Goal: Task Accomplishment & Management: Use online tool/utility

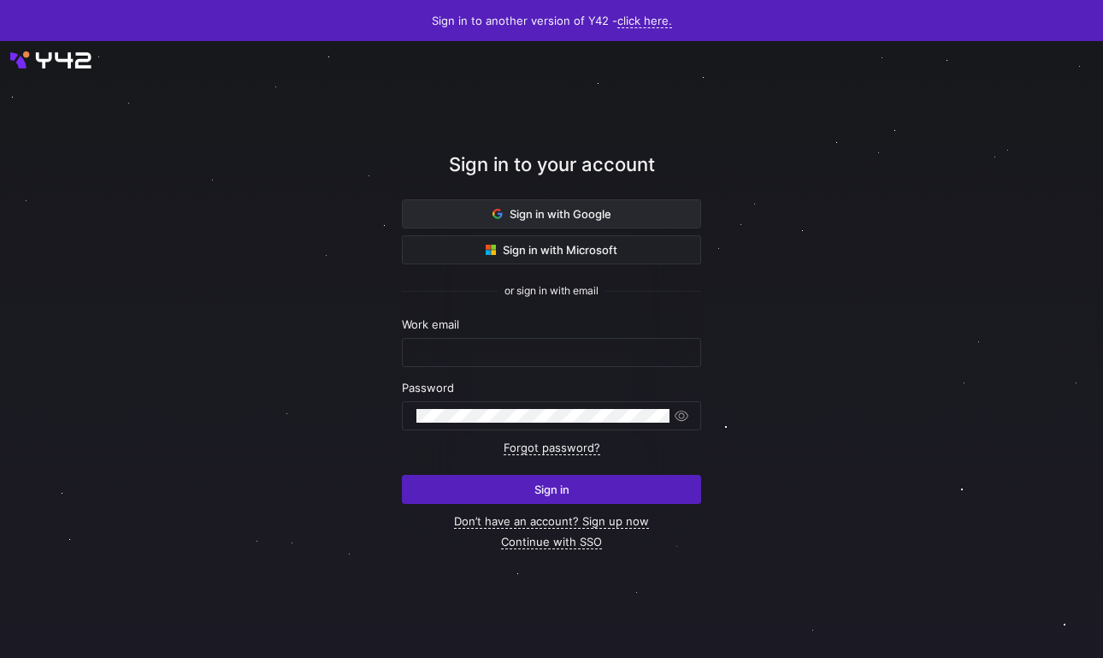
click at [543, 211] on span "Sign in with Google" at bounding box center [552, 214] width 119 height 14
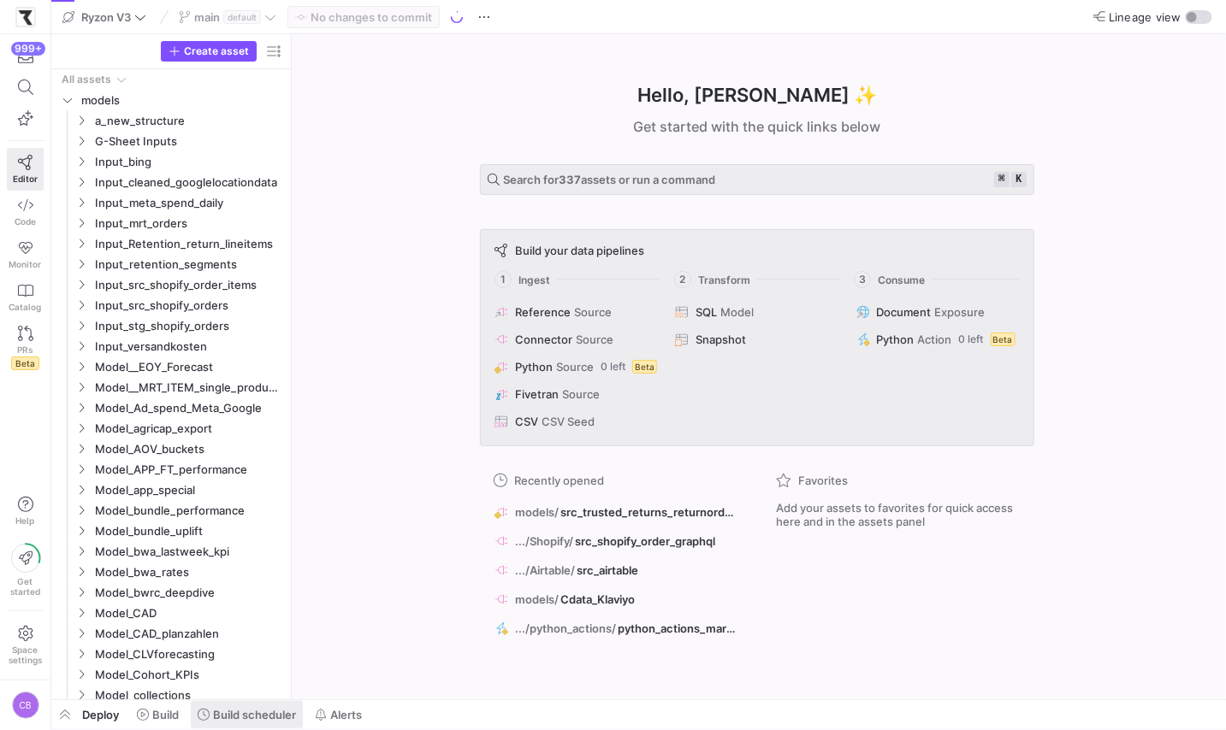
click at [249, 717] on span "Build scheduler" at bounding box center [254, 715] width 83 height 14
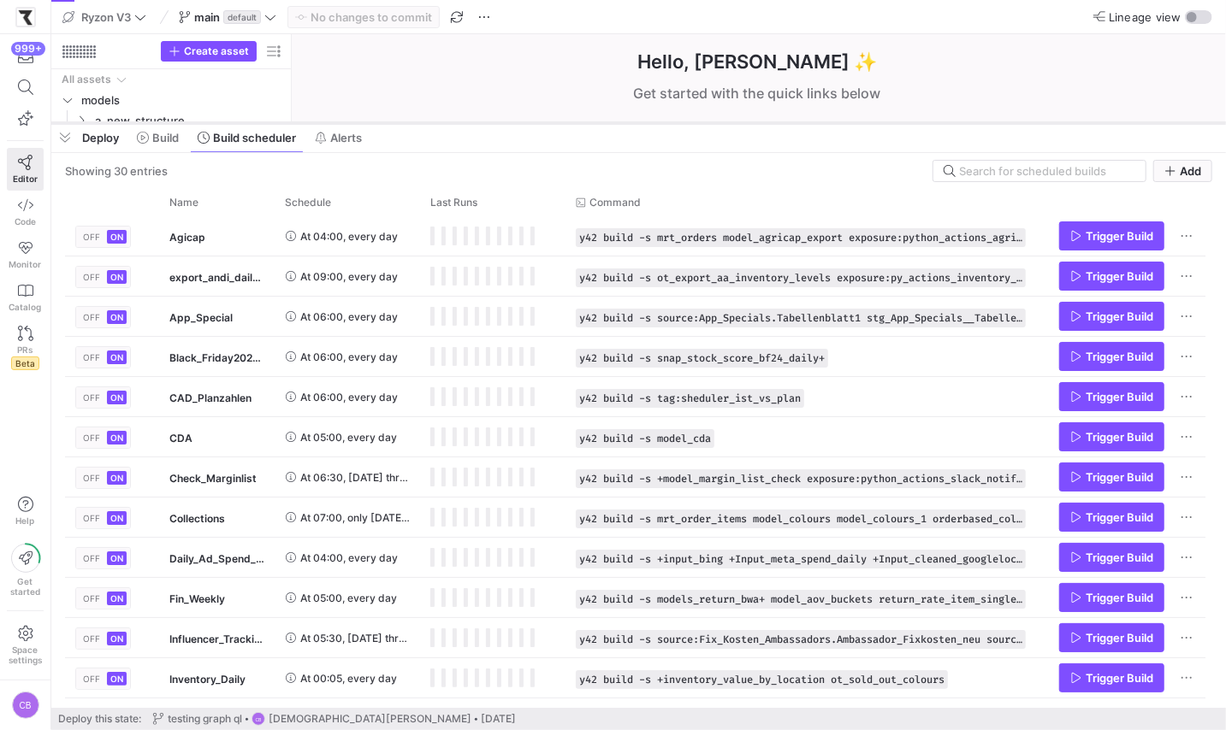
drag, startPoint x: 525, startPoint y: 420, endPoint x: 546, endPoint y: 125, distance: 295.8
click at [546, 125] on div at bounding box center [638, 123] width 1174 height 7
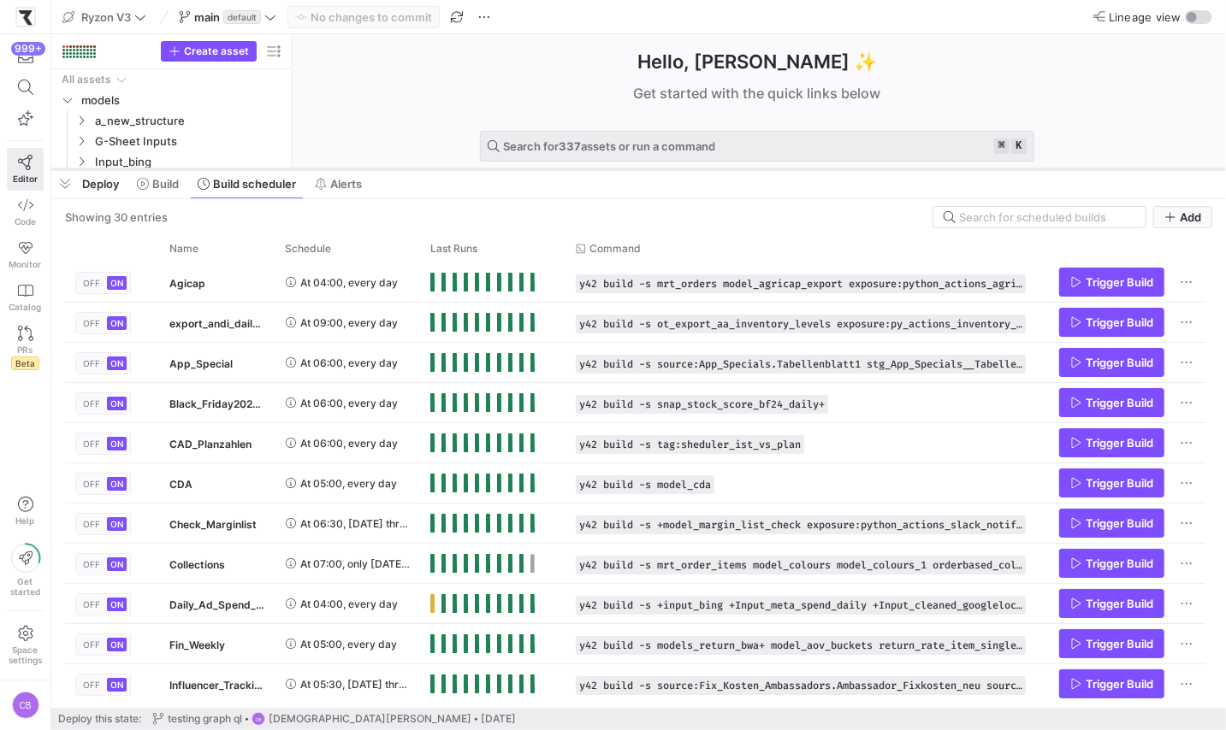
drag, startPoint x: 832, startPoint y: 121, endPoint x: 832, endPoint y: 167, distance: 46.2
click at [832, 167] on div at bounding box center [638, 169] width 1174 height 7
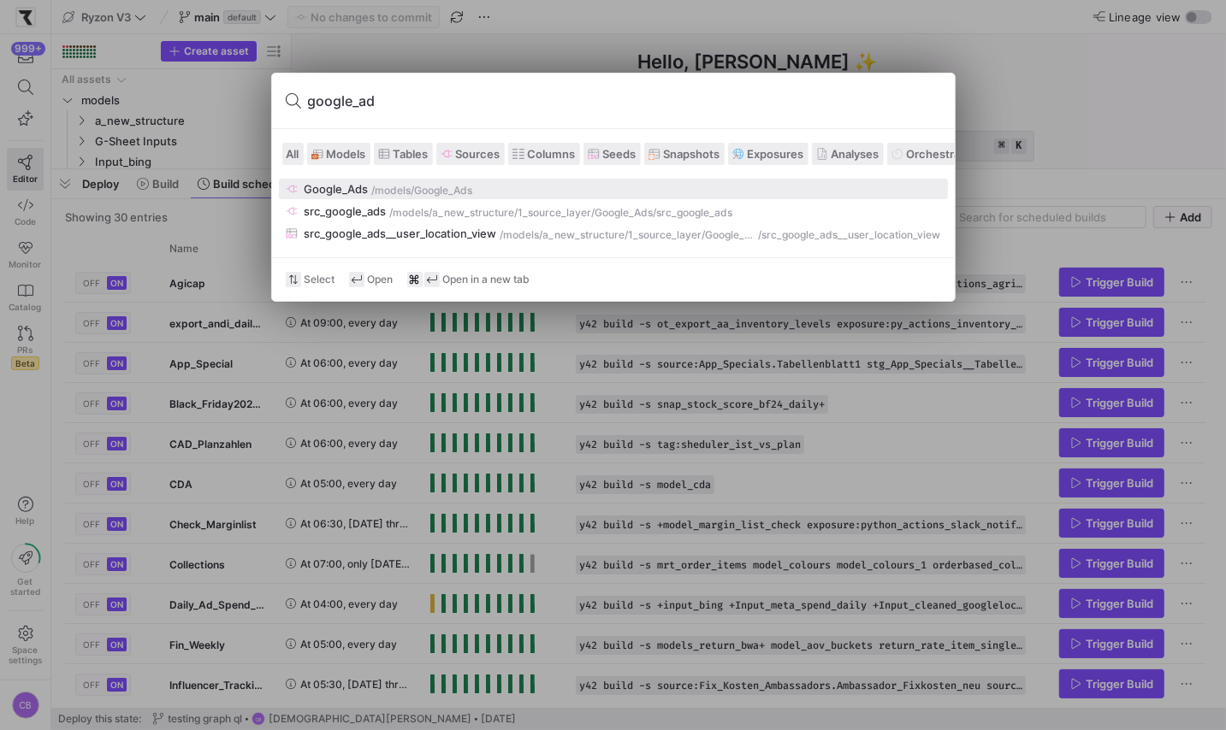
type input "google_ad"
click at [436, 190] on div "/Google_Ads" at bounding box center [442, 191] width 62 height 12
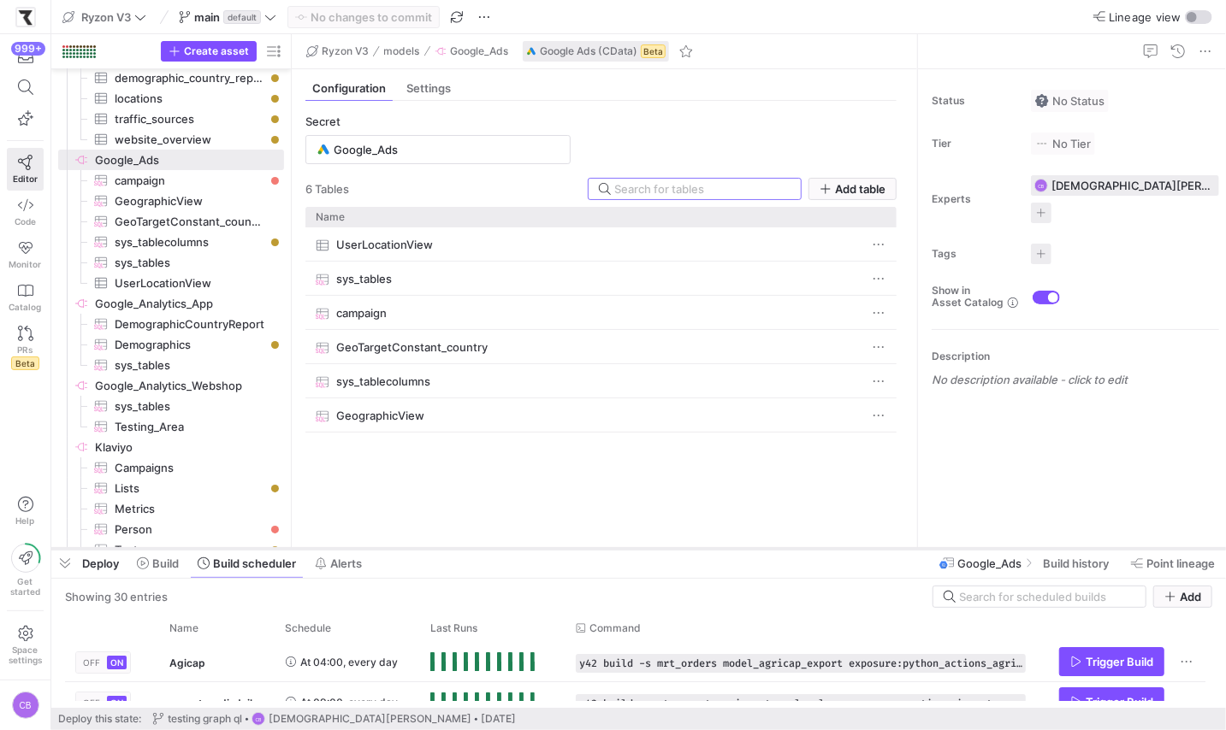
drag, startPoint x: 441, startPoint y: 168, endPoint x: 481, endPoint y: 552, distance: 386.9
click at [481, 552] on div at bounding box center [638, 549] width 1174 height 7
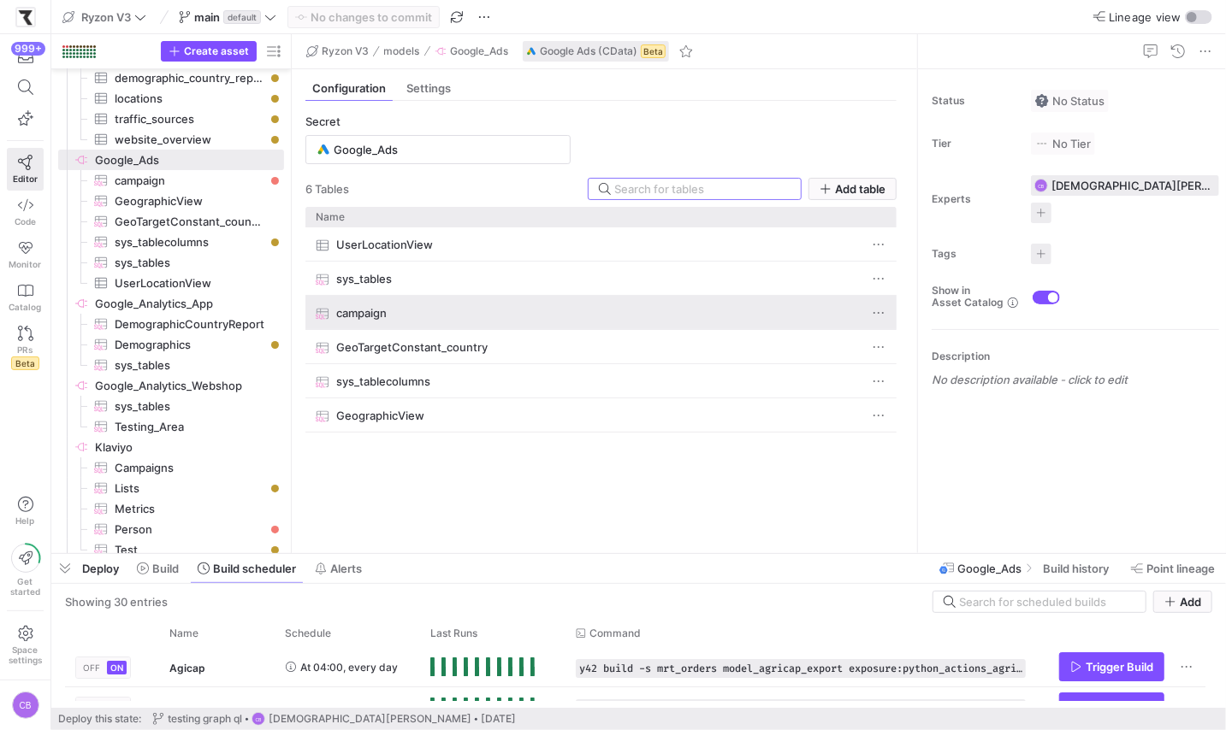
click at [376, 317] on span "campaign" at bounding box center [361, 313] width 50 height 33
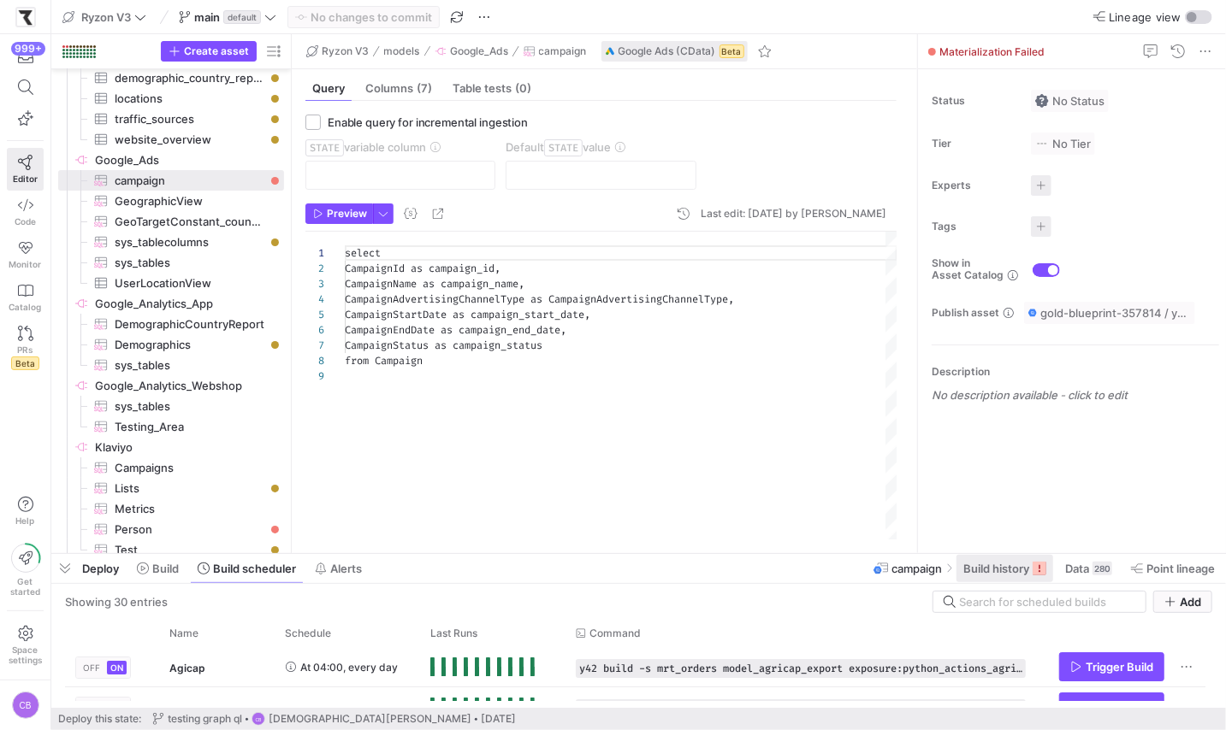
scroll to position [122, 0]
click at [999, 569] on span "Build history" at bounding box center [996, 569] width 66 height 14
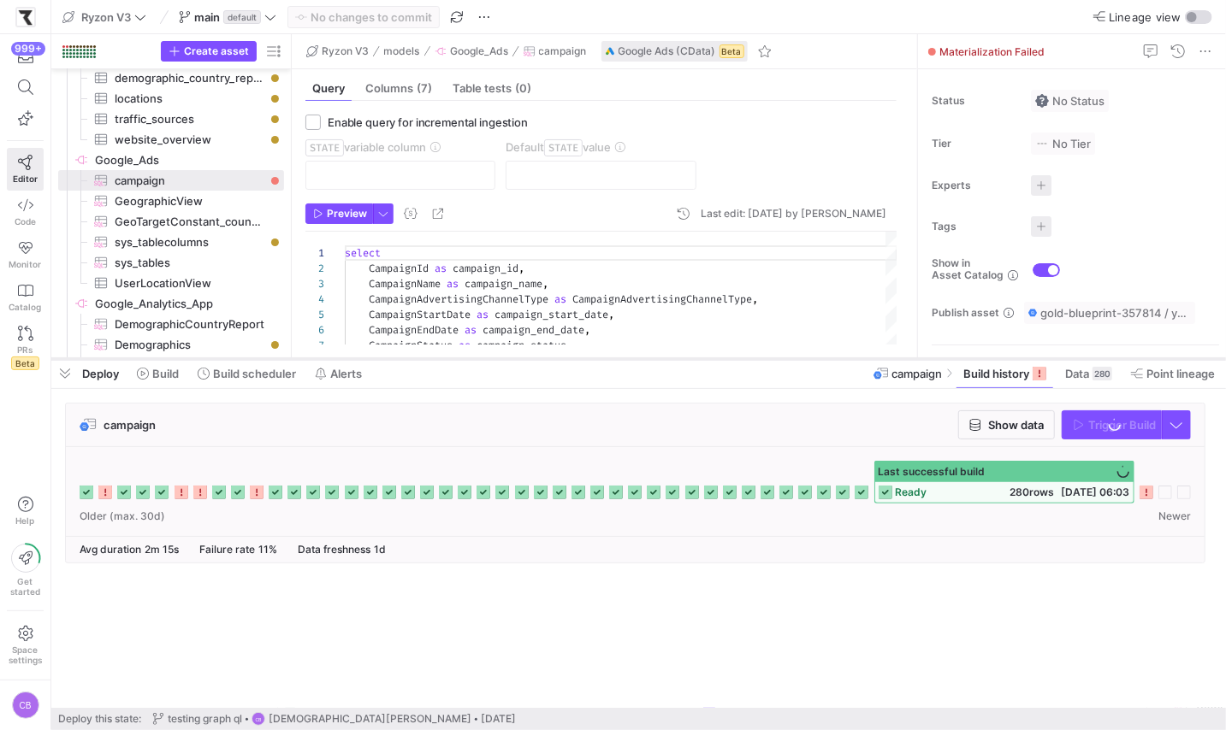
drag, startPoint x: 699, startPoint y: 552, endPoint x: 709, endPoint y: 357, distance: 195.3
click at [709, 357] on div at bounding box center [638, 359] width 1174 height 7
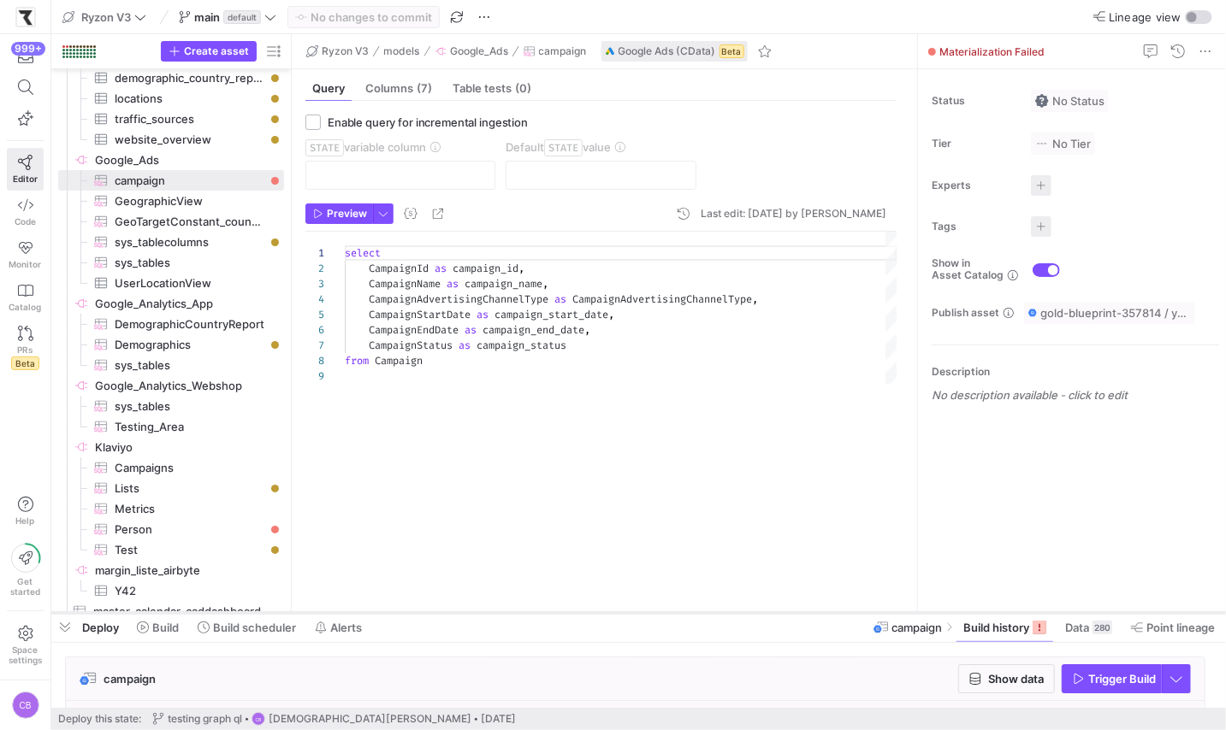
drag, startPoint x: 598, startPoint y: 357, endPoint x: 598, endPoint y: 611, distance: 254.0
click at [598, 611] on div at bounding box center [638, 613] width 1174 height 7
click at [233, 614] on div at bounding box center [638, 613] width 1174 height 7
click at [233, 632] on span "Build scheduler" at bounding box center [254, 628] width 83 height 14
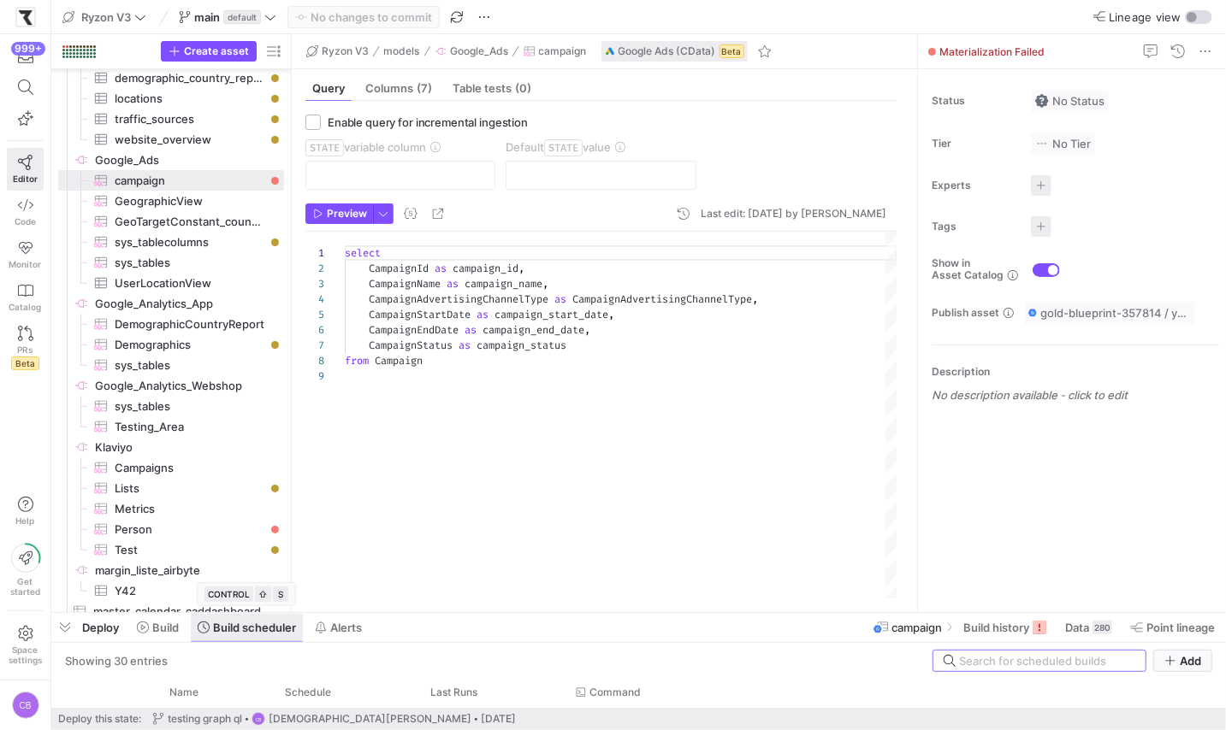
click at [233, 632] on span "Build scheduler" at bounding box center [254, 628] width 83 height 14
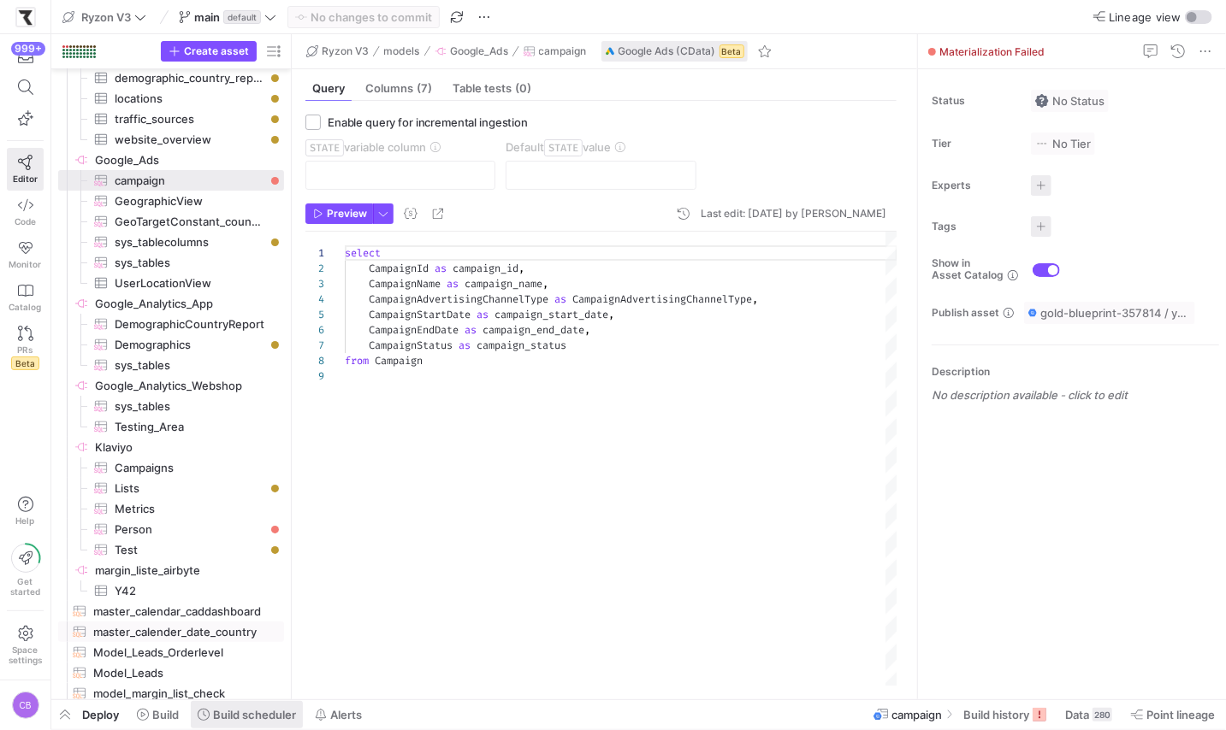
click at [233, 632] on span "master_calender_date_country​​​​​​​​​​" at bounding box center [178, 633] width 171 height 20
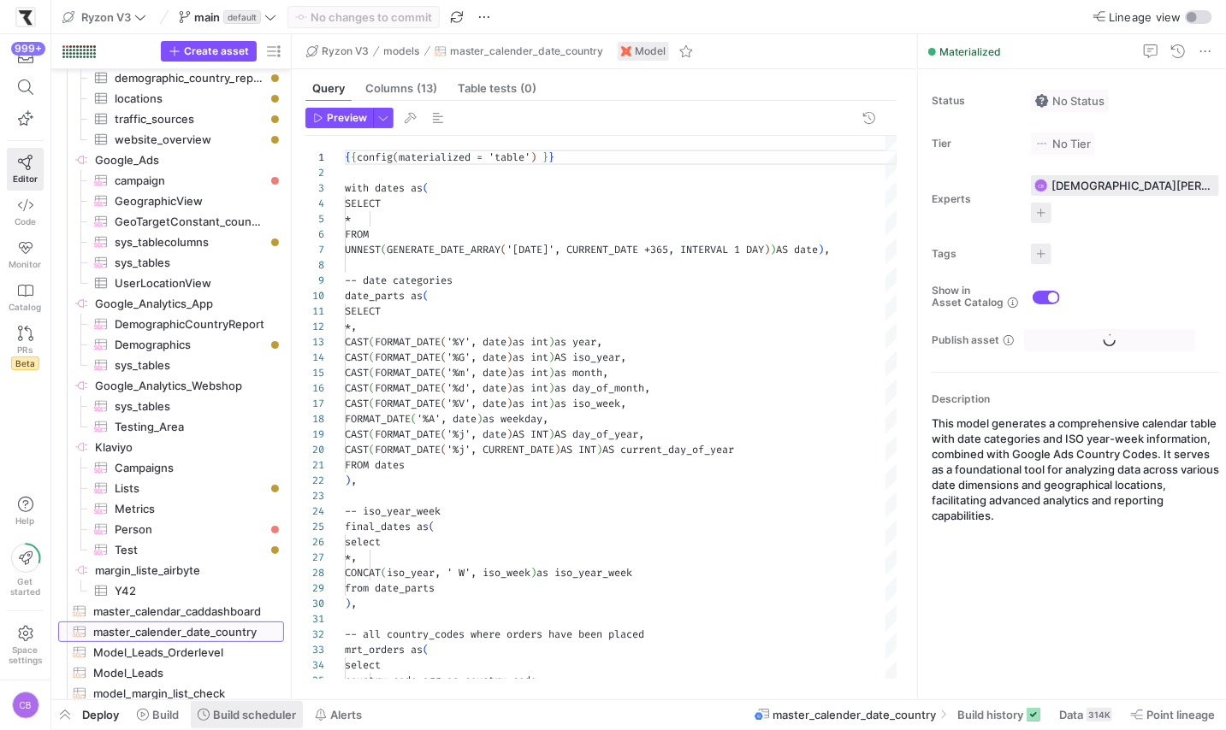
scroll to position [154, 0]
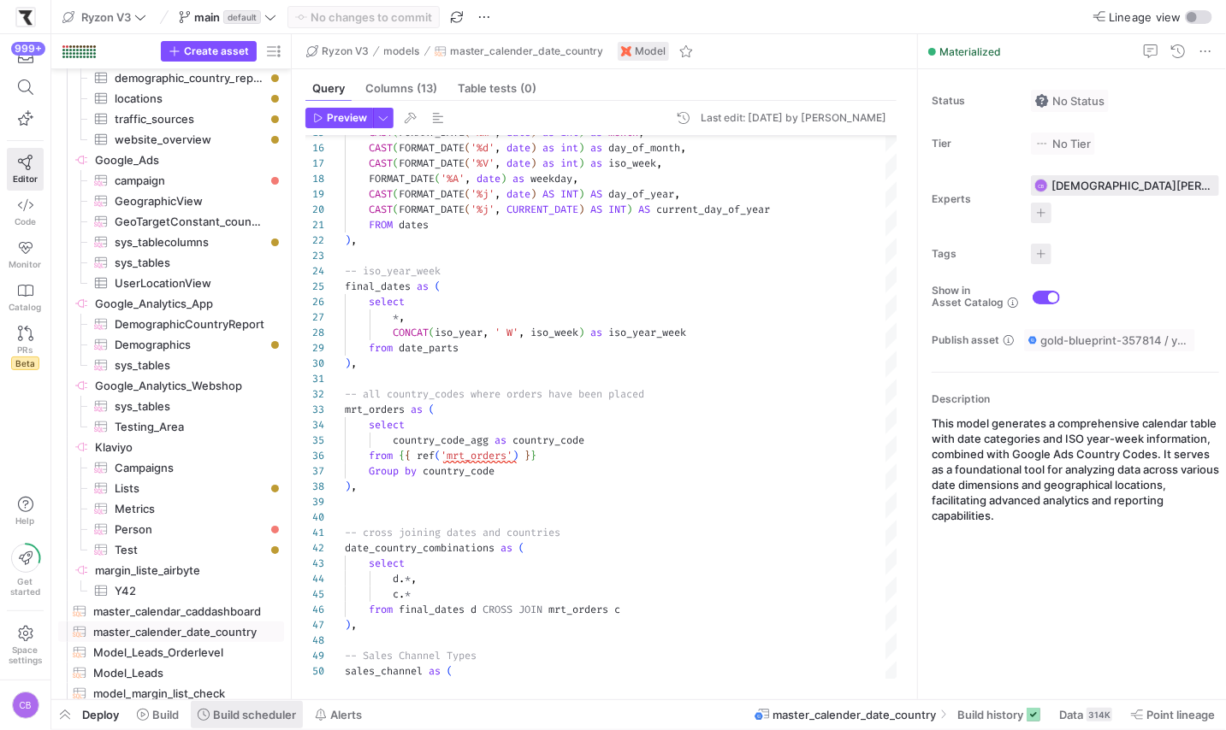
click at [247, 711] on span "Build scheduler" at bounding box center [254, 715] width 83 height 14
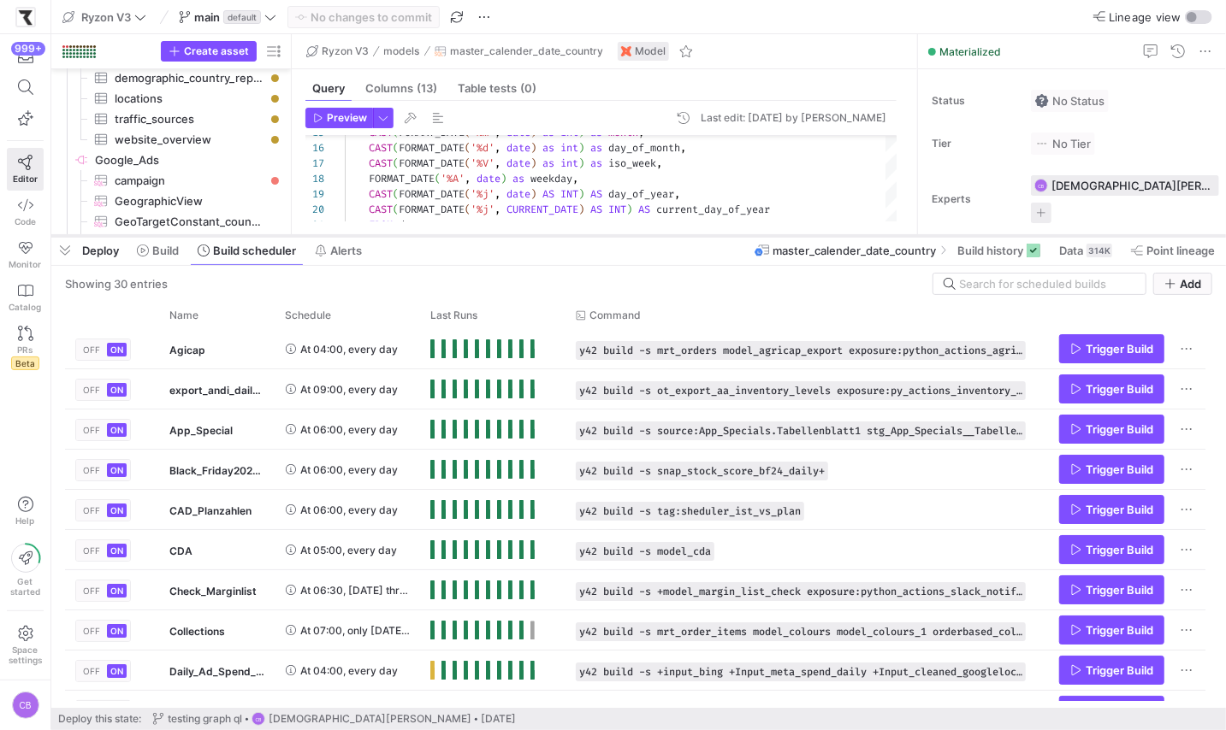
drag, startPoint x: 513, startPoint y: 416, endPoint x: 515, endPoint y: 210, distance: 207.0
click at [513, 233] on div at bounding box center [638, 236] width 1174 height 7
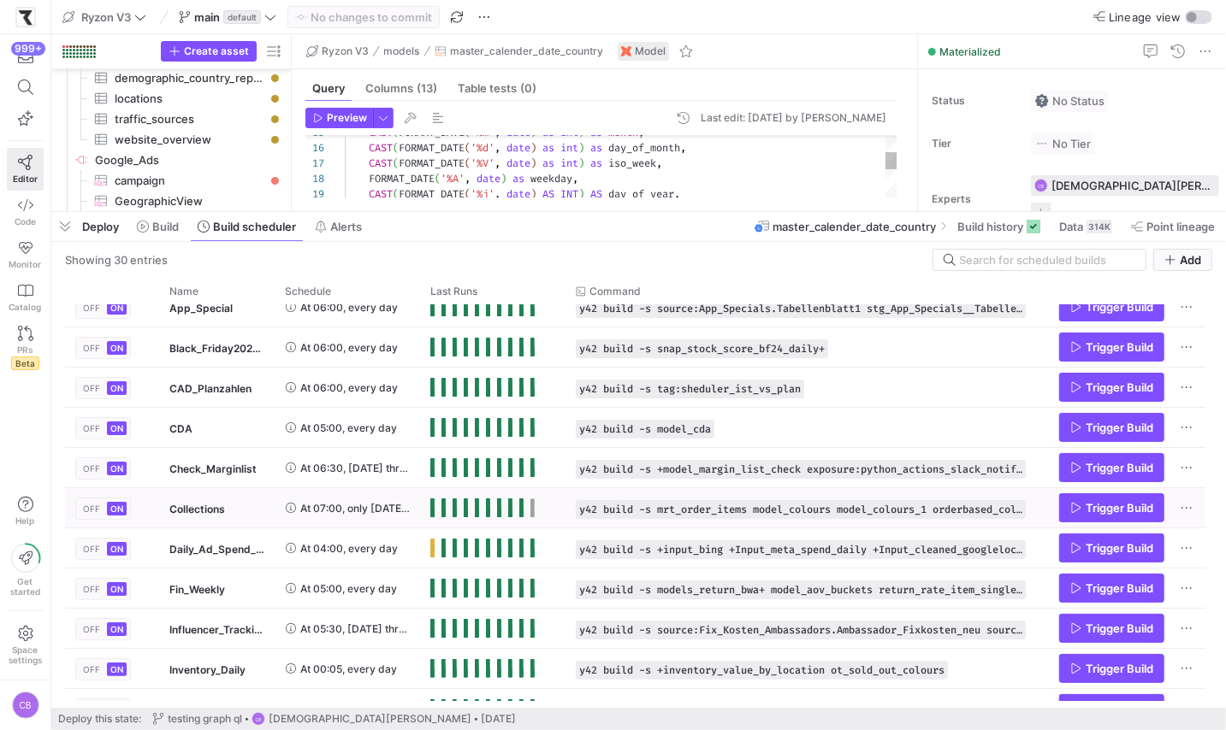
scroll to position [103, 0]
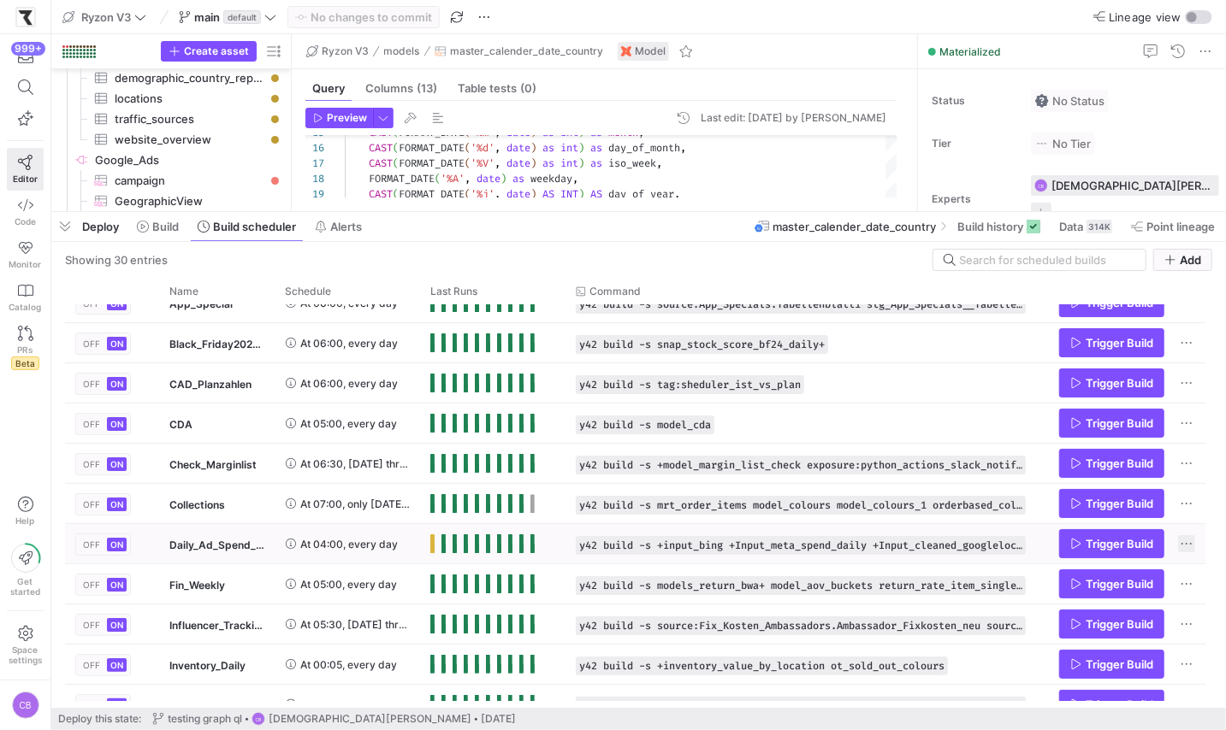
click at [1190, 541] on span "Press SPACE to select this row." at bounding box center [1186, 543] width 17 height 17
click at [768, 539] on div at bounding box center [613, 365] width 1226 height 730
click at [421, 543] on div "Press SPACE to select this row." at bounding box center [492, 543] width 145 height 39
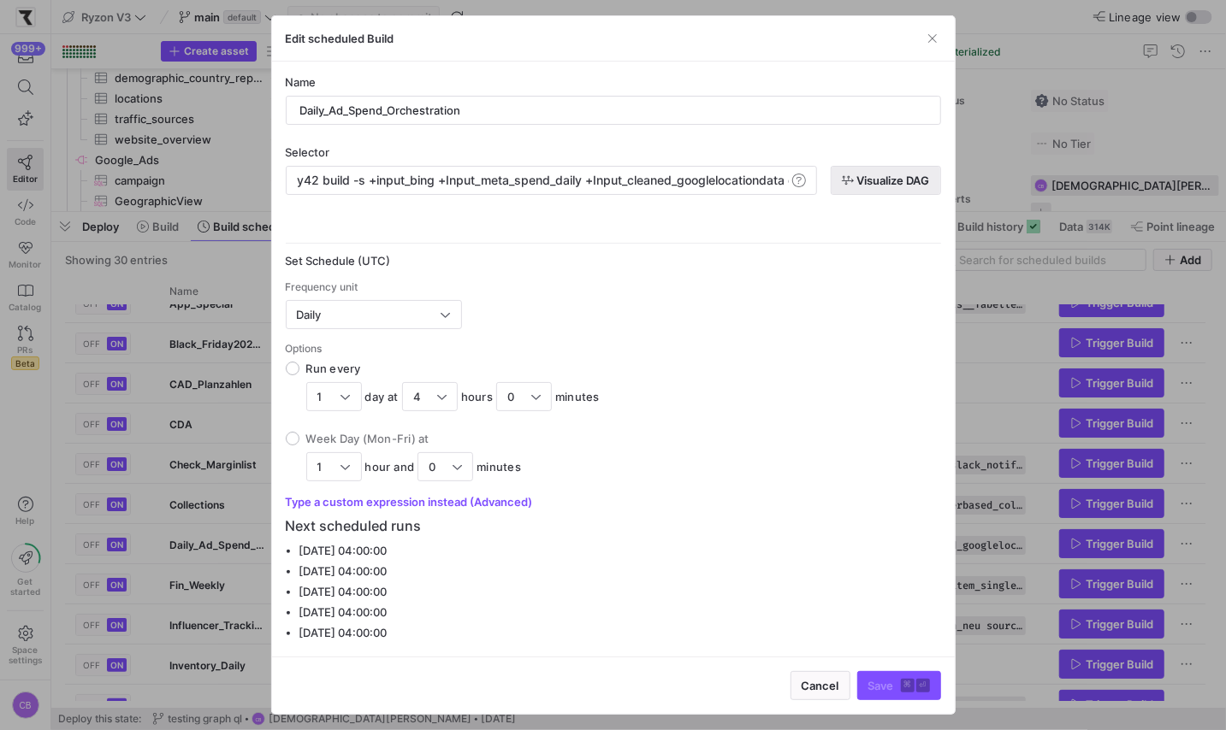
click at [870, 185] on span "Visualize DAG" at bounding box center [893, 181] width 73 height 14
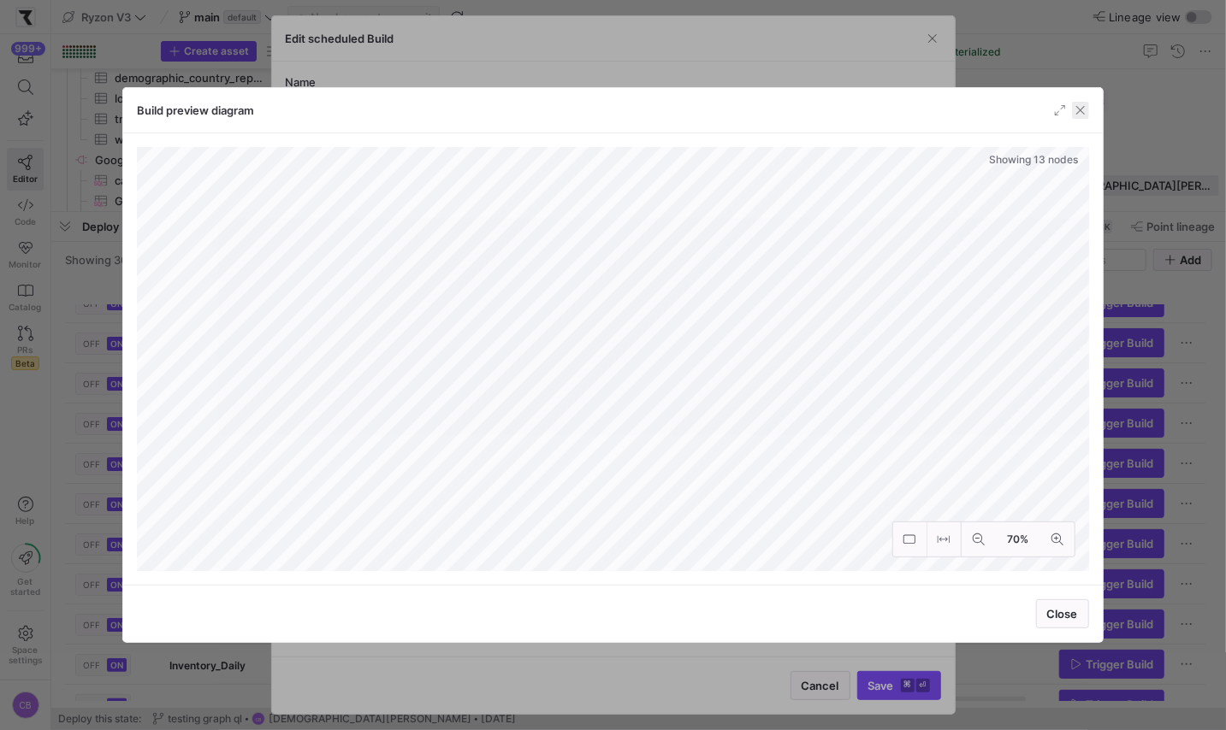
click at [1085, 103] on span "button" at bounding box center [1080, 110] width 17 height 17
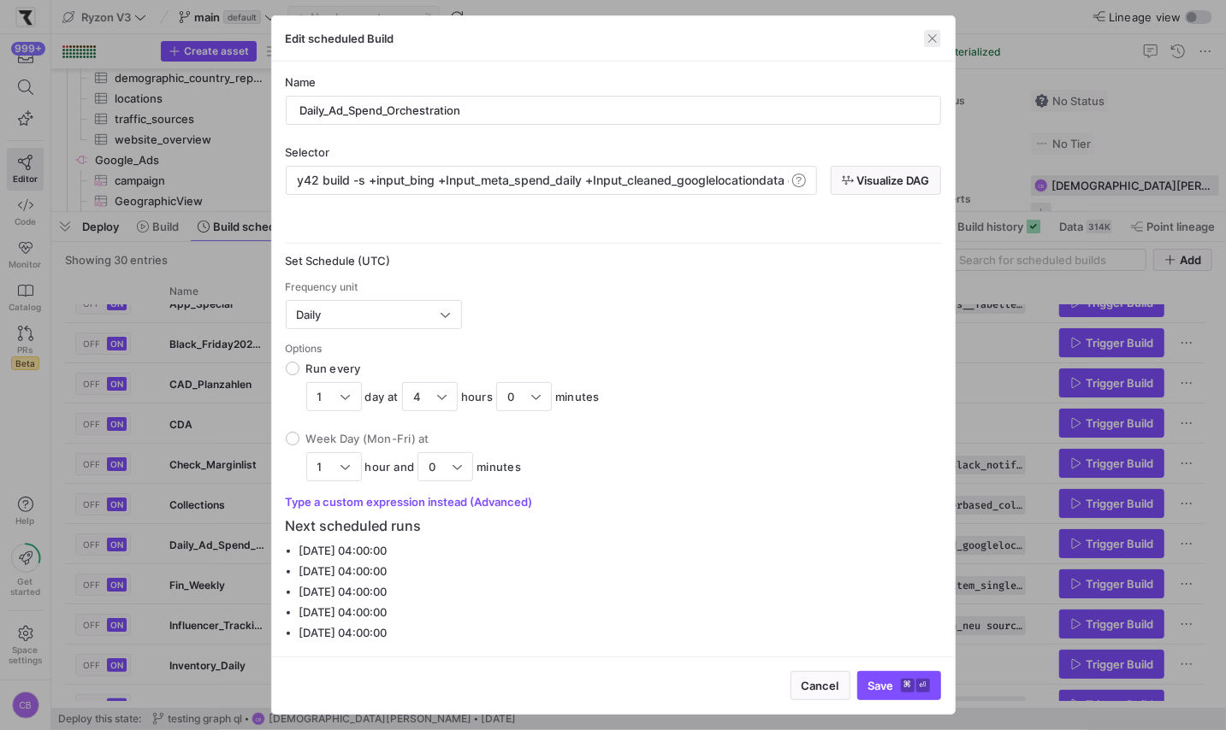
click at [935, 44] on span "button" at bounding box center [932, 38] width 17 height 17
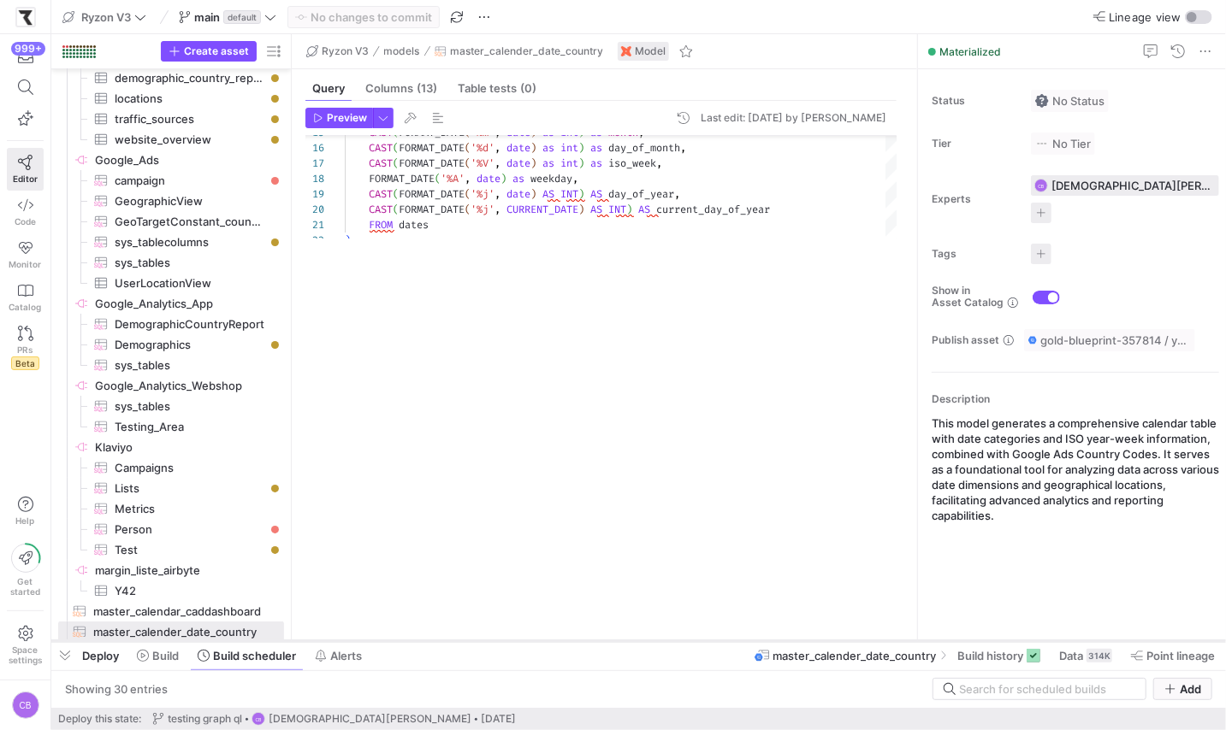
drag, startPoint x: 854, startPoint y: 215, endPoint x: 869, endPoint y: 644, distance: 429.6
click at [869, 644] on div at bounding box center [638, 641] width 1174 height 7
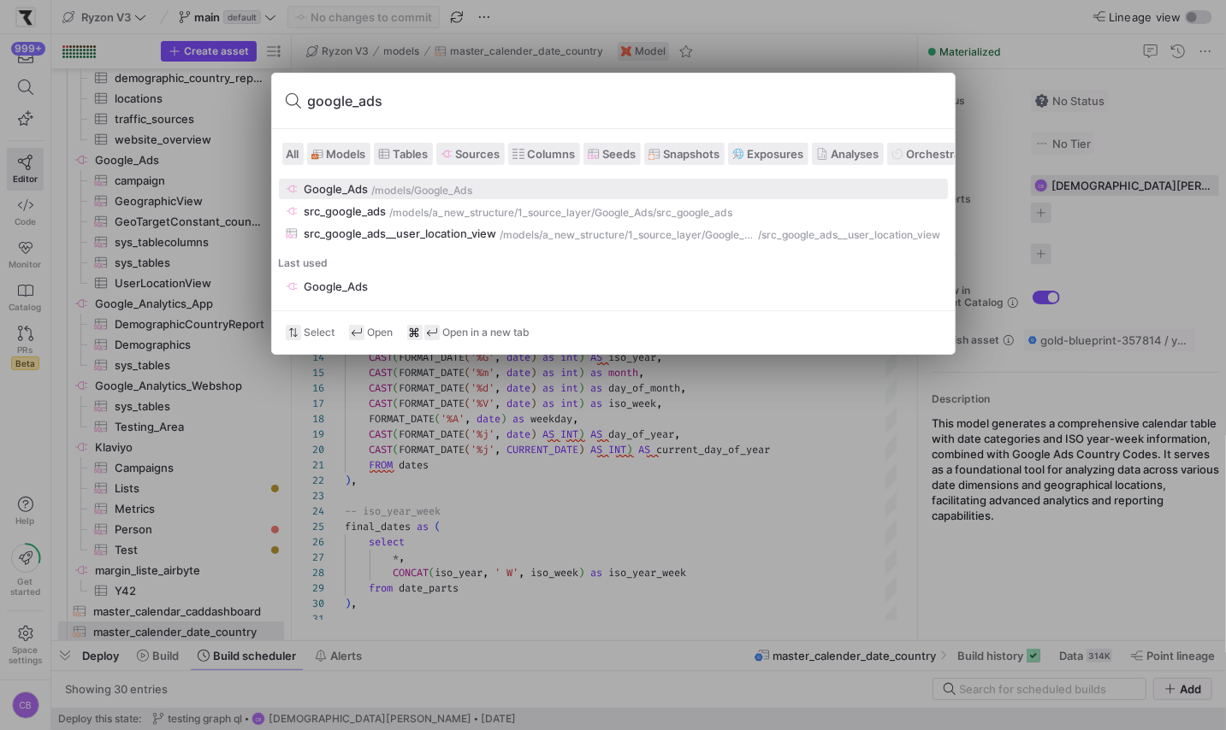
type input "google_ads"
click at [361, 192] on div "Google_Ads" at bounding box center [336, 189] width 64 height 14
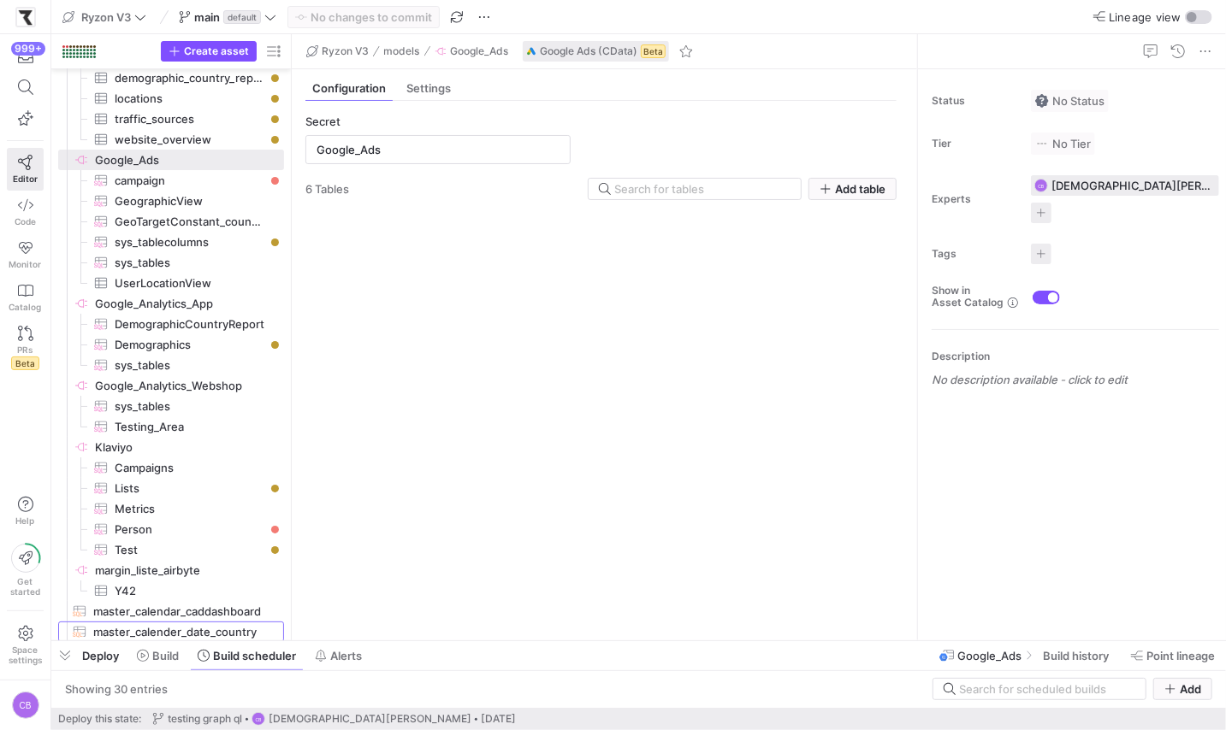
scroll to position [3594, 0]
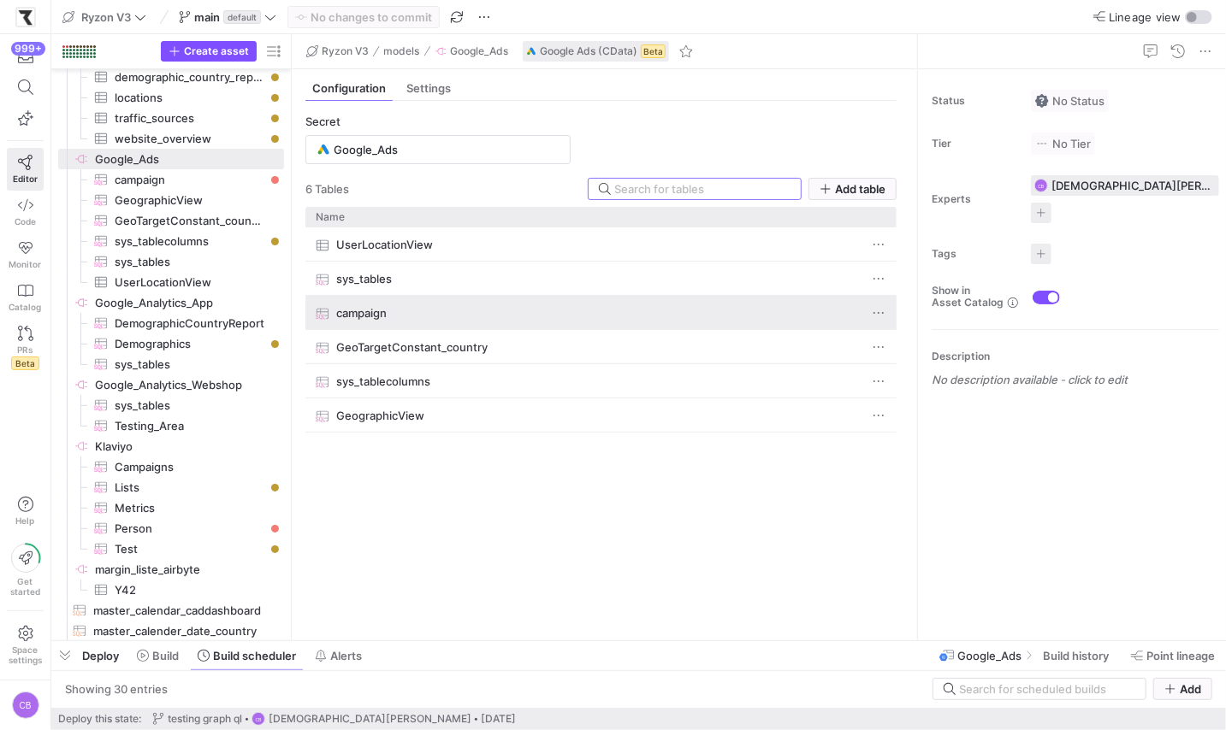
click at [385, 314] on span "campaign" at bounding box center [361, 313] width 50 height 33
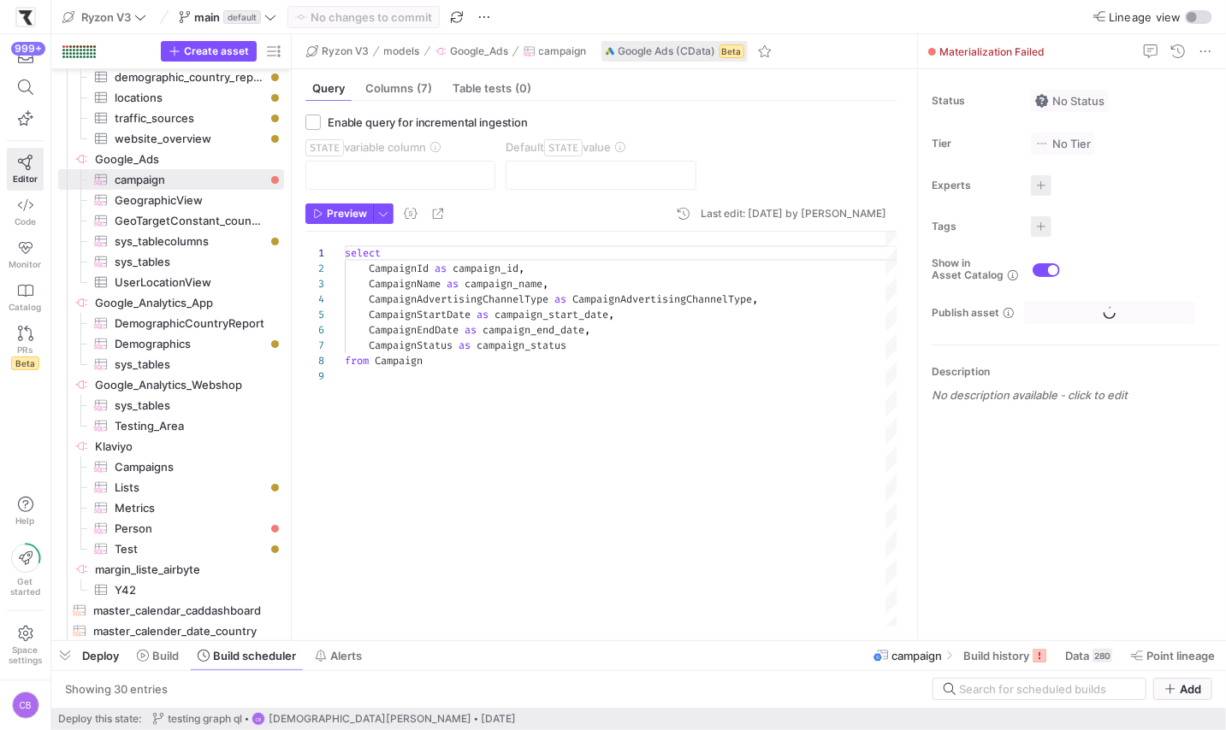
scroll to position [122, 0]
click at [1017, 661] on span "Build history" at bounding box center [996, 656] width 66 height 14
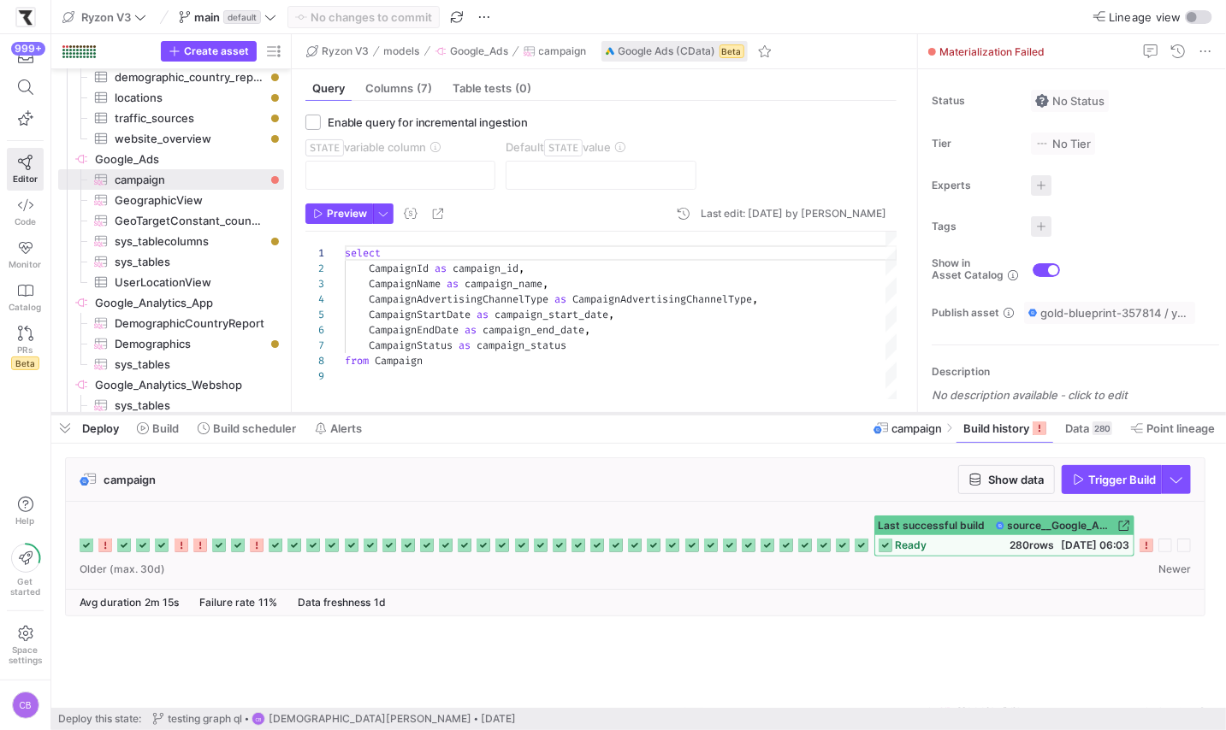
drag, startPoint x: 948, startPoint y: 641, endPoint x: 957, endPoint y: 342, distance: 298.6
click at [957, 410] on div at bounding box center [638, 413] width 1174 height 7
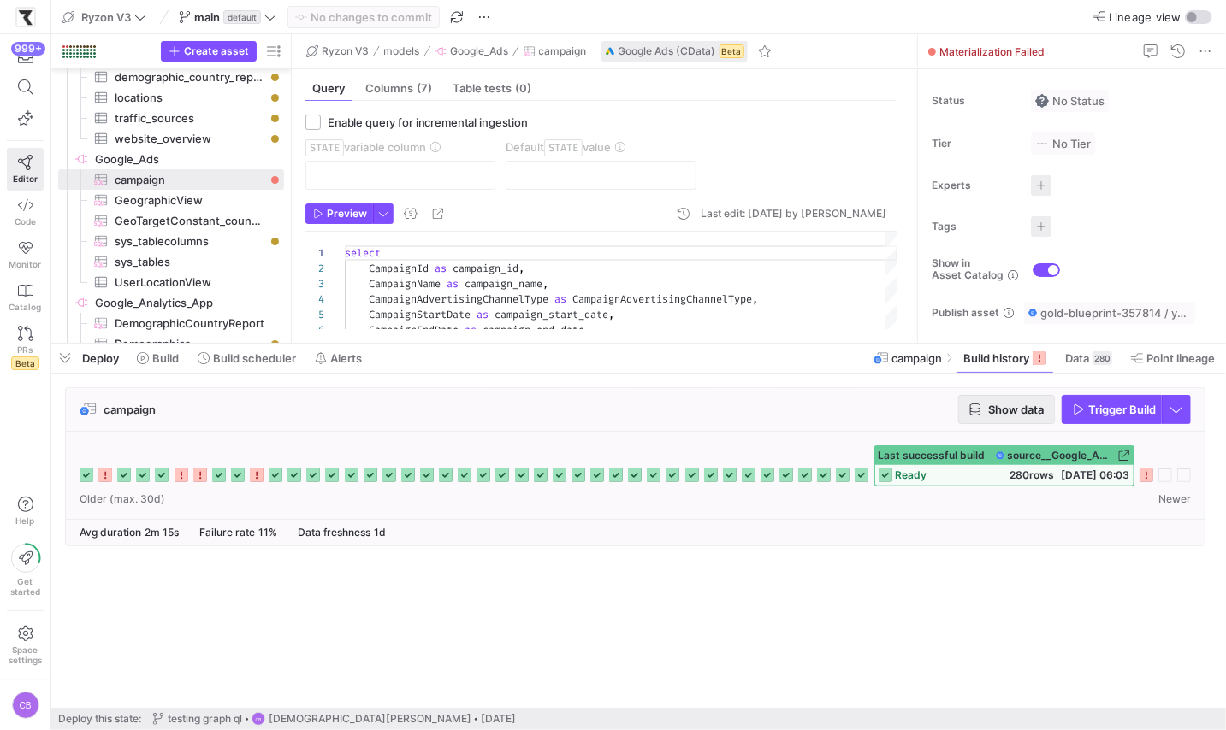
click at [993, 409] on span "Show data" at bounding box center [1016, 410] width 56 height 14
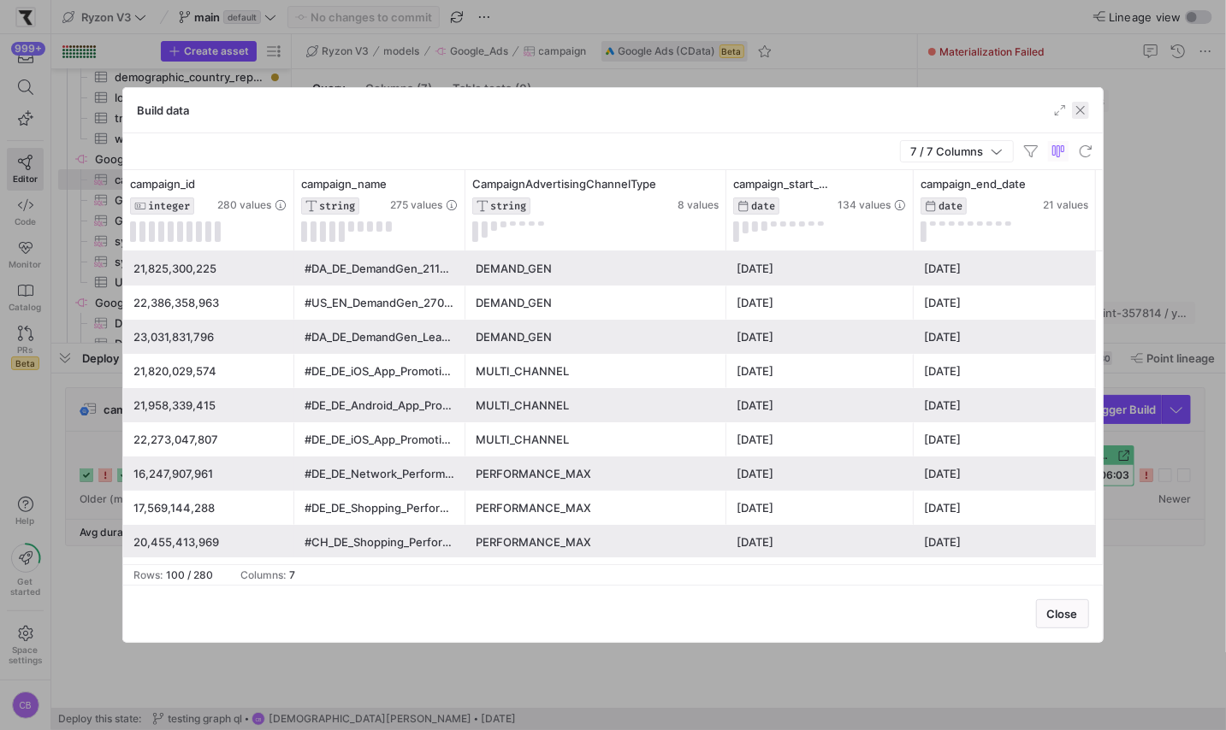
click at [1084, 109] on span "button" at bounding box center [1080, 110] width 17 height 17
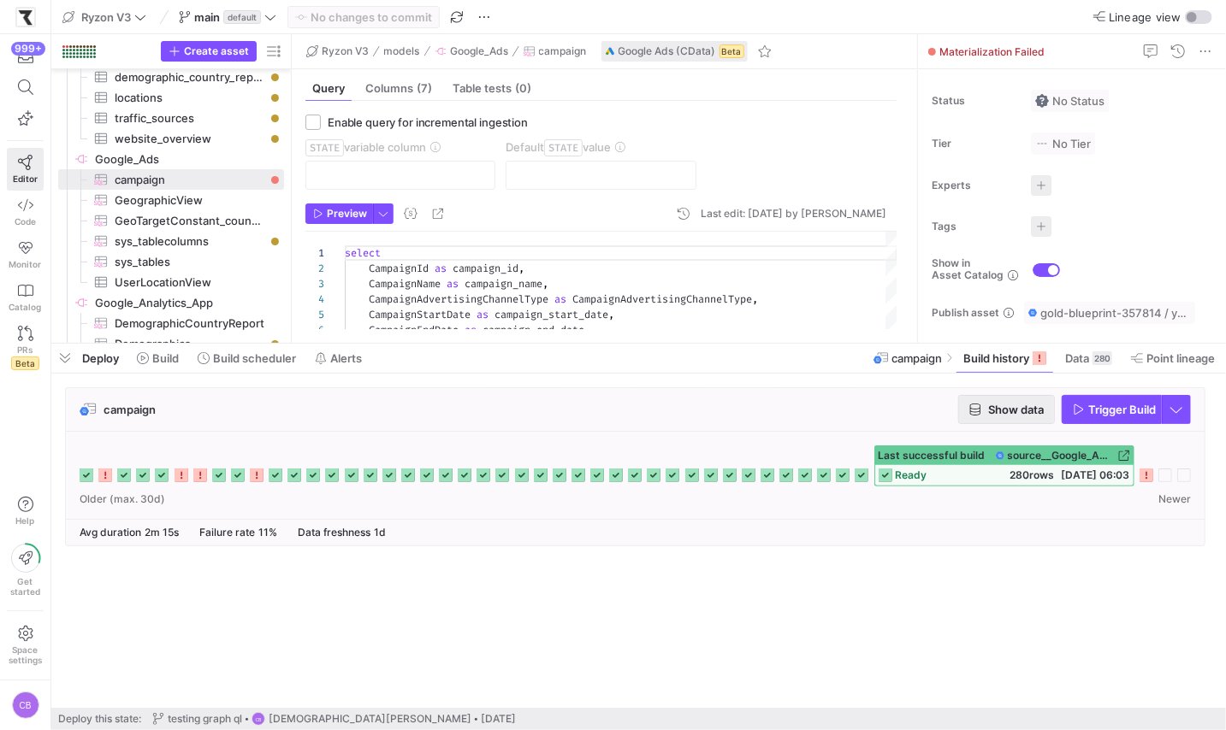
click at [1016, 405] on span "Show data" at bounding box center [1016, 410] width 56 height 14
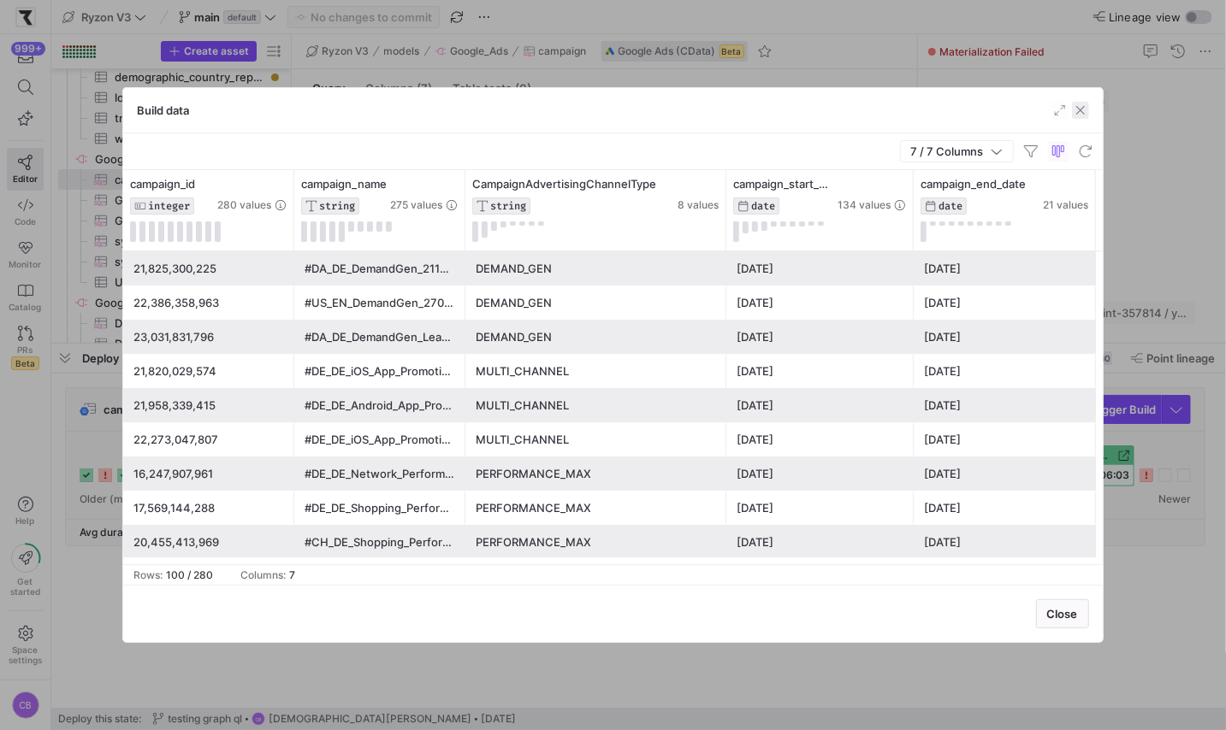
click at [1077, 107] on span "button" at bounding box center [1080, 110] width 17 height 17
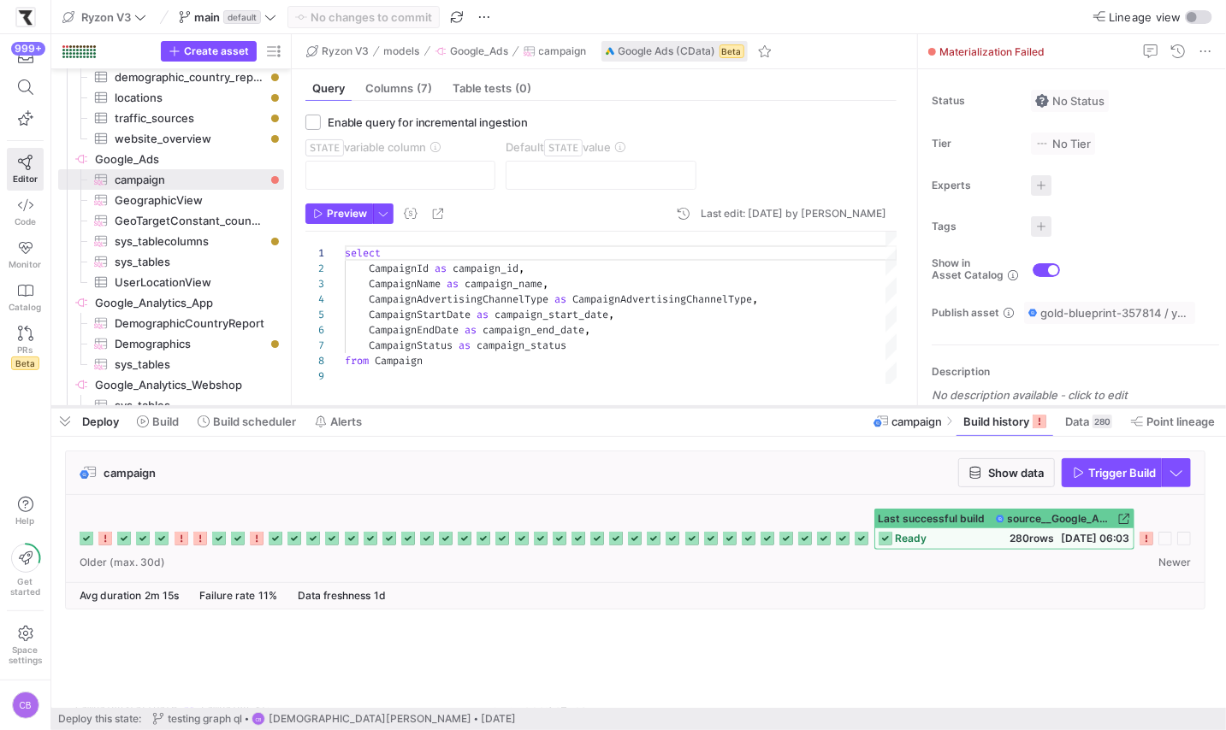
drag, startPoint x: 712, startPoint y: 346, endPoint x: 710, endPoint y: 465, distance: 118.9
click at [710, 410] on div at bounding box center [638, 407] width 1174 height 7
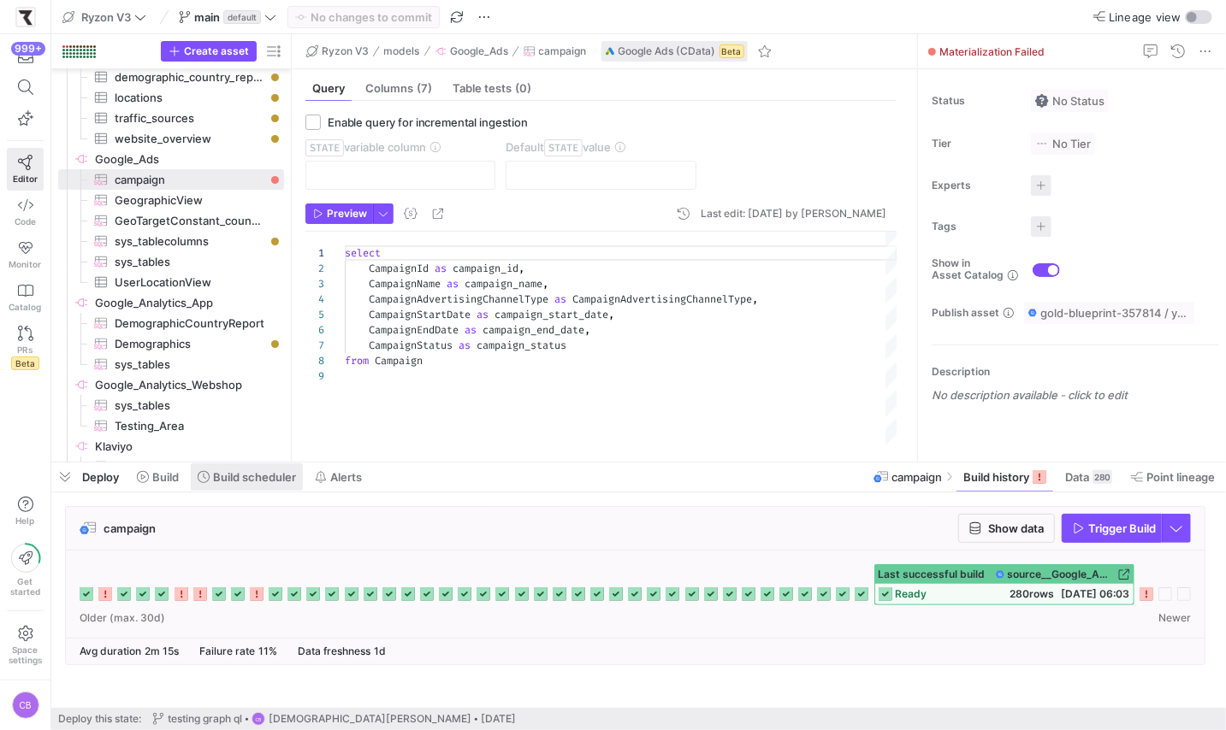
click at [275, 487] on span at bounding box center [247, 477] width 112 height 27
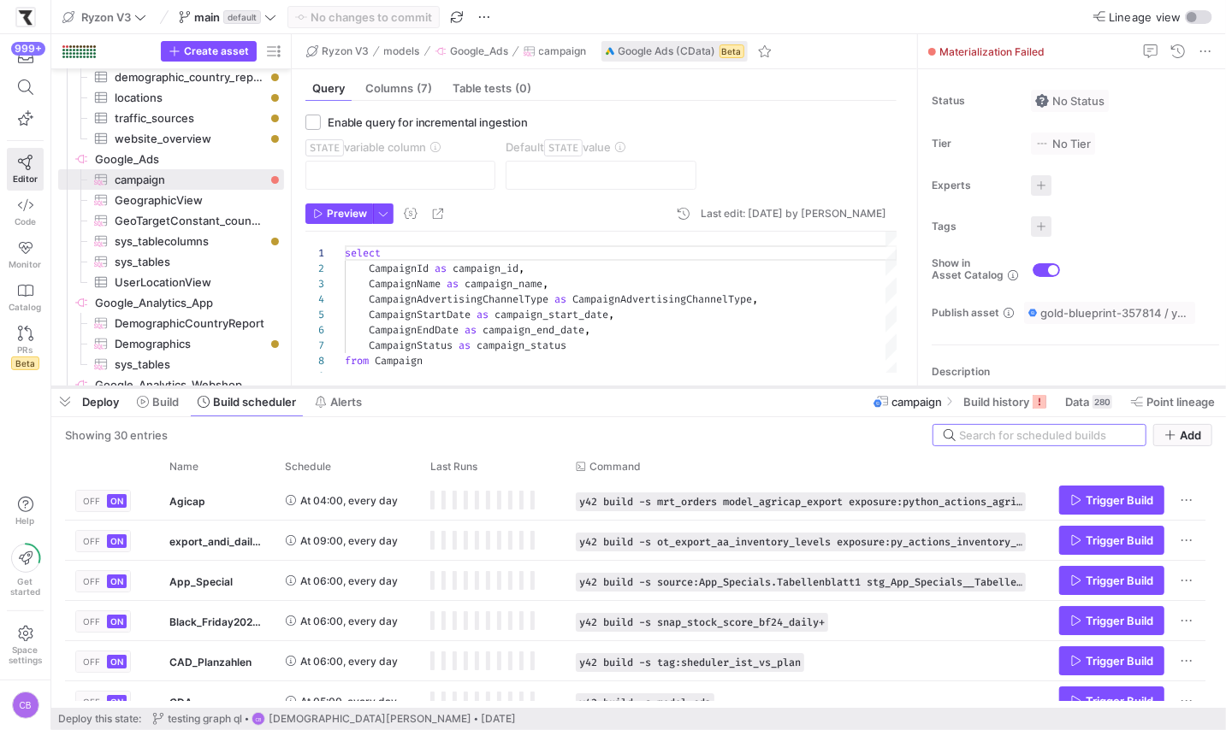
drag, startPoint x: 442, startPoint y: 461, endPoint x: 442, endPoint y: 160, distance: 301.0
click at [442, 384] on div at bounding box center [638, 387] width 1174 height 7
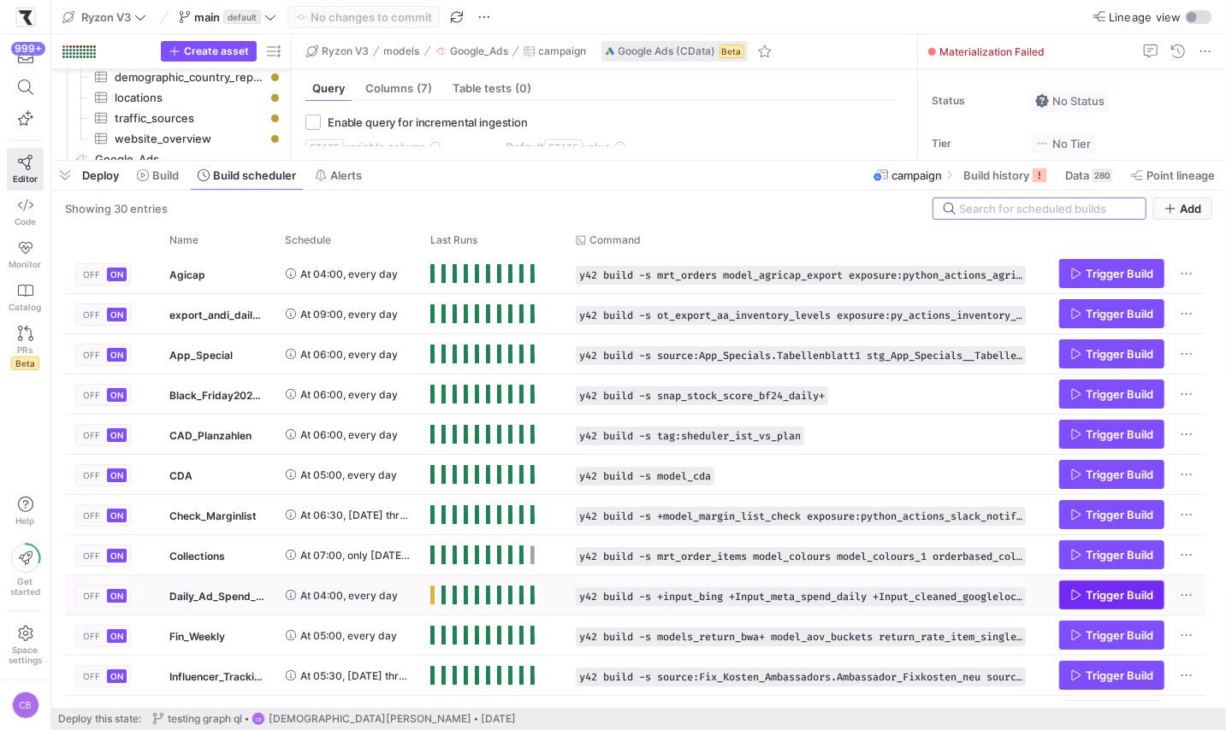
click at [1092, 602] on span "Press SPACE to select this row." at bounding box center [1111, 595] width 103 height 27
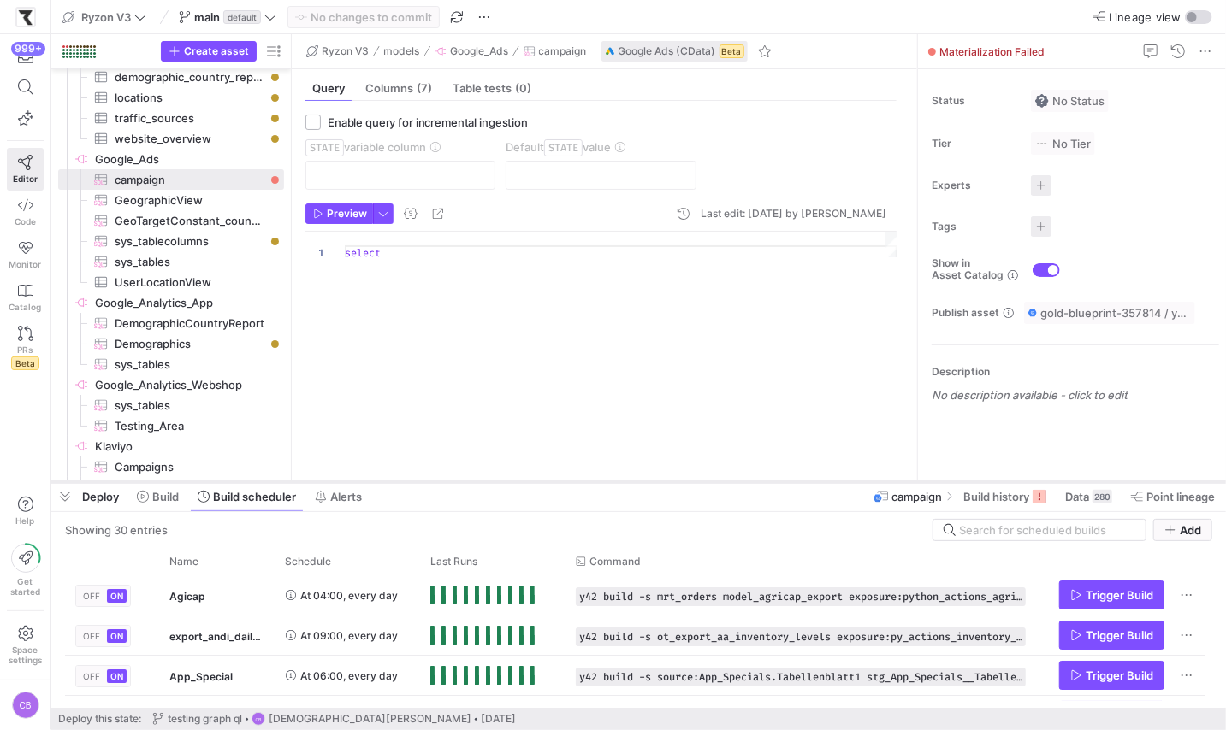
drag, startPoint x: 448, startPoint y: 162, endPoint x: 449, endPoint y: 487, distance: 325.0
click at [449, 486] on div at bounding box center [638, 482] width 1174 height 7
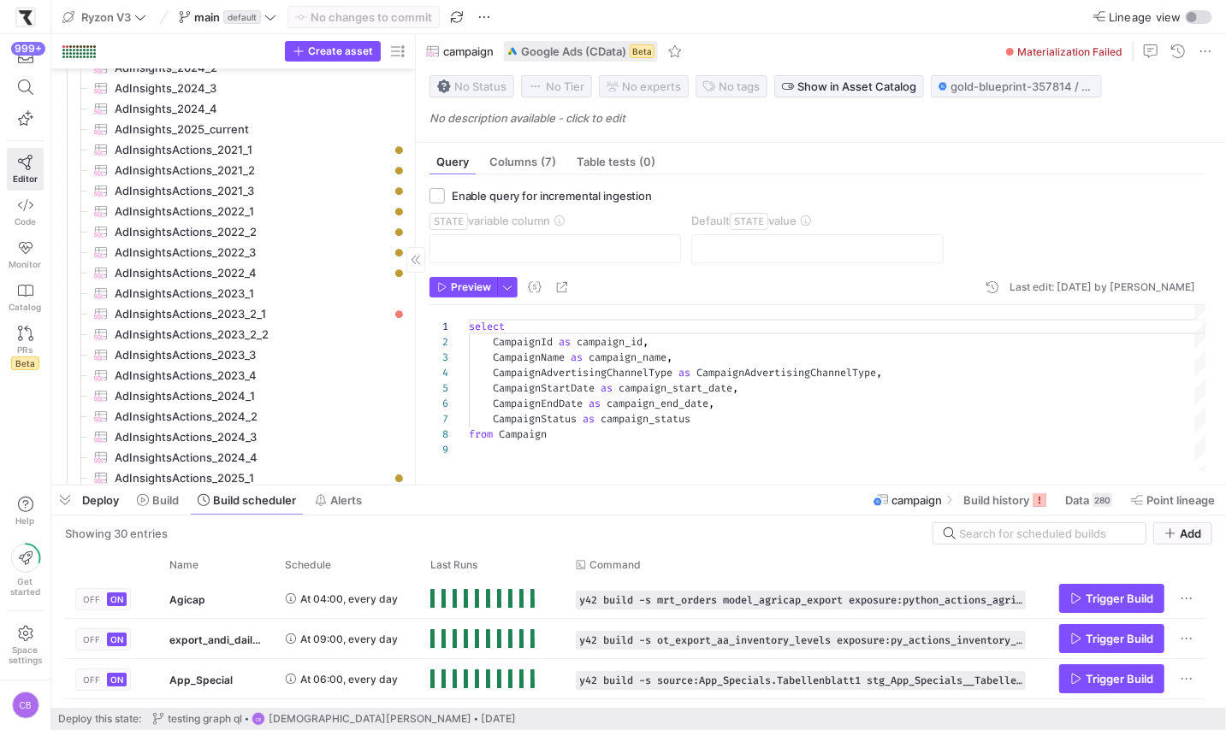
drag, startPoint x: 290, startPoint y: 309, endPoint x: 410, endPoint y: 346, distance: 126.3
click at [415, 347] on div at bounding box center [415, 259] width 1 height 451
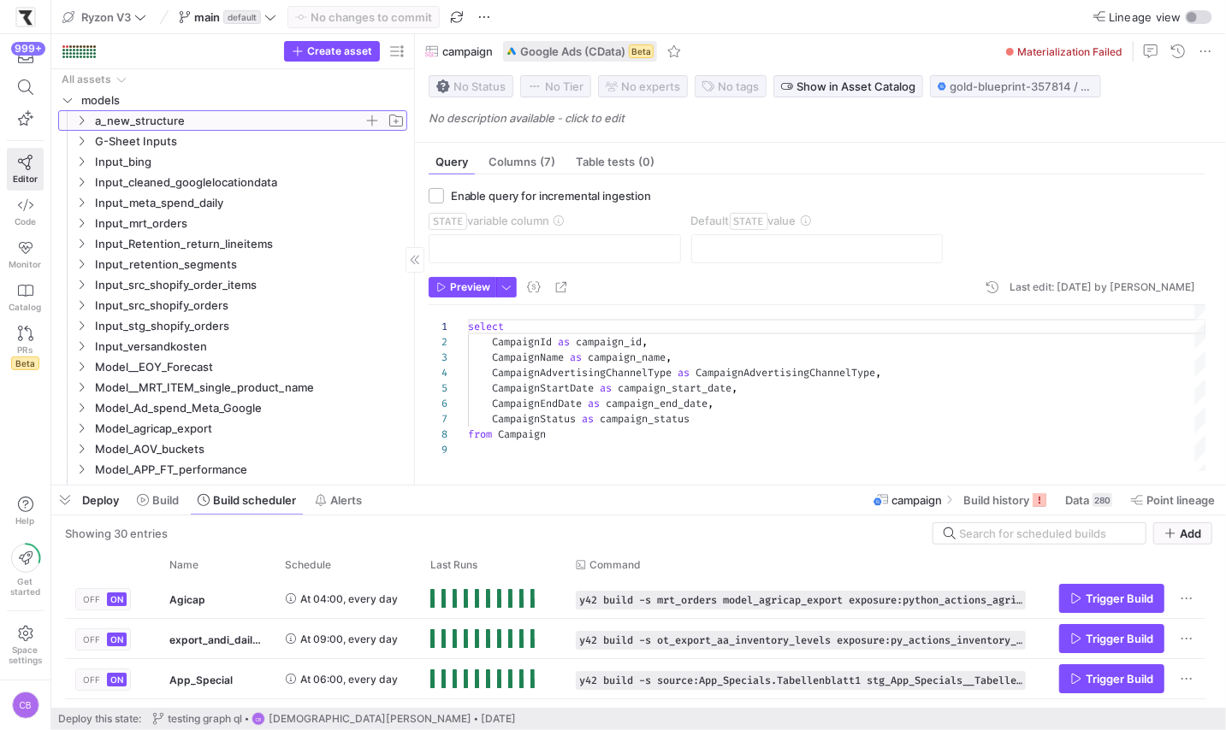
click at [80, 118] on icon "Press SPACE to select this row." at bounding box center [81, 120] width 12 height 10
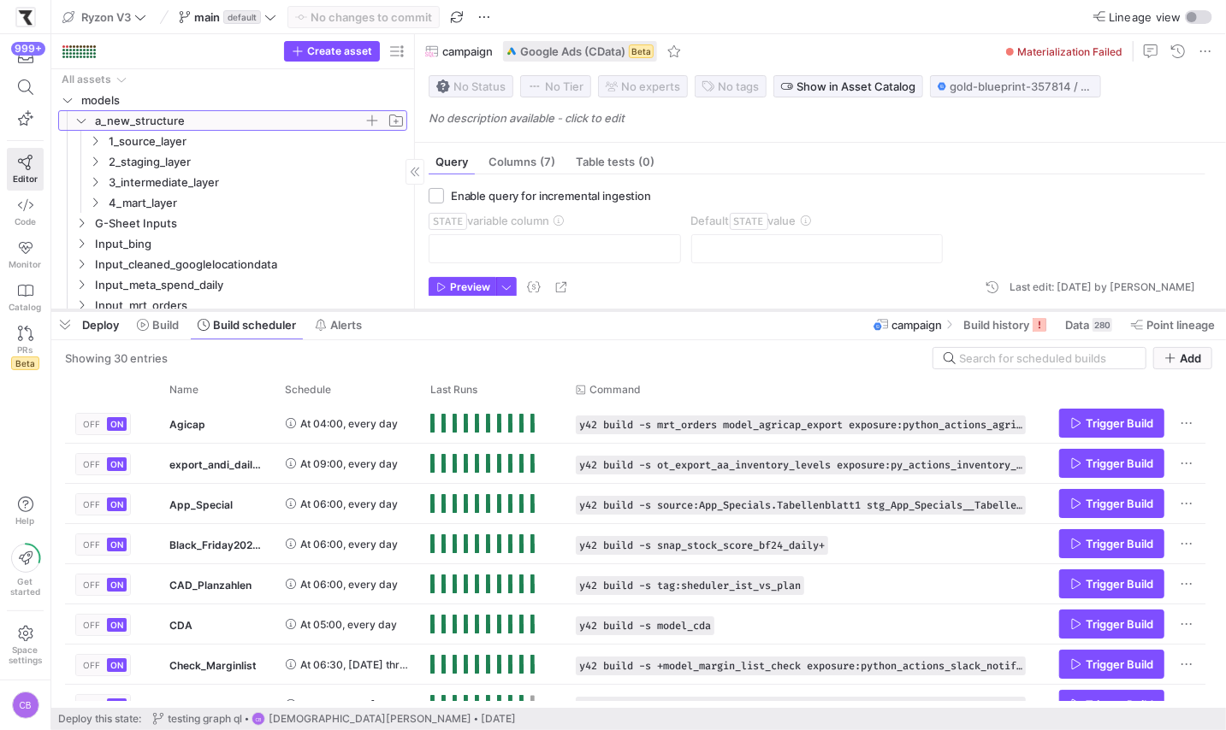
drag, startPoint x: 422, startPoint y: 486, endPoint x: 453, endPoint y: 310, distance: 178.1
click at [453, 310] on div at bounding box center [638, 310] width 1174 height 7
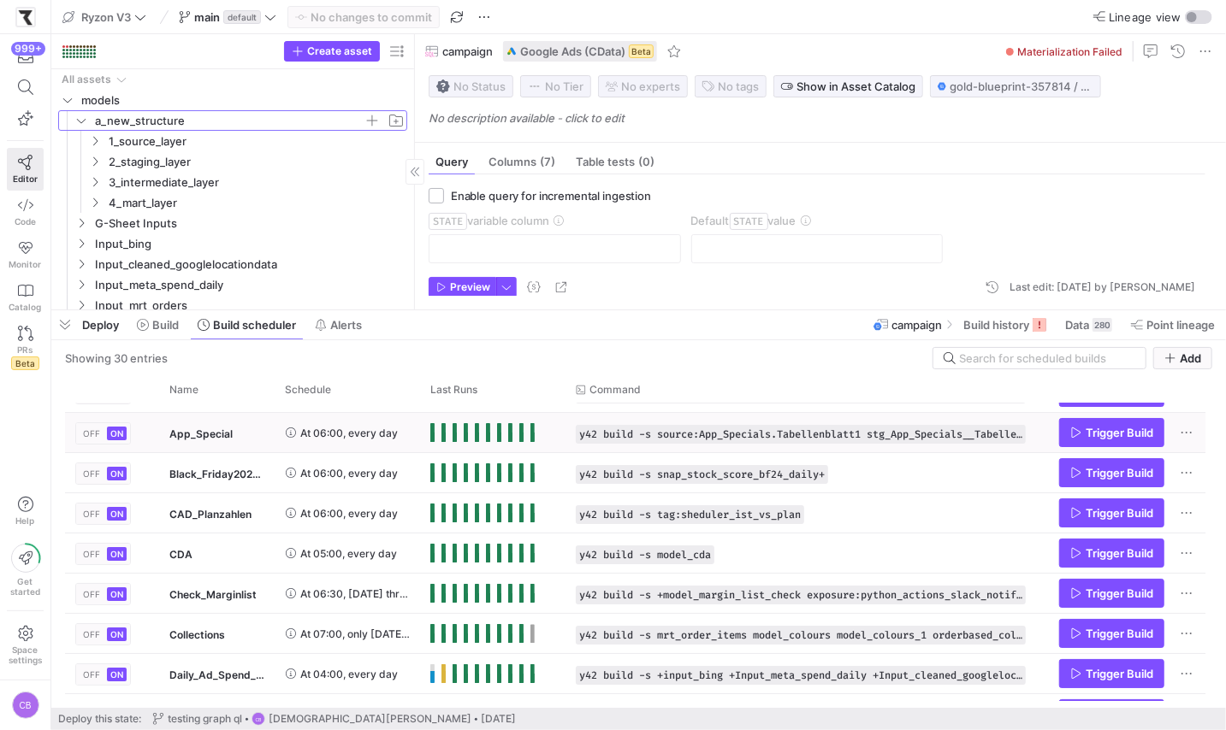
scroll to position [73, 0]
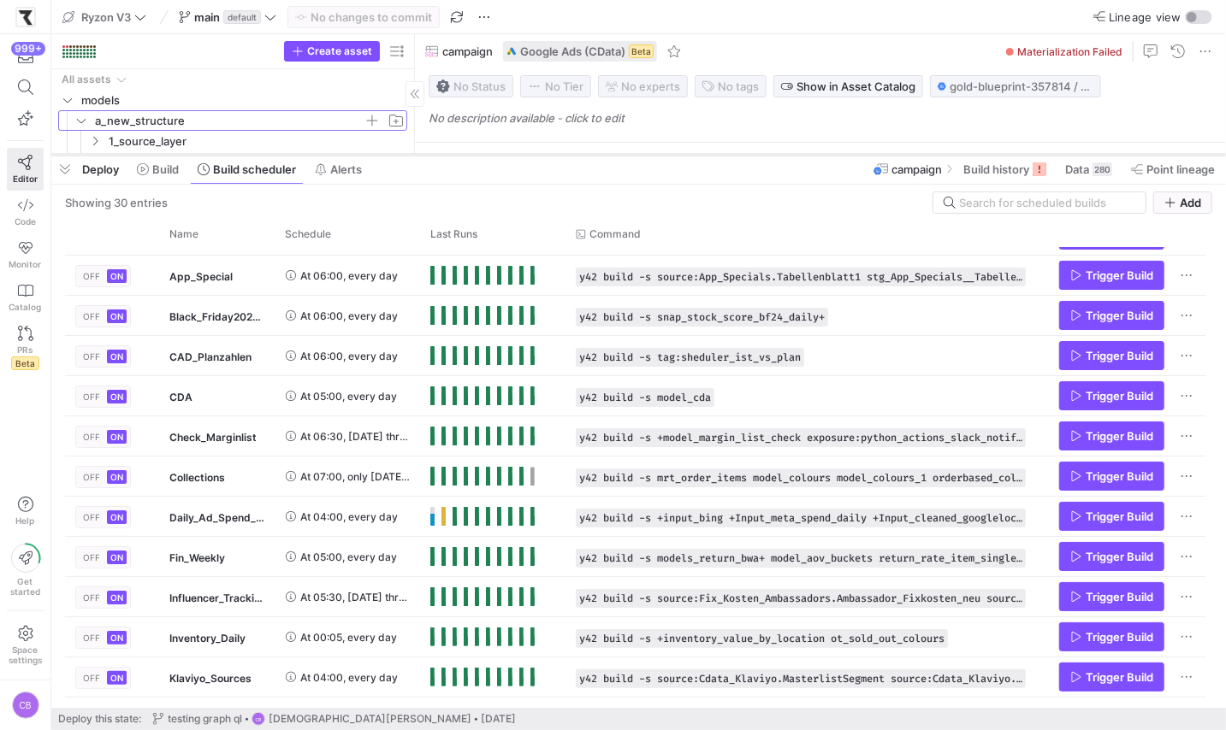
drag, startPoint x: 300, startPoint y: 311, endPoint x: 331, endPoint y: 156, distance: 158.7
click at [331, 156] on div at bounding box center [638, 154] width 1174 height 7
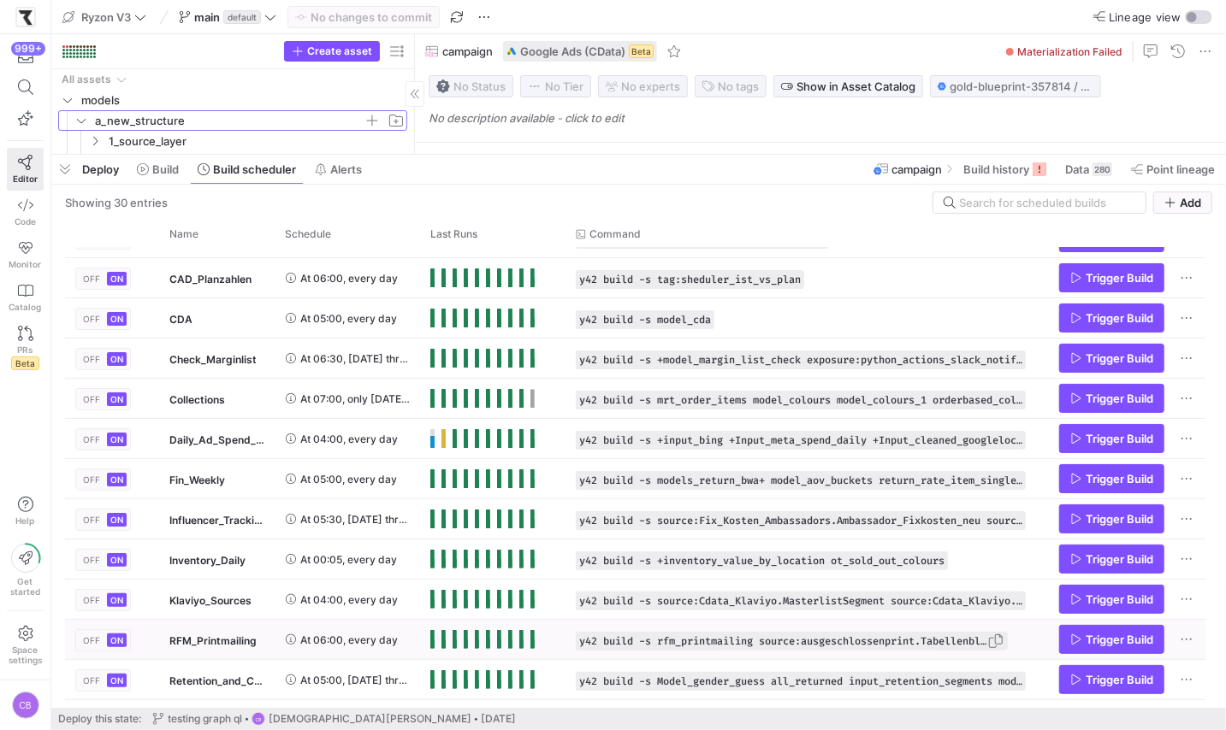
scroll to position [181, 0]
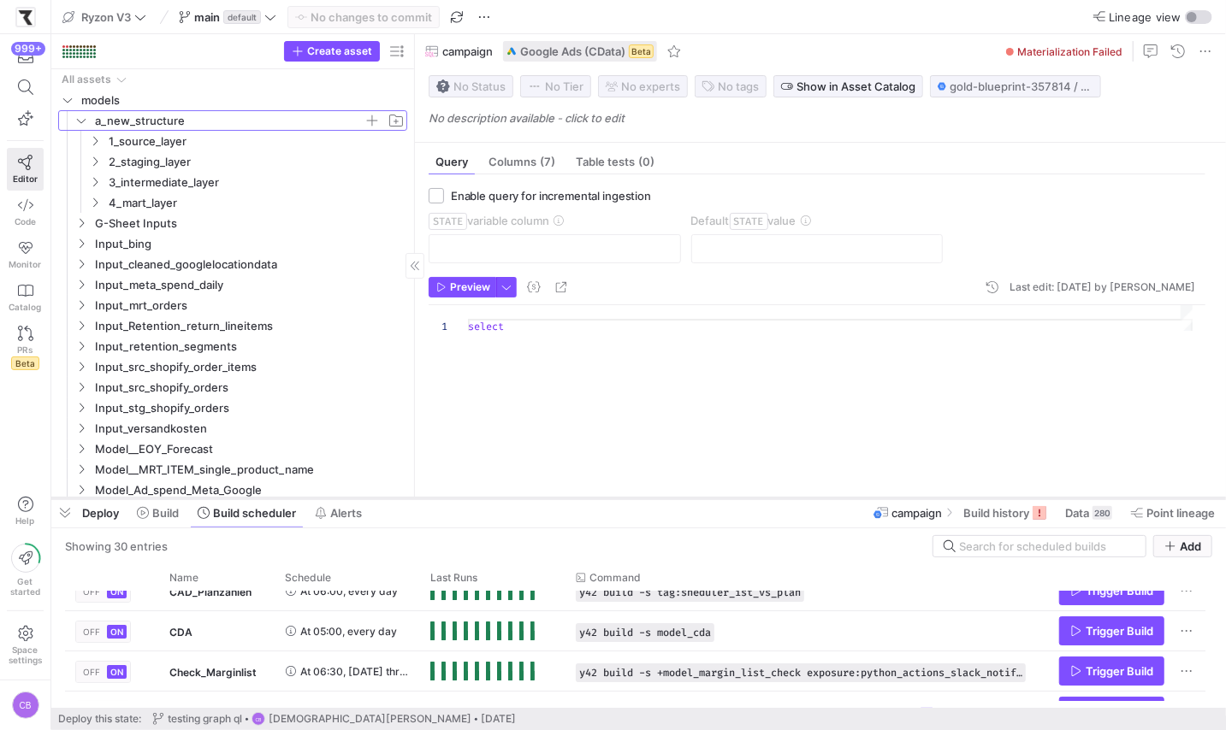
drag, startPoint x: 764, startPoint y: 156, endPoint x: 772, endPoint y: 499, distance: 343.9
click at [772, 499] on div at bounding box center [638, 498] width 1174 height 7
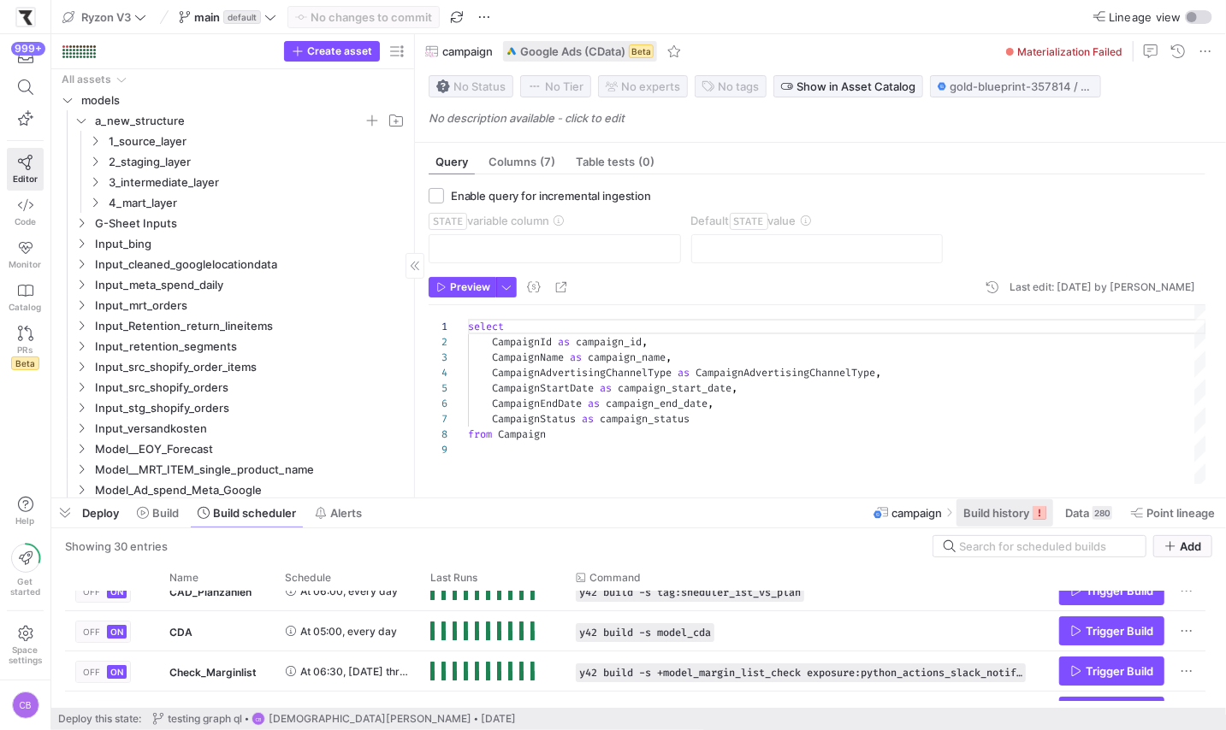
click at [1016, 521] on span at bounding box center [1004, 512] width 97 height 27
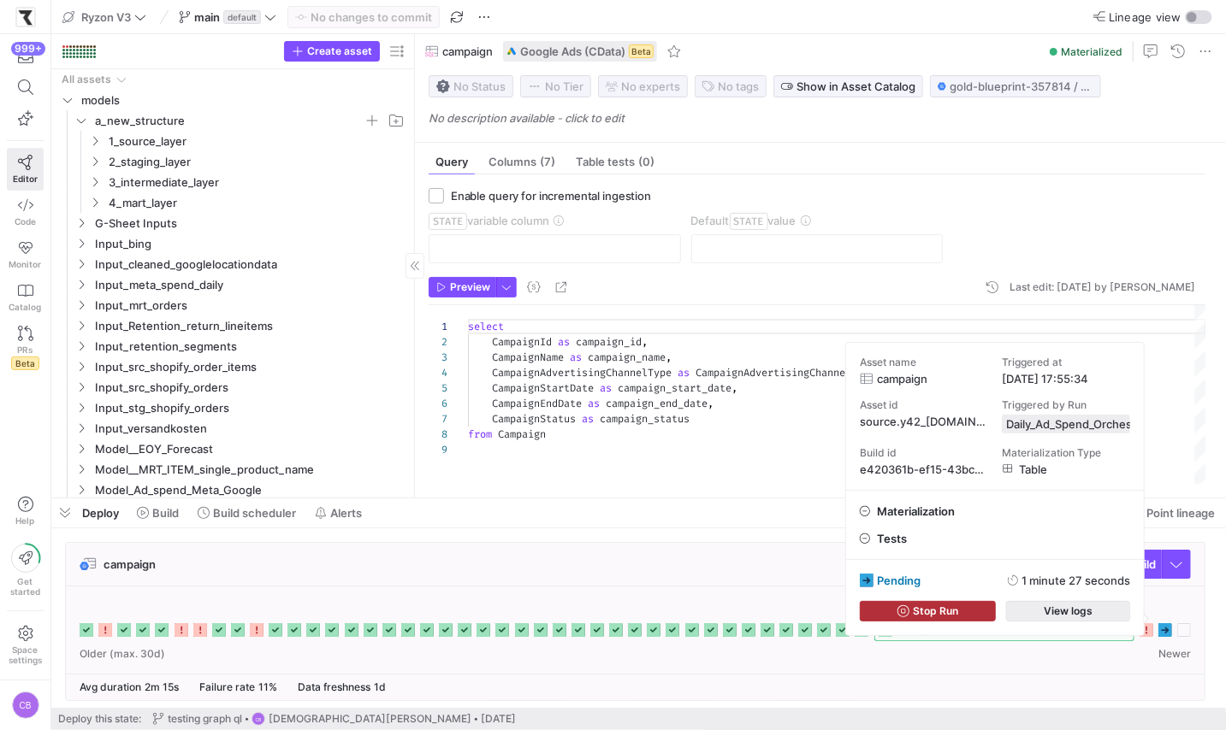
click at [1118, 609] on span "button" at bounding box center [1068, 611] width 122 height 19
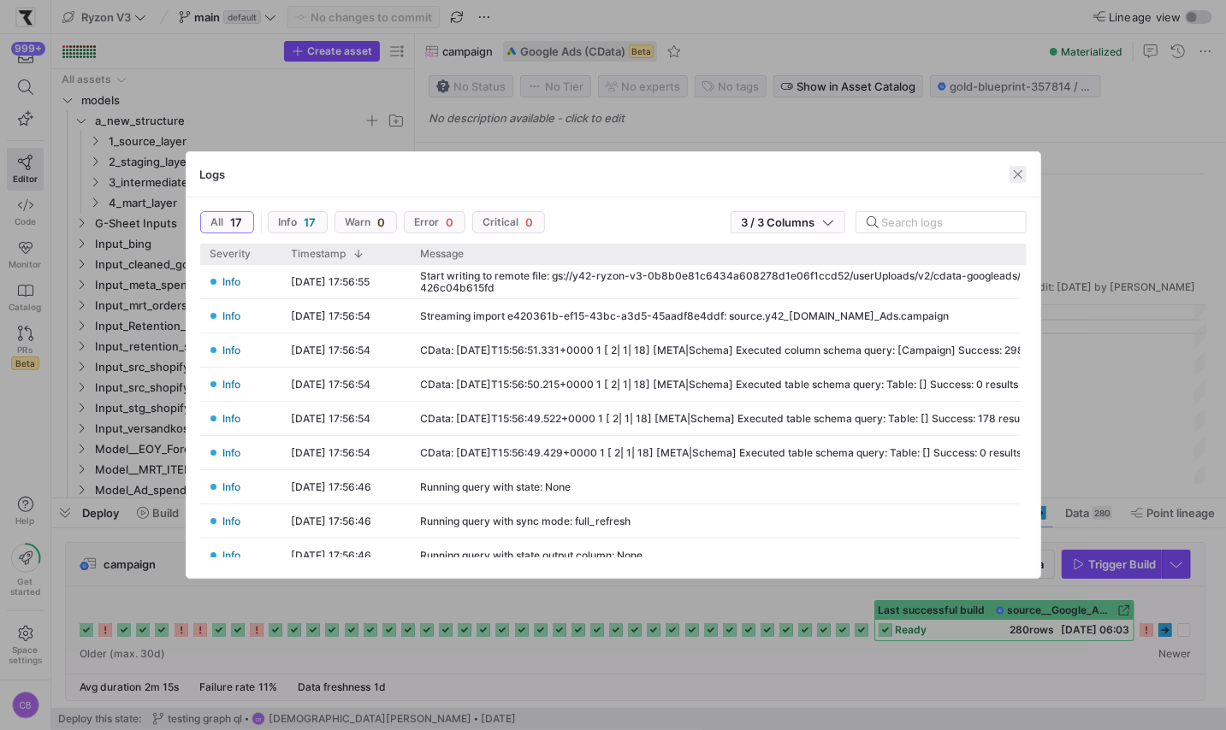
click at [1019, 176] on span "button" at bounding box center [1017, 174] width 17 height 17
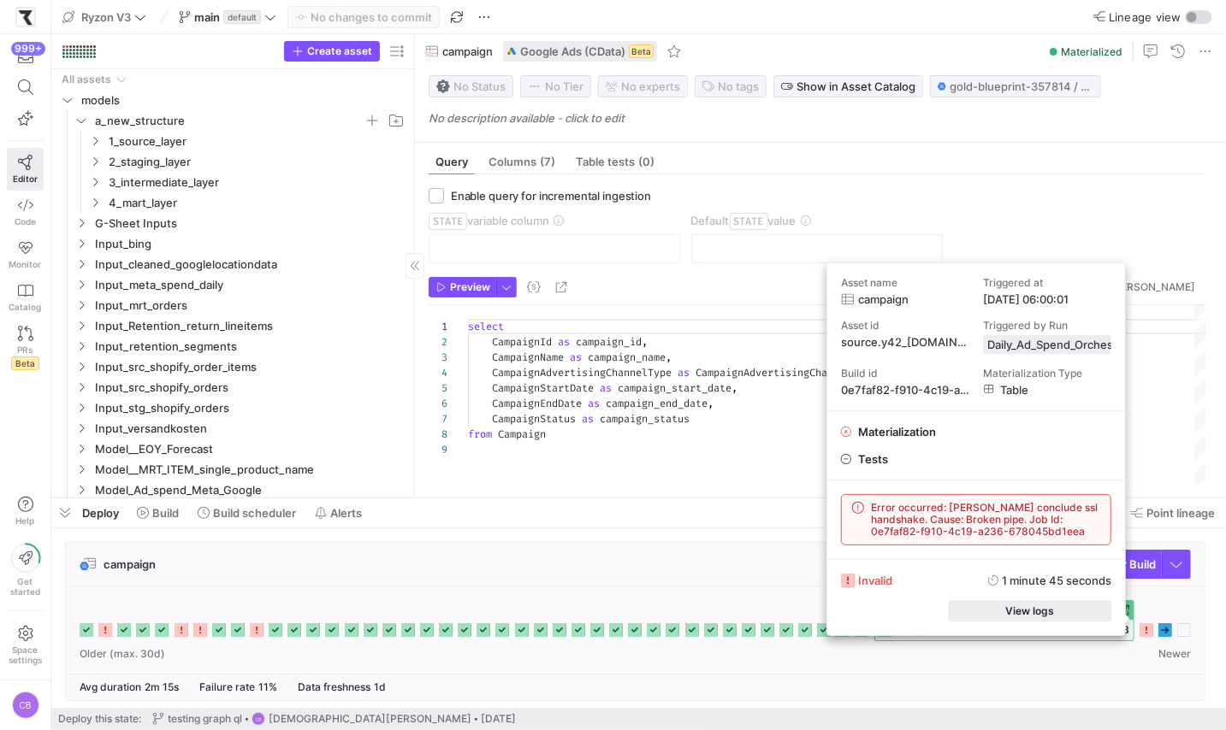
click at [1091, 606] on span "button" at bounding box center [1029, 611] width 161 height 19
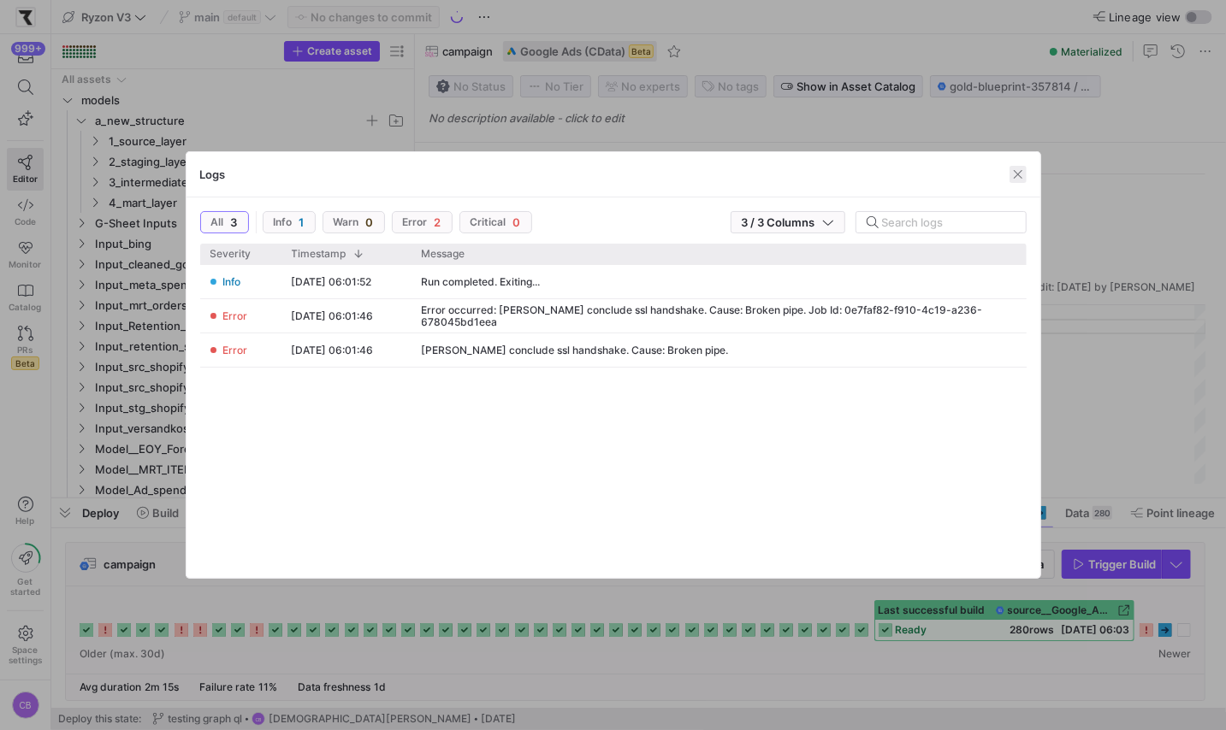
click at [1014, 177] on span "button" at bounding box center [1017, 174] width 17 height 17
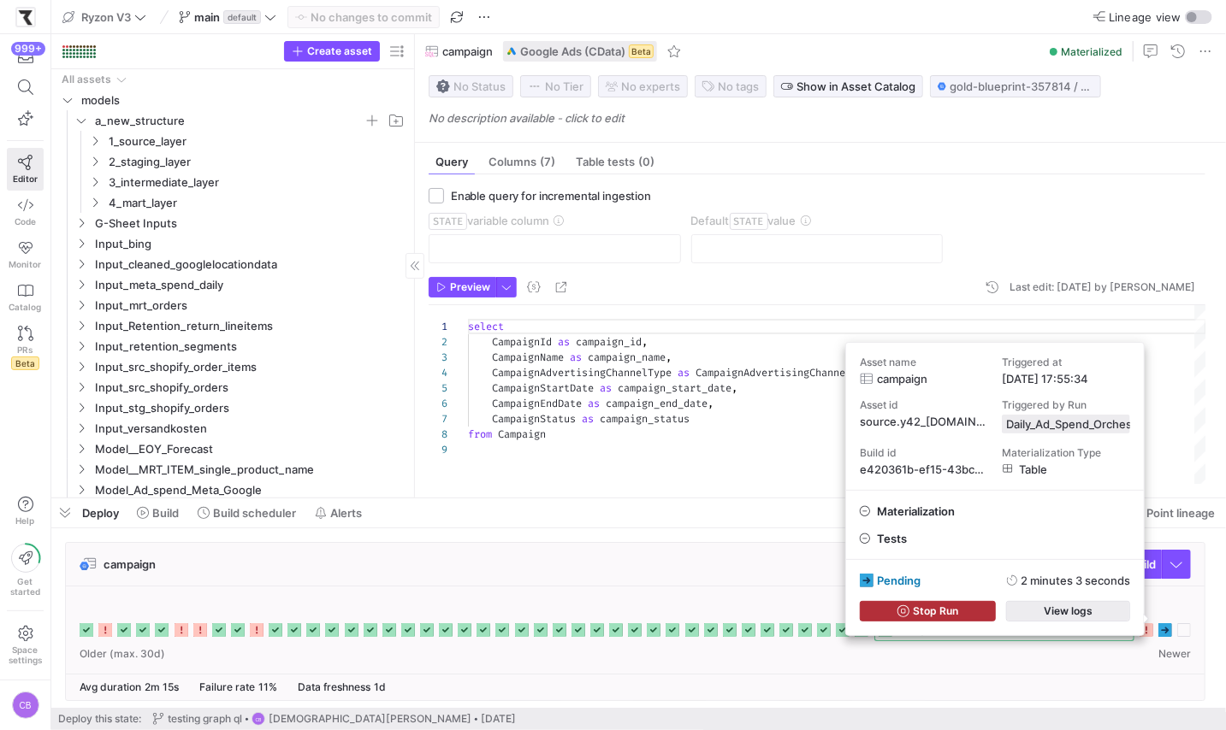
click at [1097, 618] on span "button" at bounding box center [1068, 611] width 122 height 19
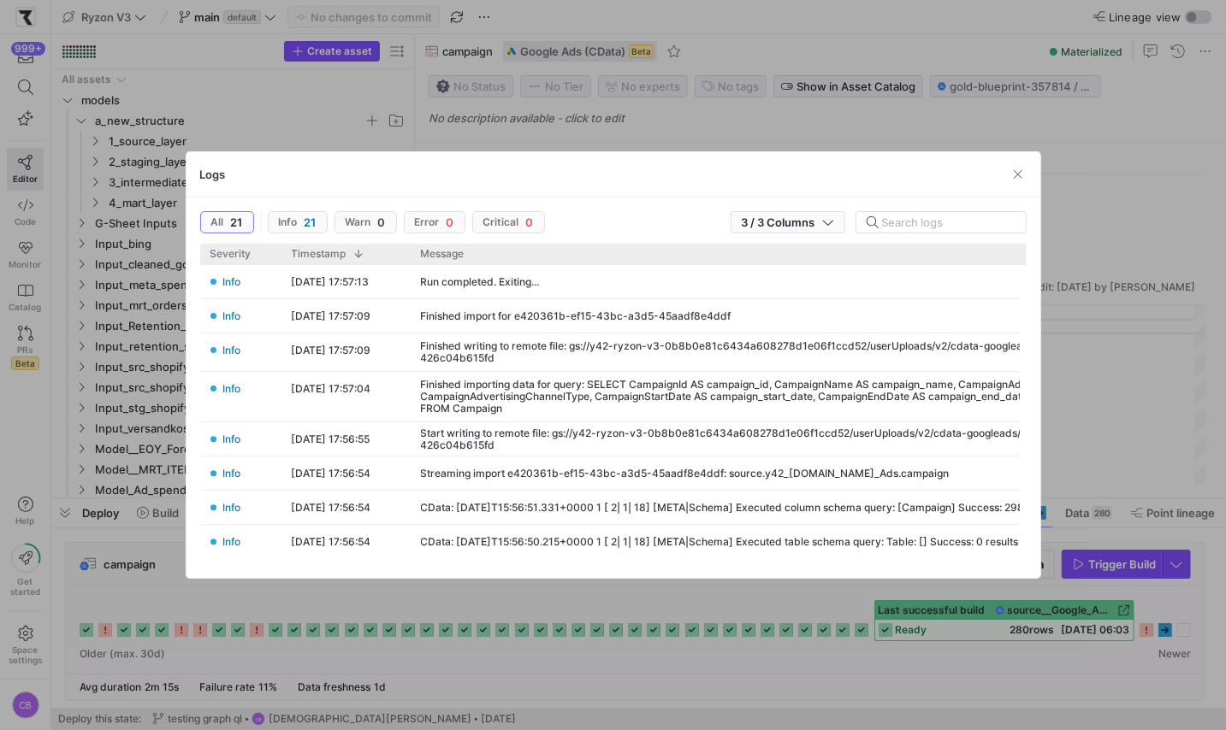
click at [897, 680] on div at bounding box center [613, 365] width 1226 height 730
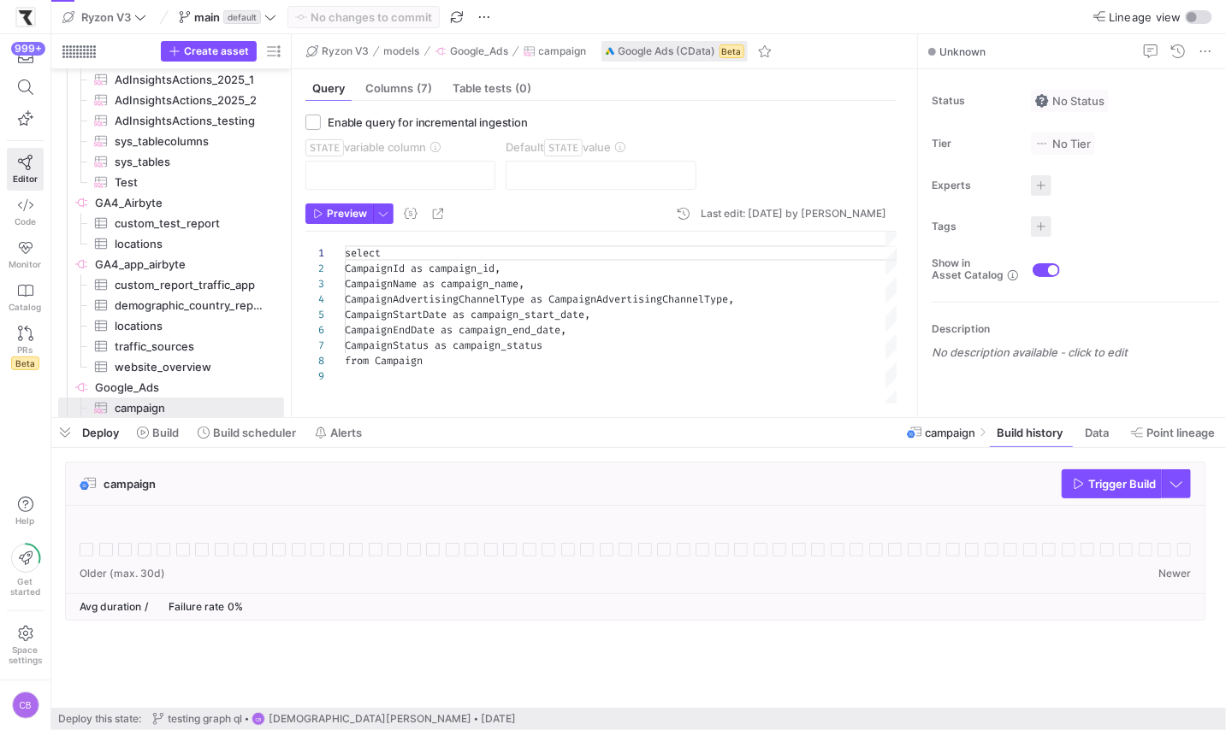
scroll to position [122, 0]
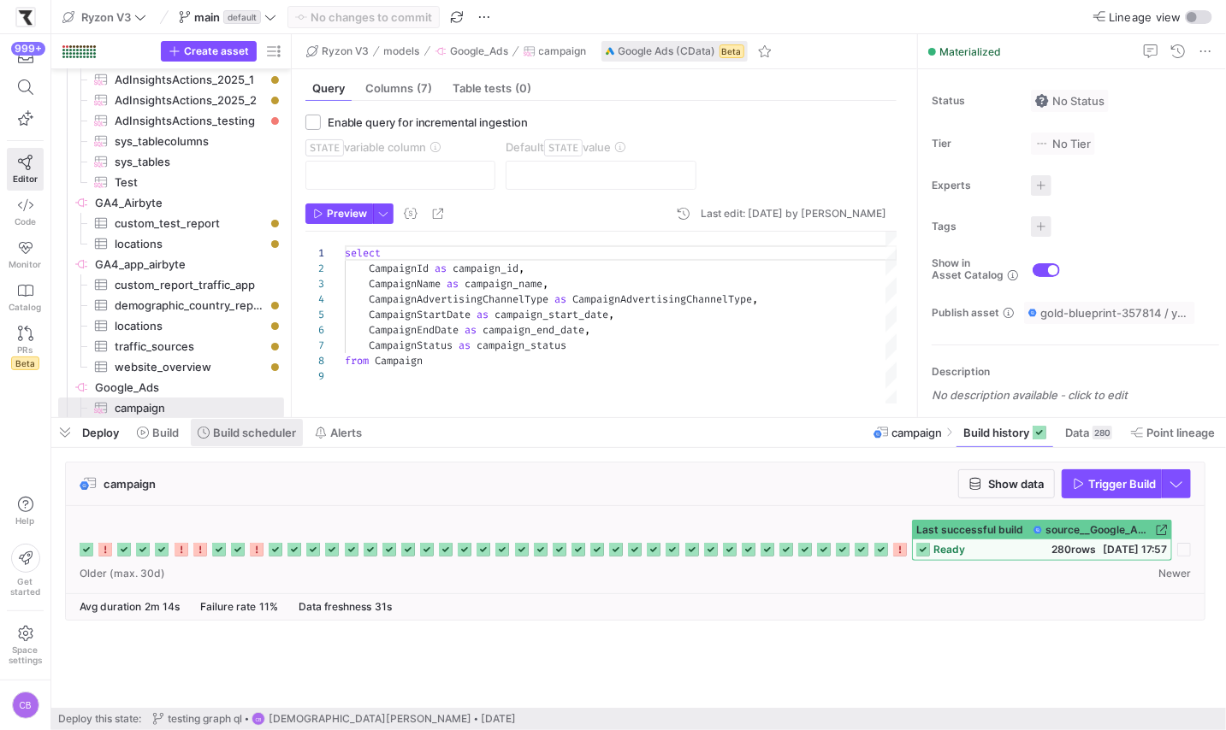
click at [247, 439] on span "Build scheduler" at bounding box center [254, 433] width 83 height 14
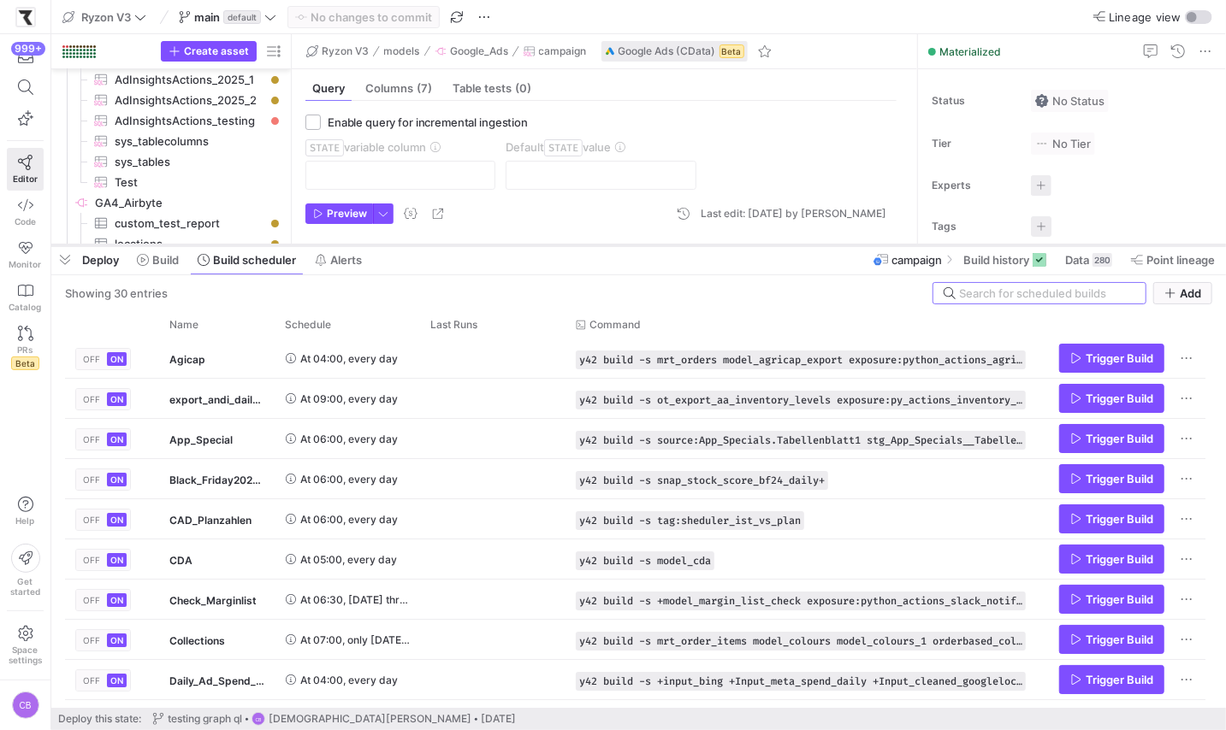
drag, startPoint x: 484, startPoint y: 420, endPoint x: 482, endPoint y: 247, distance: 172.8
click at [482, 247] on div at bounding box center [638, 245] width 1174 height 7
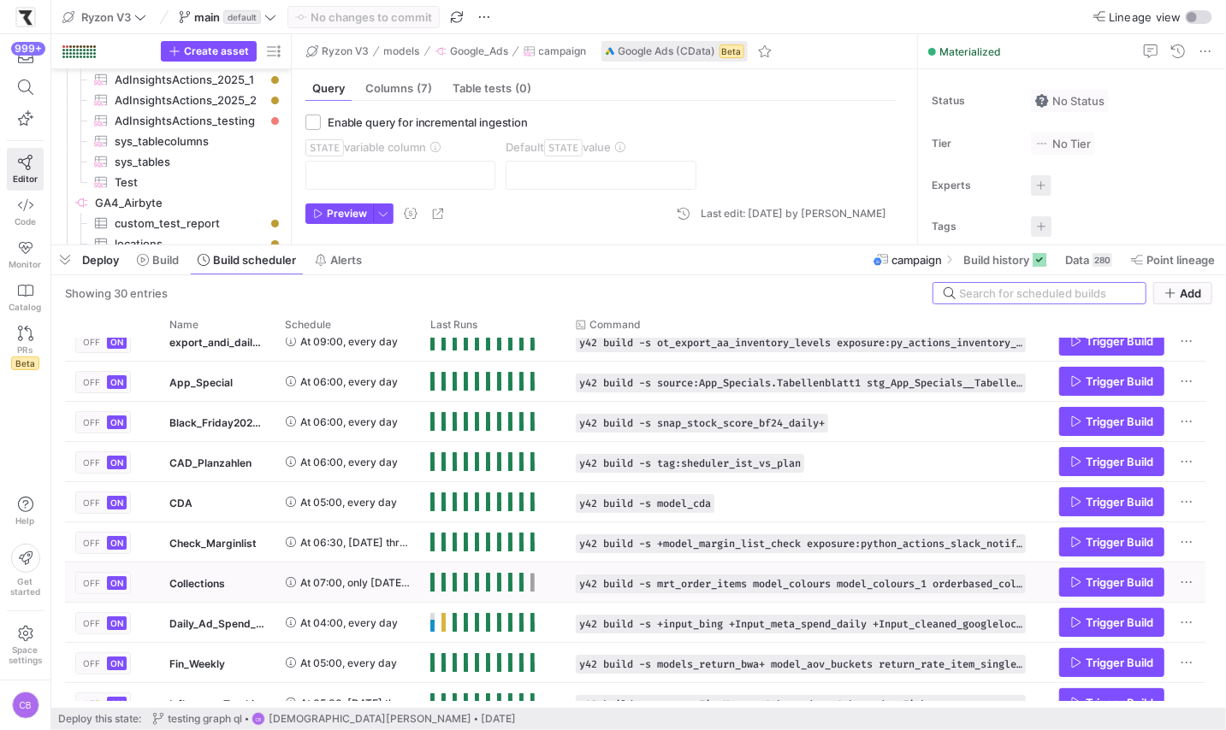
scroll to position [69, 0]
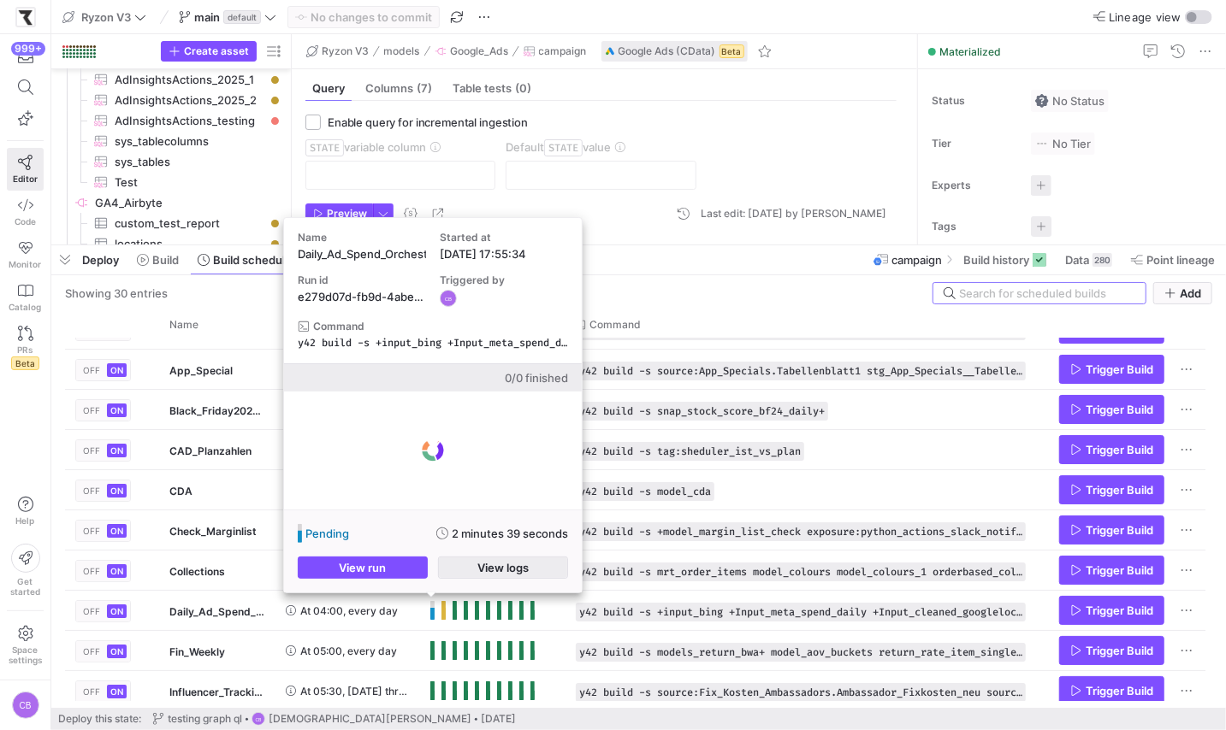
click at [458, 575] on span "button" at bounding box center [503, 568] width 128 height 21
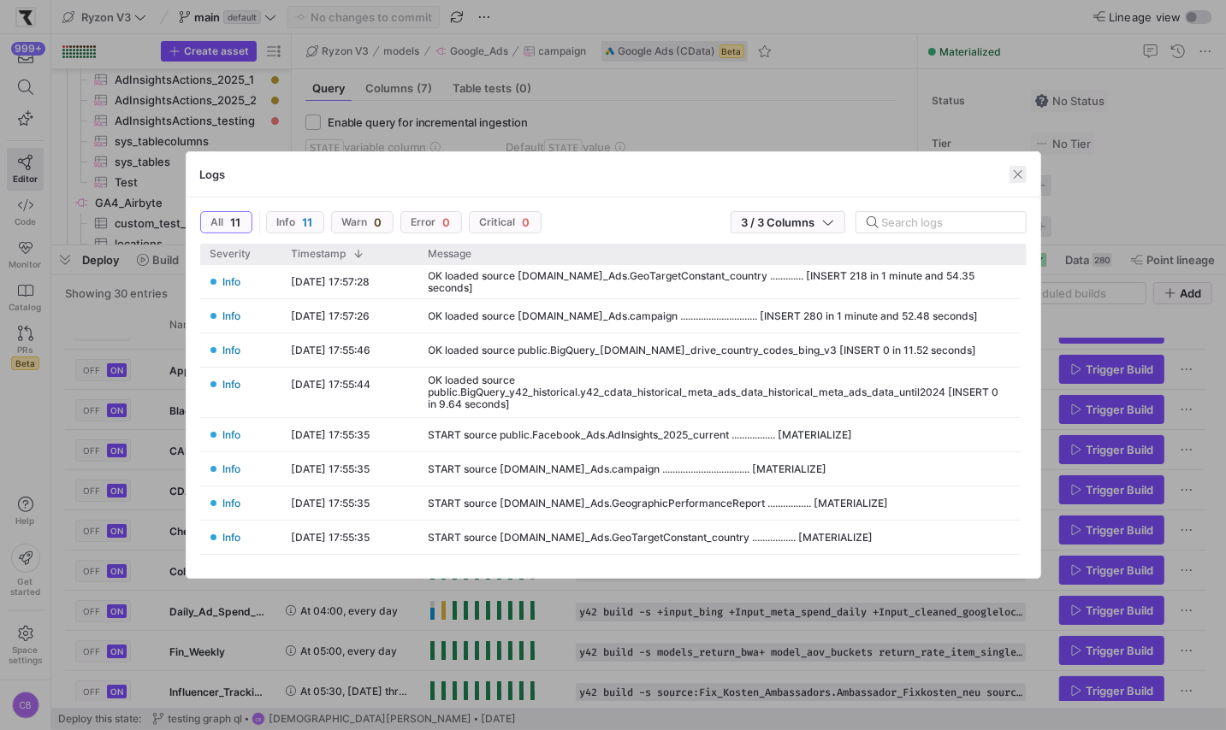
click at [1019, 174] on span "button" at bounding box center [1017, 174] width 17 height 17
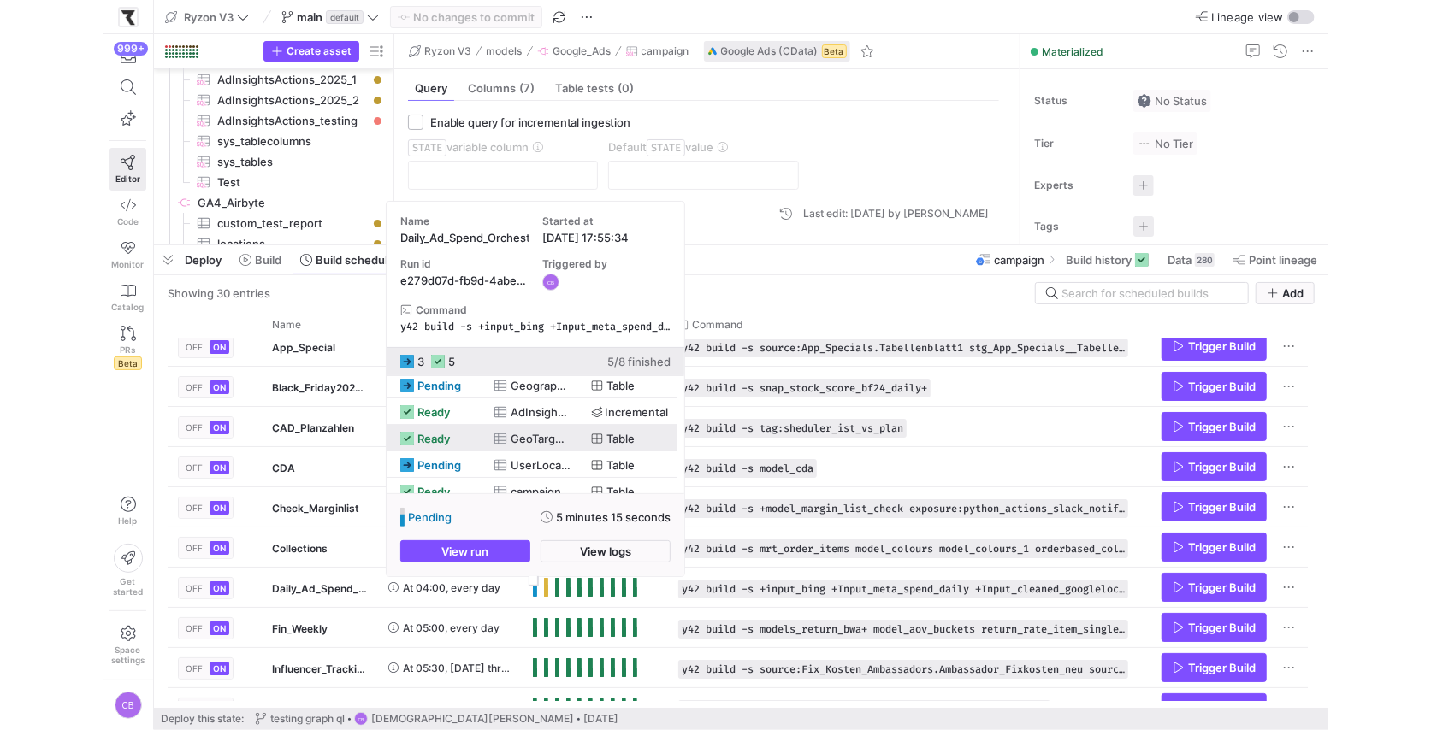
scroll to position [92, 0]
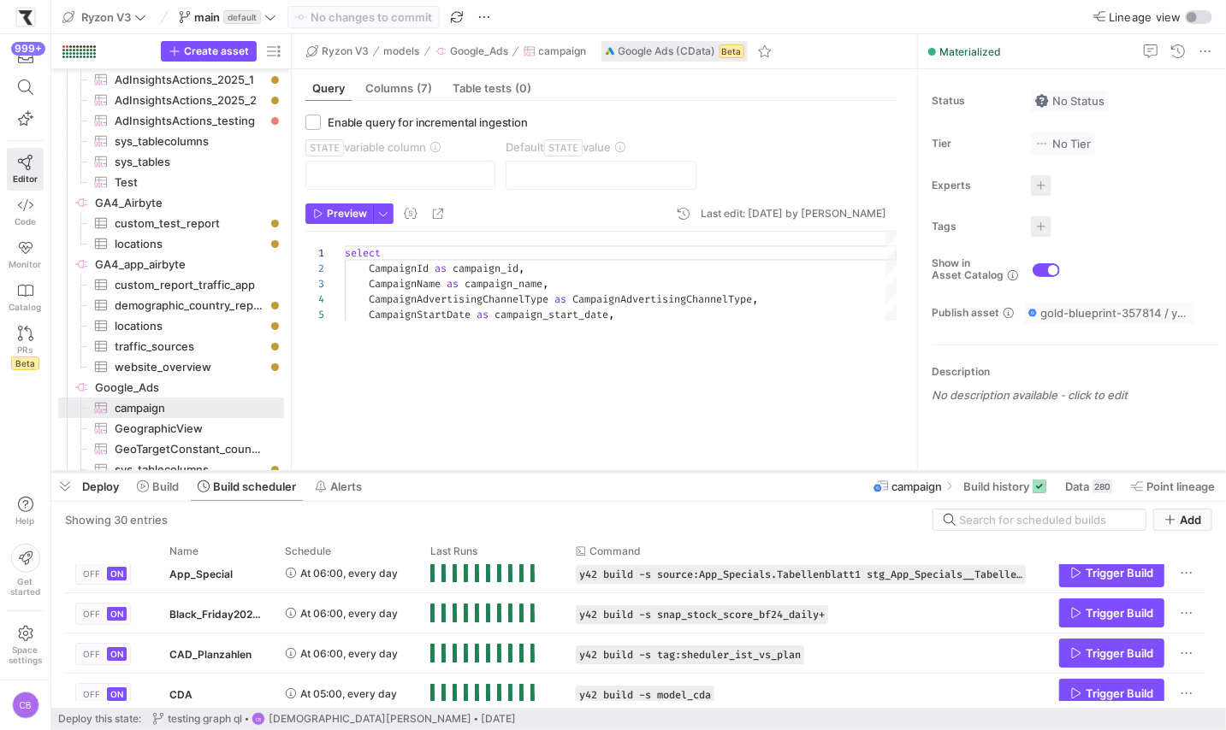
drag, startPoint x: 748, startPoint y: 245, endPoint x: 754, endPoint y: 471, distance: 226.7
click at [754, 471] on div at bounding box center [638, 472] width 1174 height 7
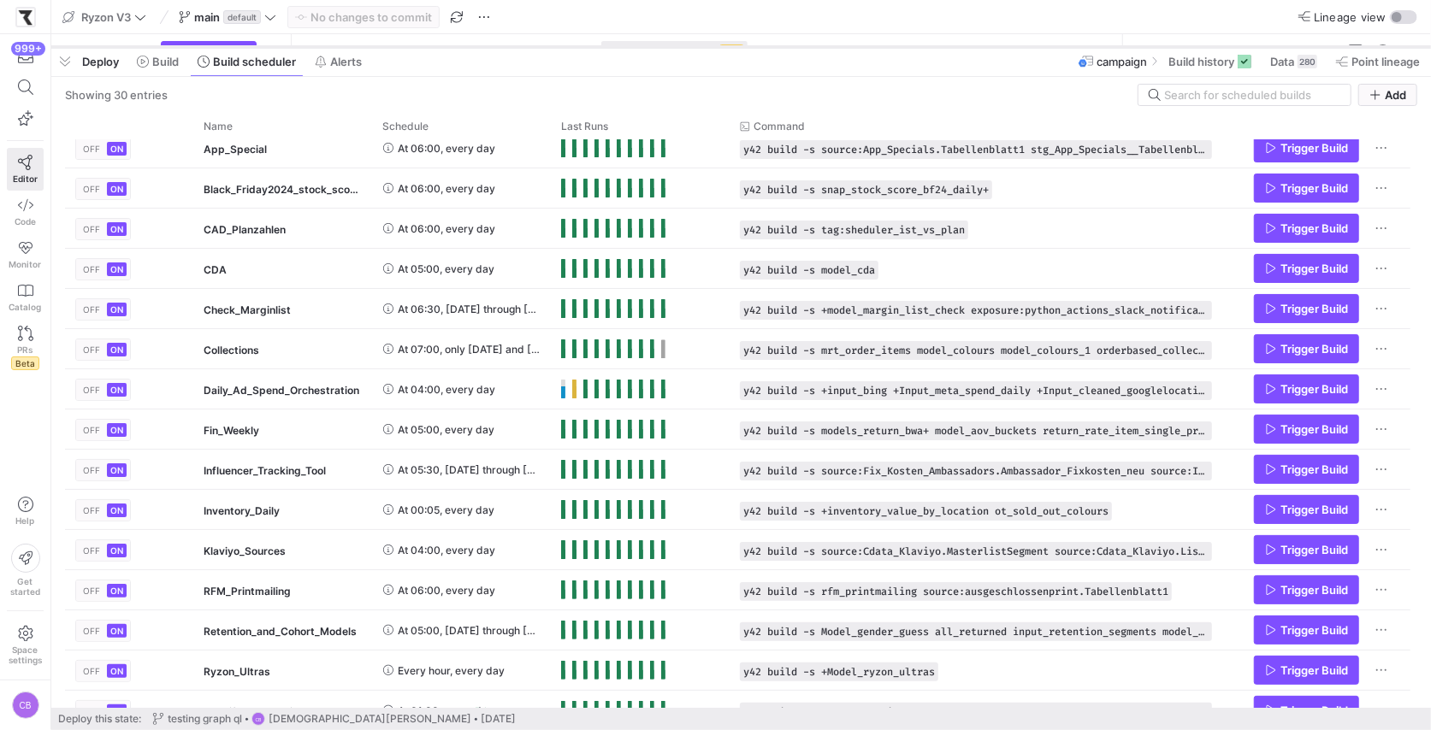
drag, startPoint x: 716, startPoint y: 470, endPoint x: 730, endPoint y: 45, distance: 425.3
click at [730, 45] on div at bounding box center [740, 47] width 1379 height 7
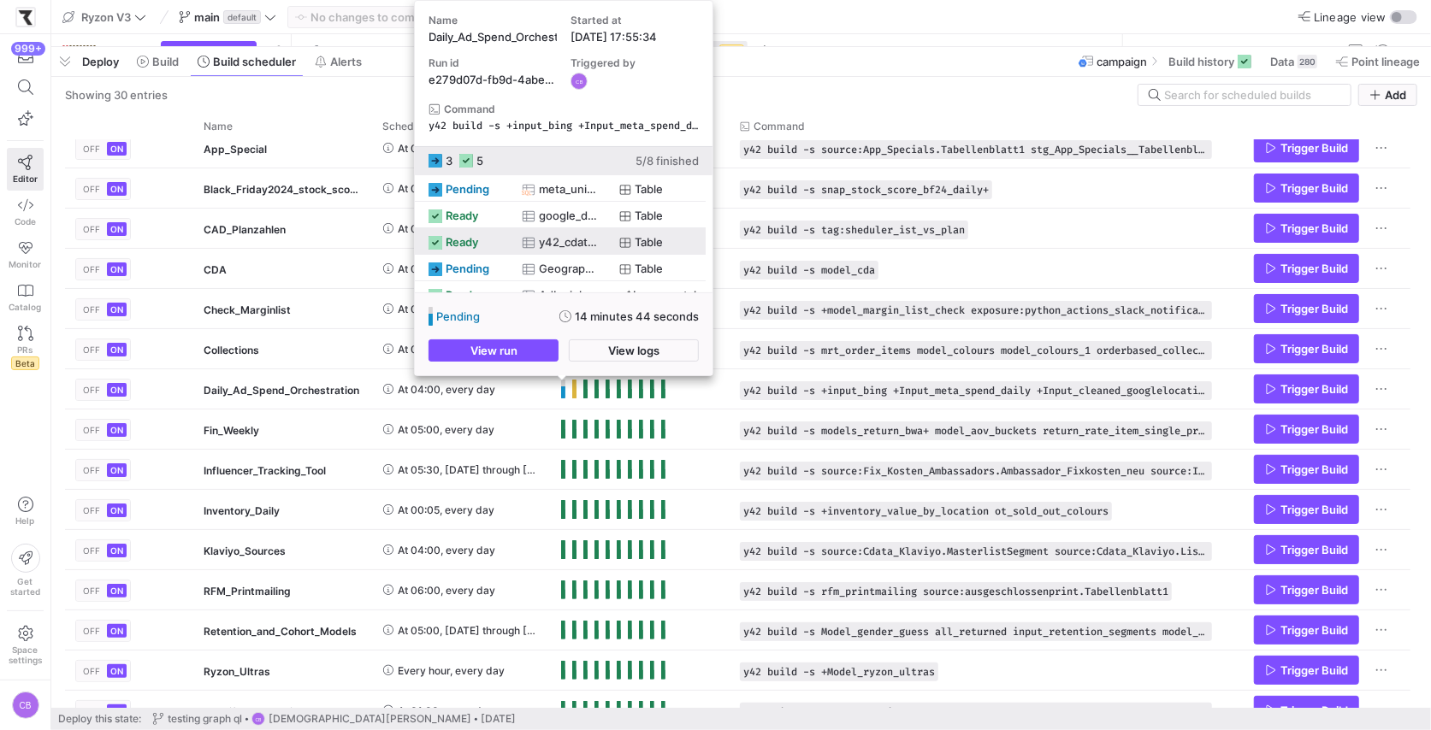
scroll to position [2, 0]
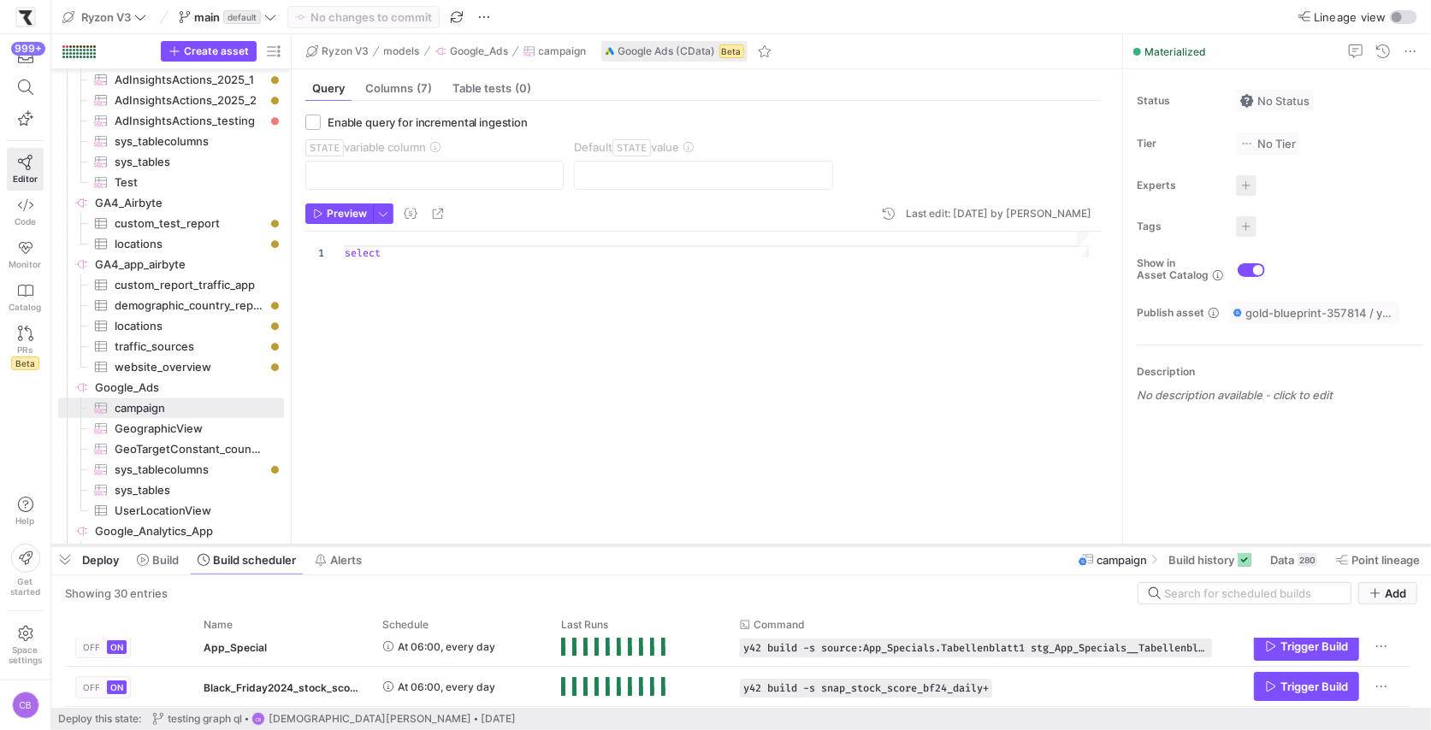
drag, startPoint x: 837, startPoint y: 45, endPoint x: 966, endPoint y: 560, distance: 530.8
click at [966, 549] on div at bounding box center [740, 545] width 1379 height 7
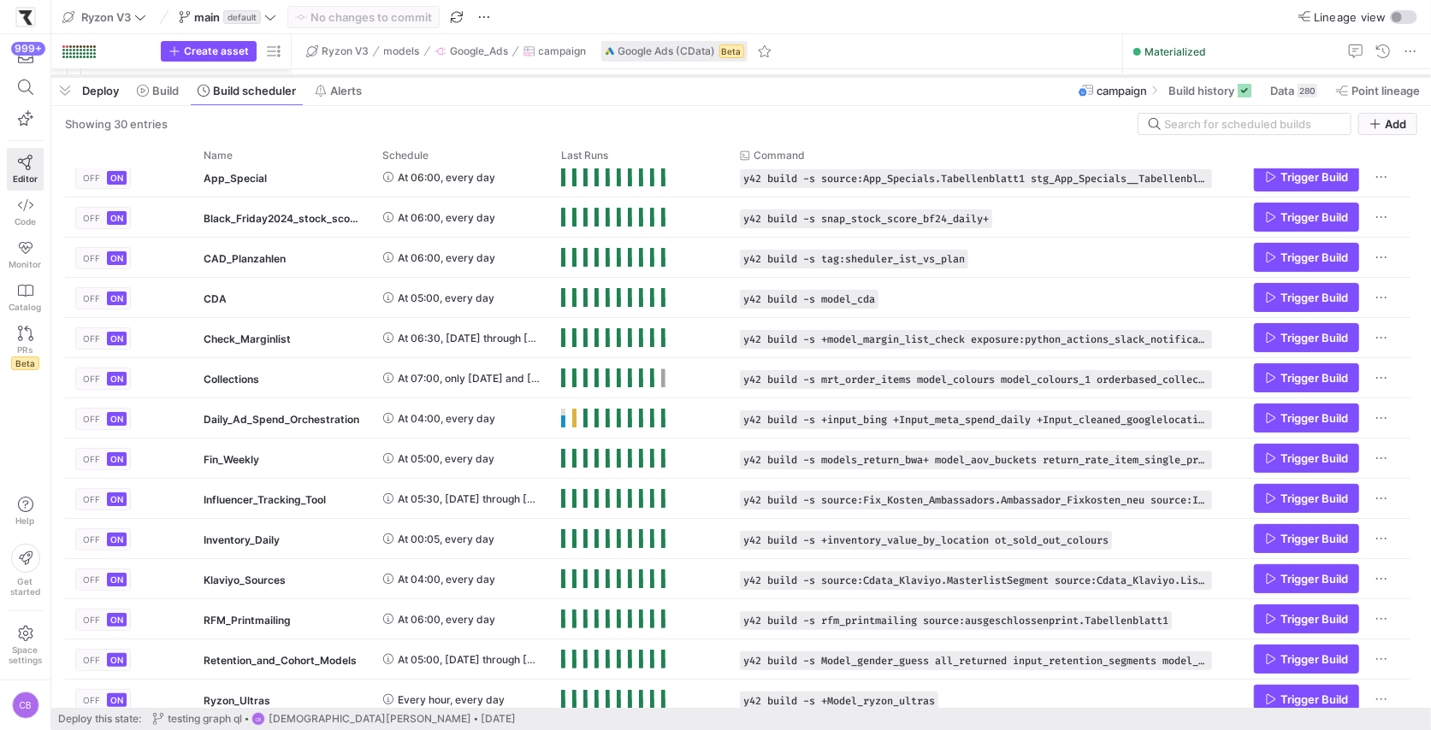
drag, startPoint x: 561, startPoint y: 559, endPoint x: 674, endPoint y: 74, distance: 497.9
click at [674, 74] on div at bounding box center [740, 76] width 1379 height 7
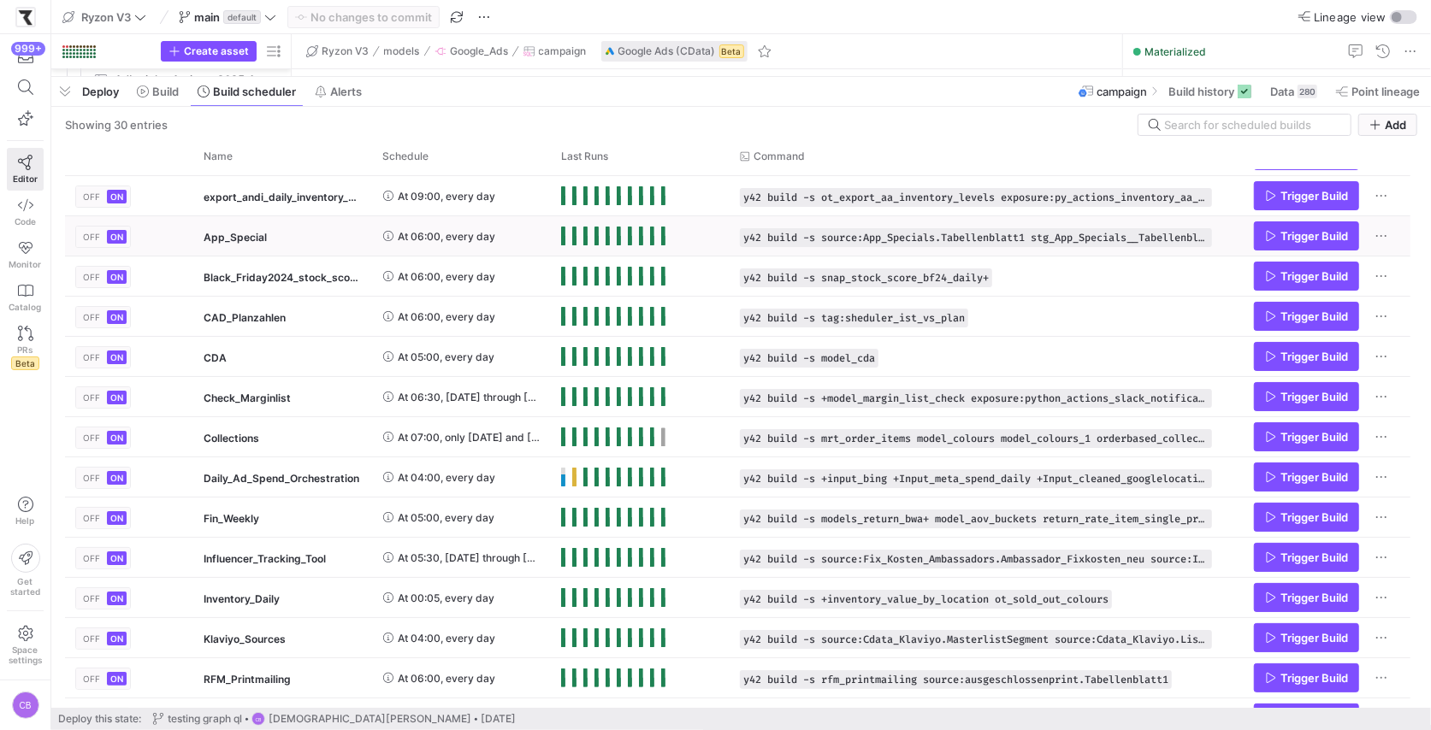
scroll to position [0, 0]
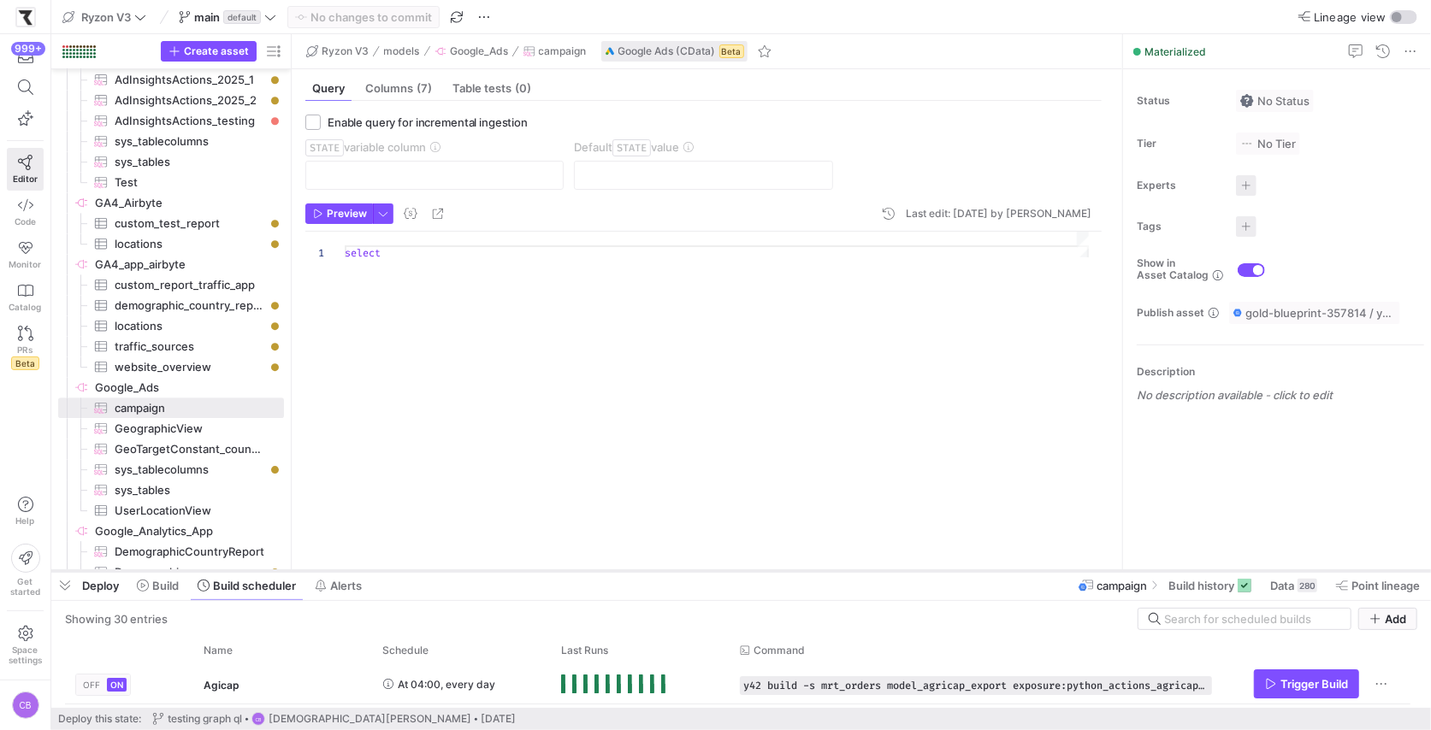
drag, startPoint x: 605, startPoint y: 74, endPoint x: 608, endPoint y: 568, distance: 494.3
click at [608, 568] on div at bounding box center [740, 571] width 1379 height 7
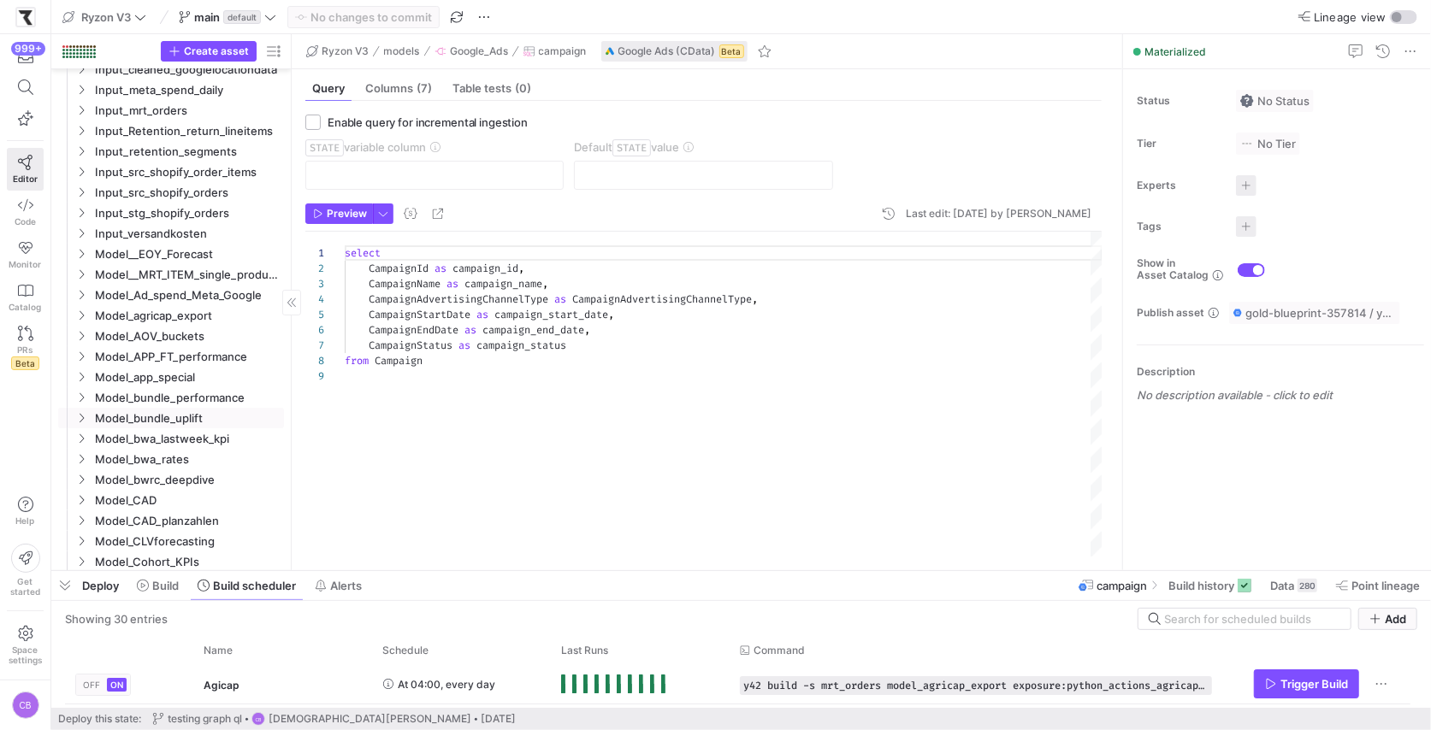
scroll to position [7, 0]
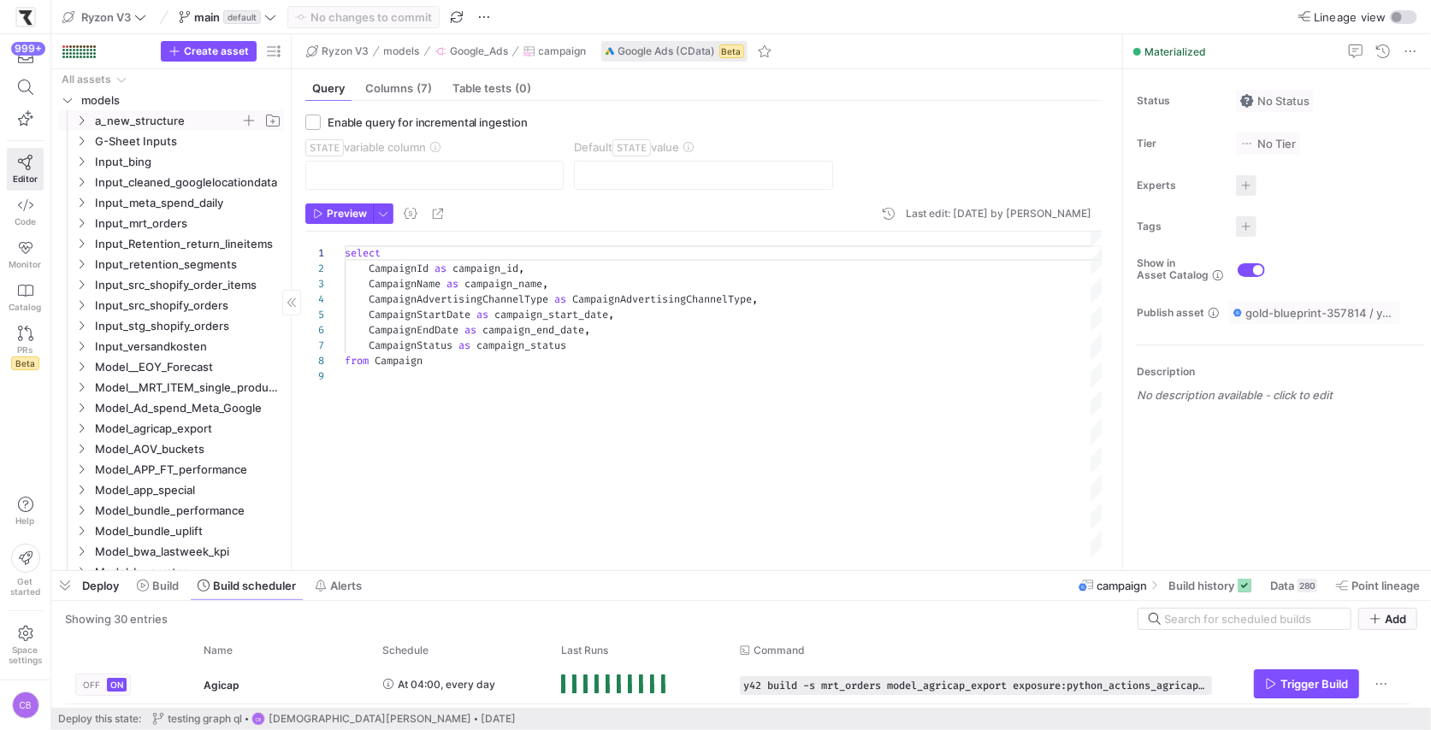
click at [81, 118] on icon "Press SPACE to select this row." at bounding box center [82, 120] width 4 height 9
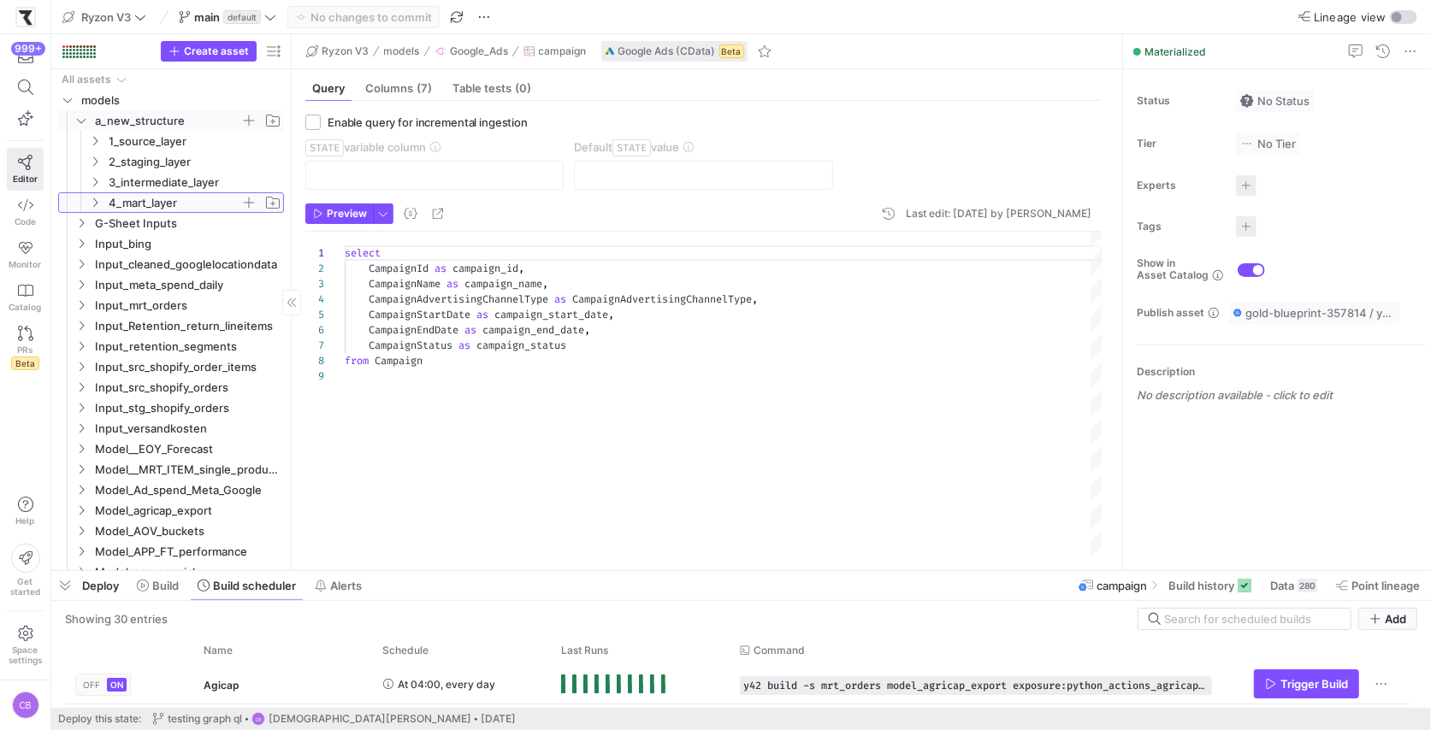
click at [150, 198] on span "4_mart_layer" at bounding box center [175, 203] width 132 height 20
click at [98, 202] on icon at bounding box center [95, 203] width 12 height 10
click at [88, 148] on span "1_source_layer" at bounding box center [184, 141] width 197 height 19
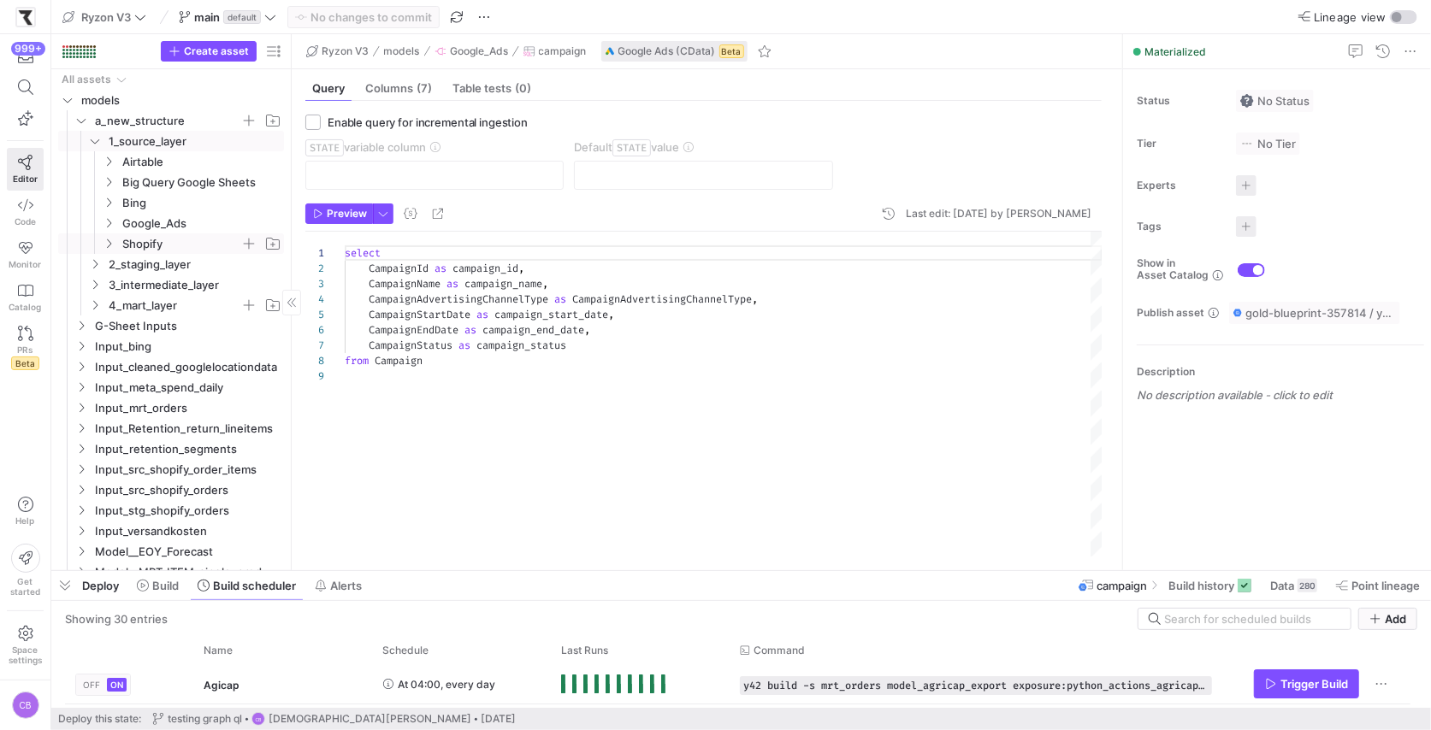
click at [110, 246] on icon "Press SPACE to select this row." at bounding box center [109, 244] width 12 height 10
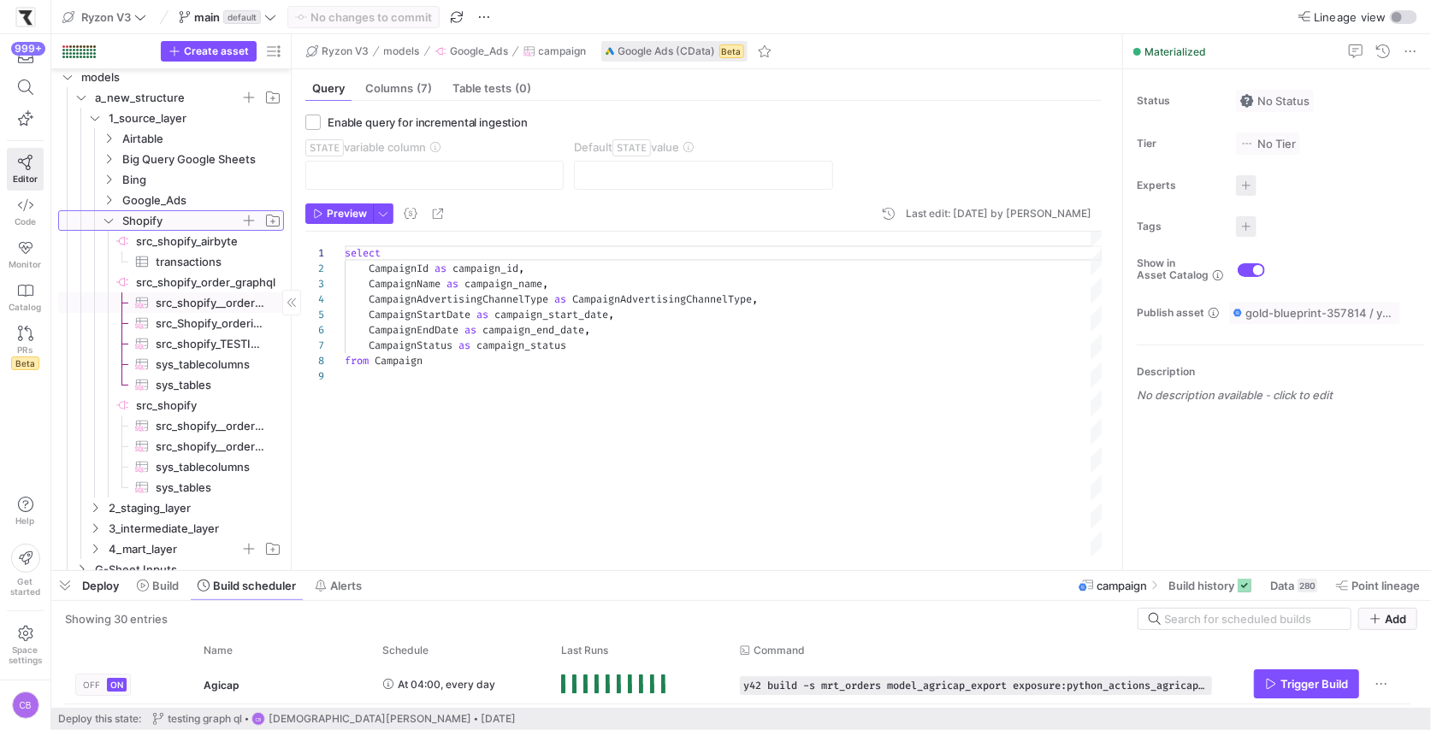
scroll to position [27, 0]
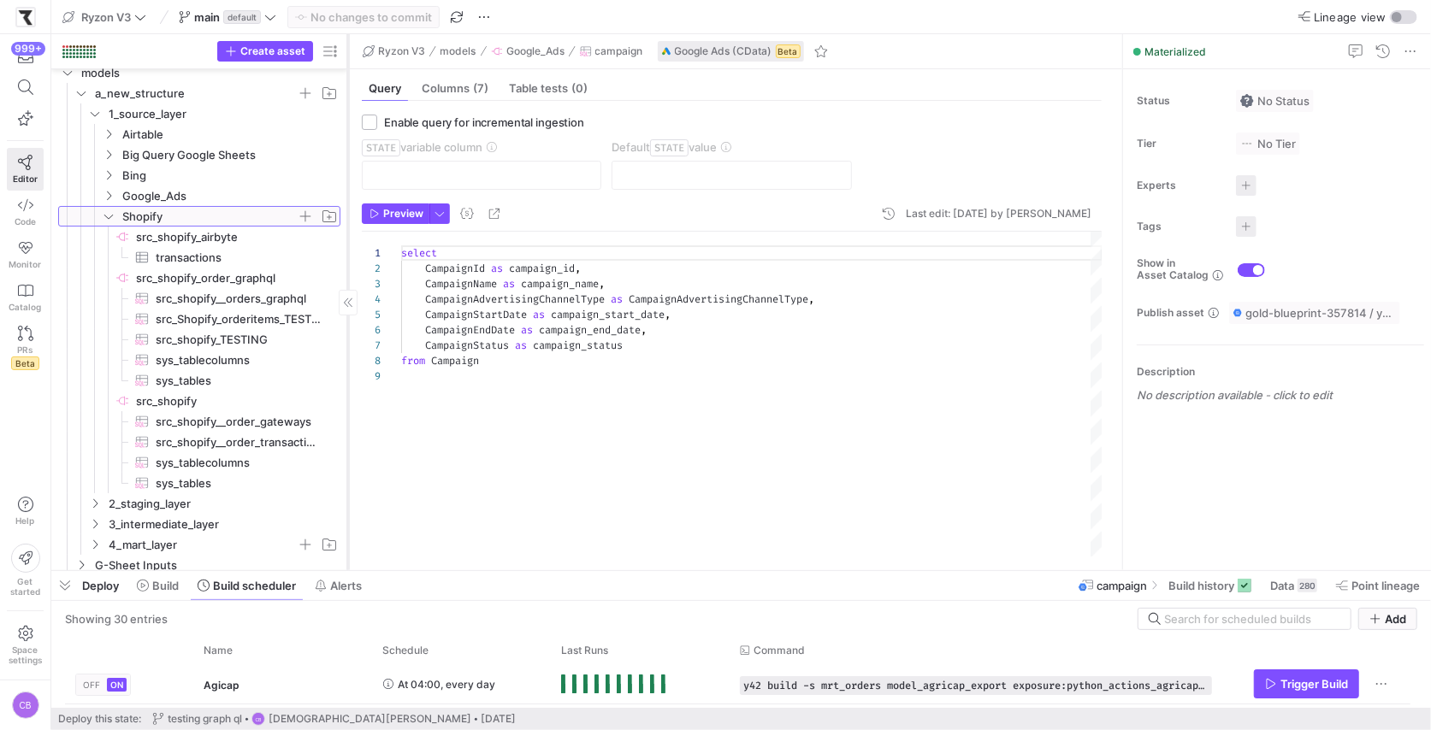
drag, startPoint x: 290, startPoint y: 278, endPoint x: 346, endPoint y: 281, distance: 56.5
click at [347, 281] on div at bounding box center [347, 302] width 1 height 536
click at [113, 194] on icon "Press SPACE to select this row." at bounding box center [109, 196] width 12 height 10
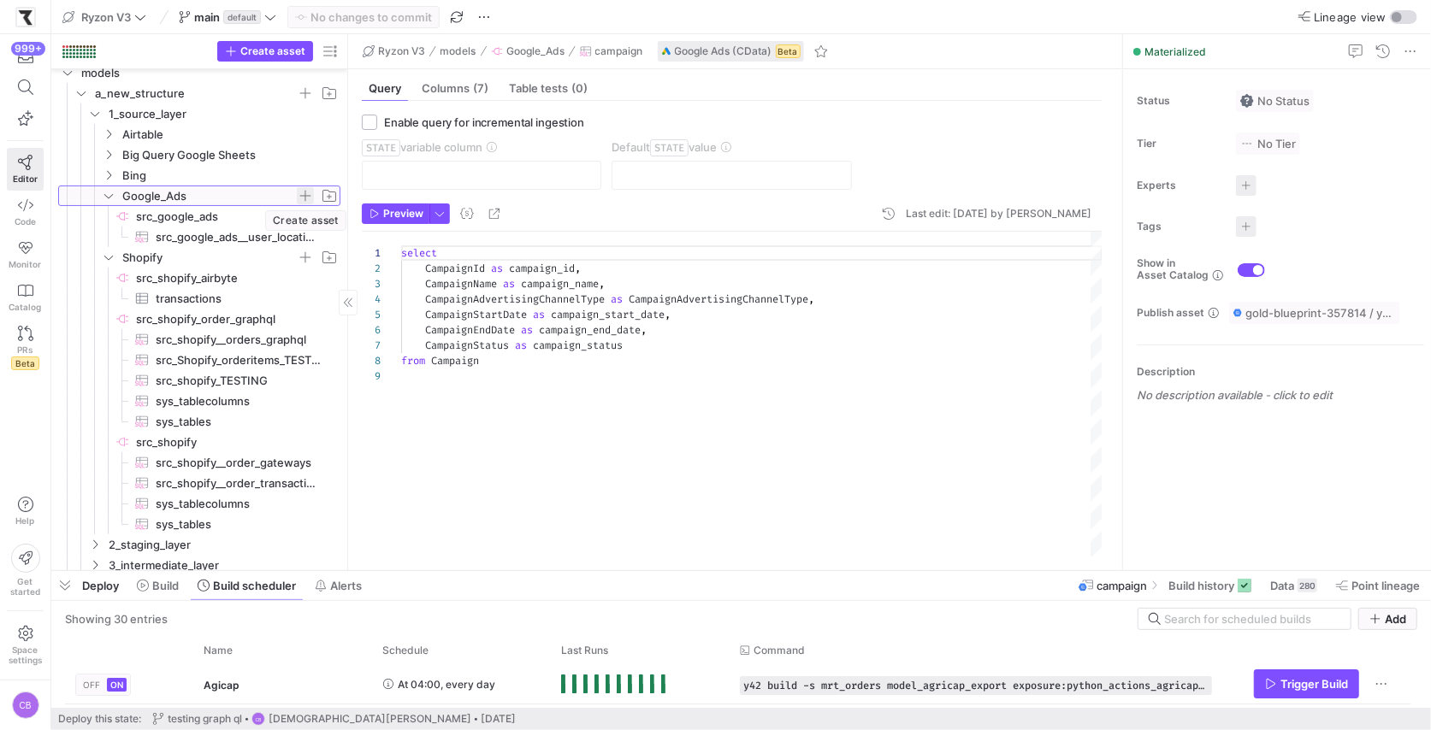
click at [306, 194] on span "button" at bounding box center [305, 195] width 17 height 17
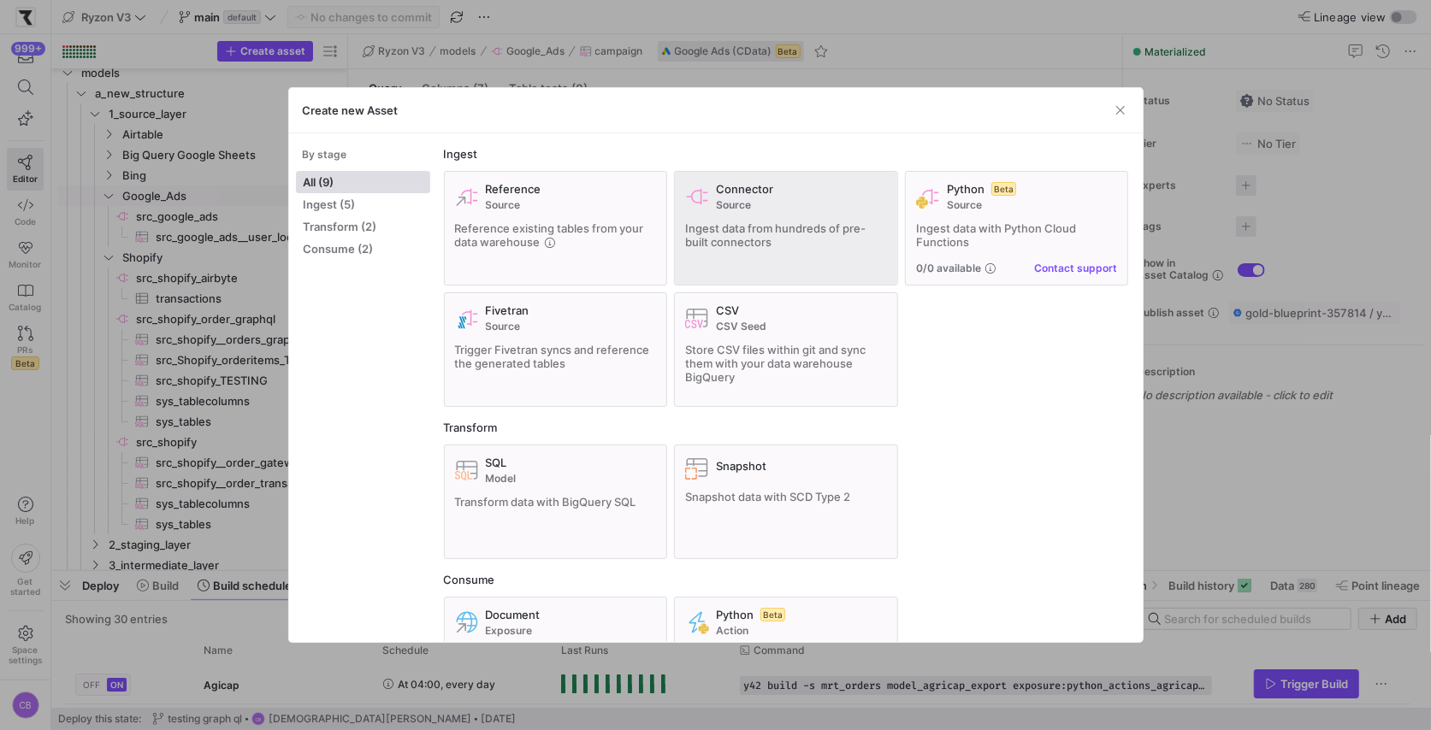
click at [706, 224] on span "Ingest data from hundreds of pre-built connectors" at bounding box center [775, 234] width 180 height 27
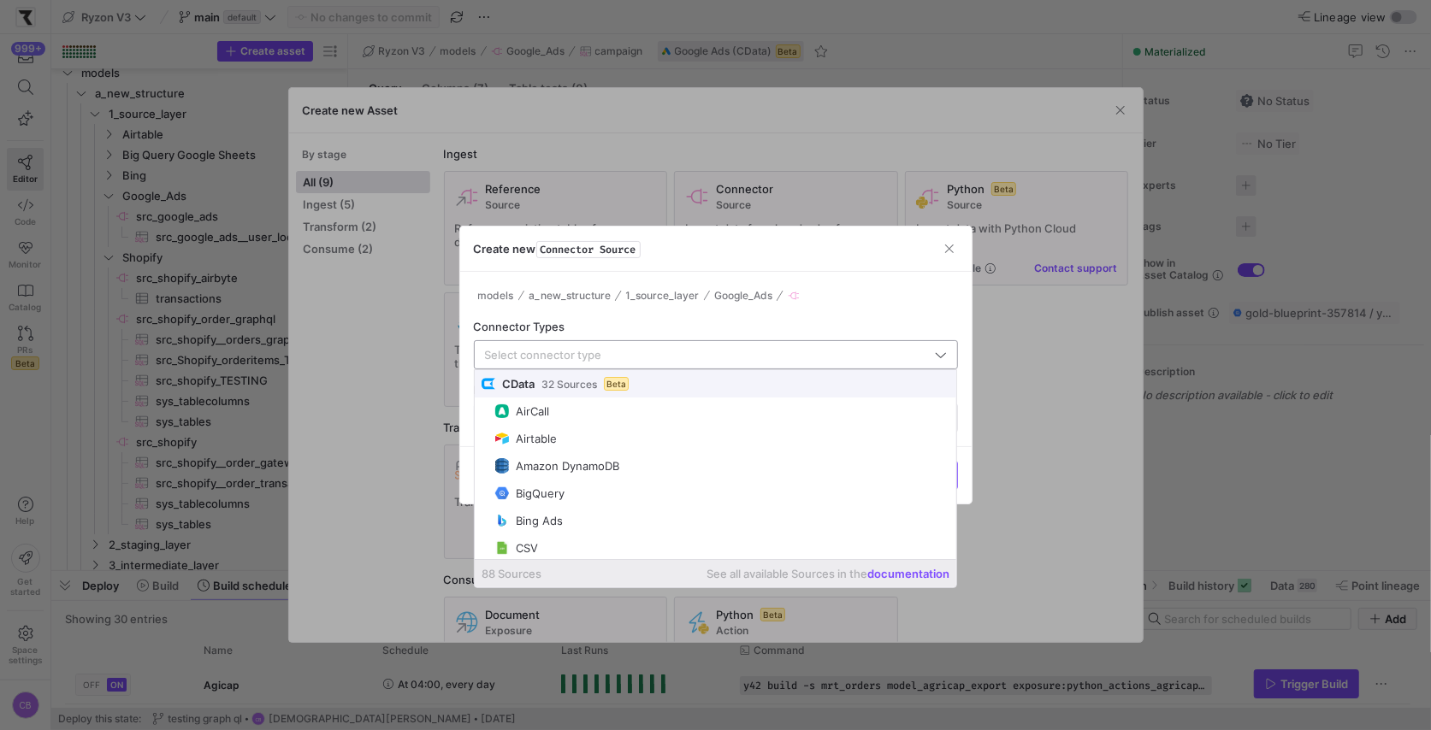
click at [535, 358] on input "text" at bounding box center [708, 355] width 446 height 14
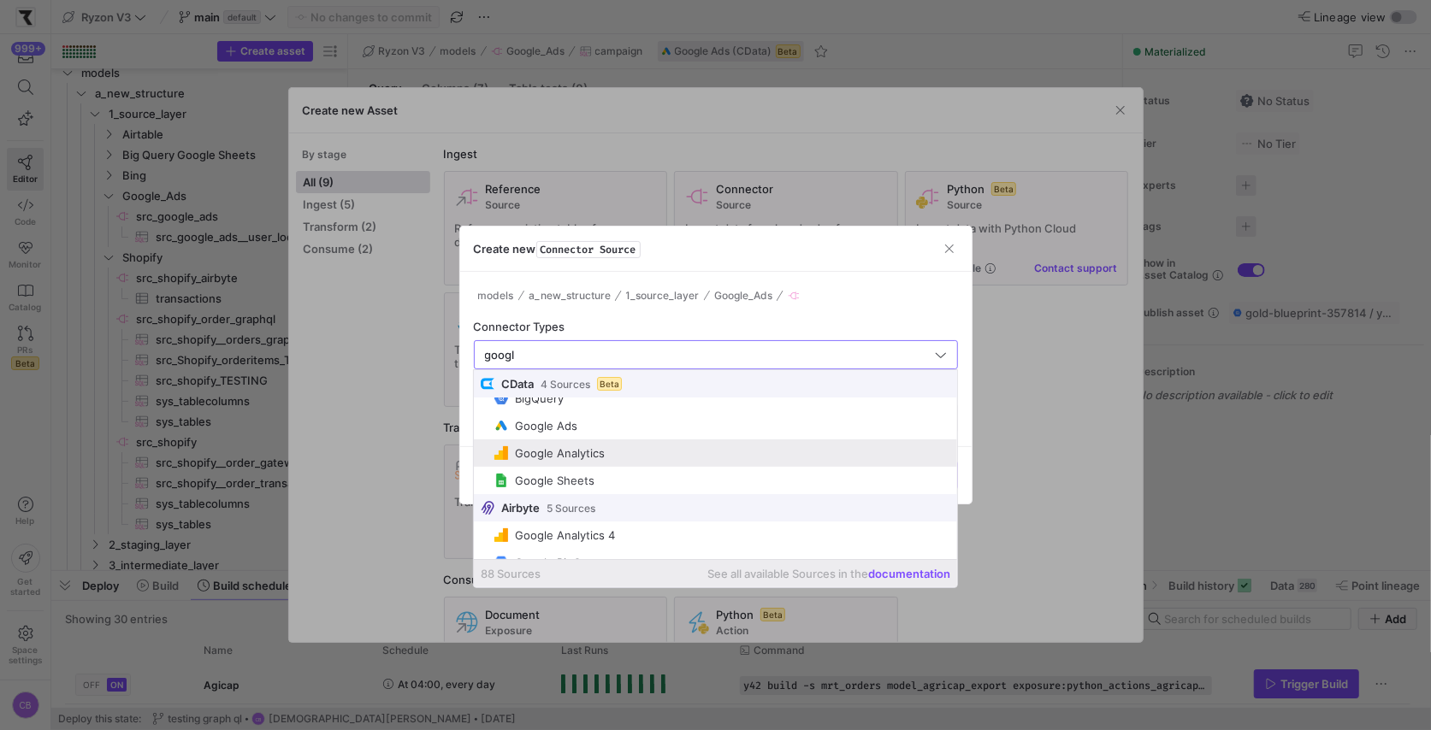
scroll to position [0, 0]
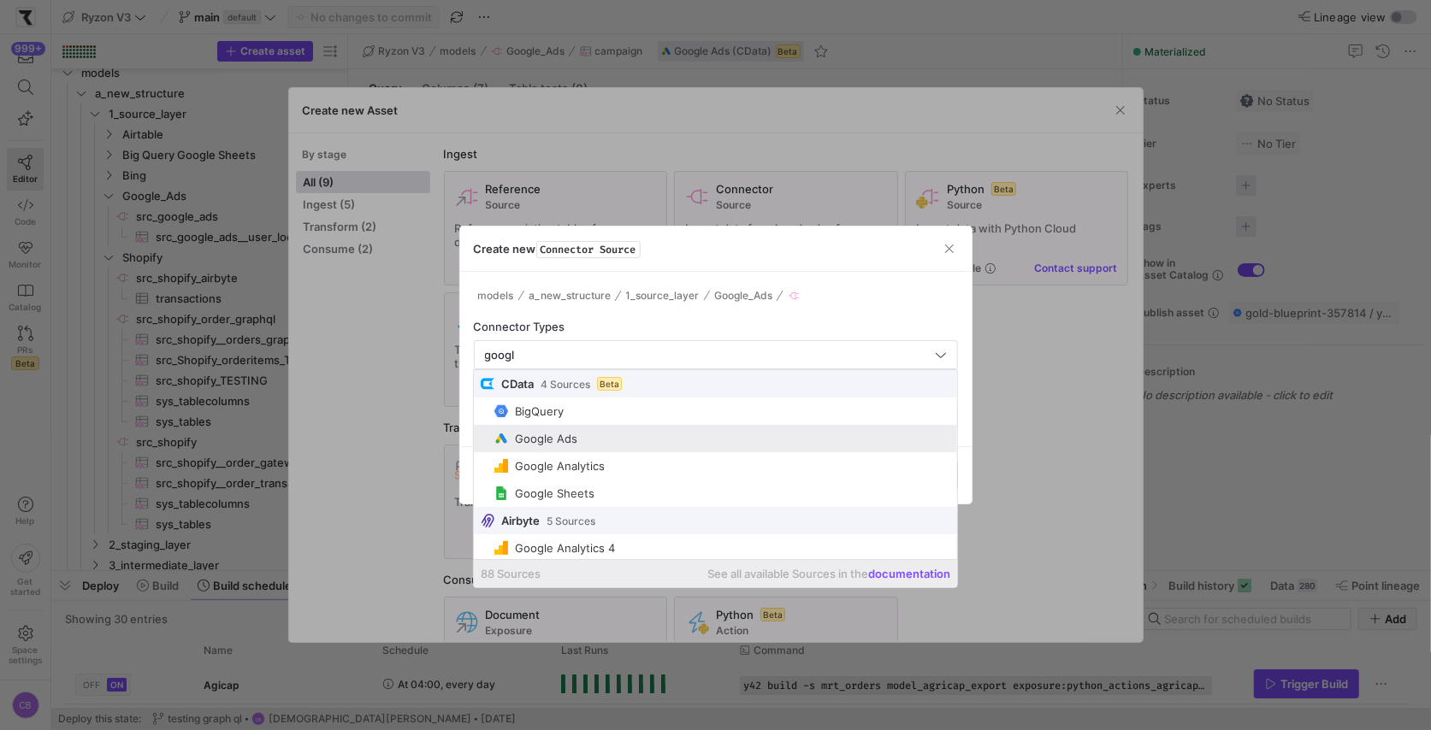
click at [582, 442] on span "Google Ads" at bounding box center [722, 439] width 456 height 14
type input "Google Ads"
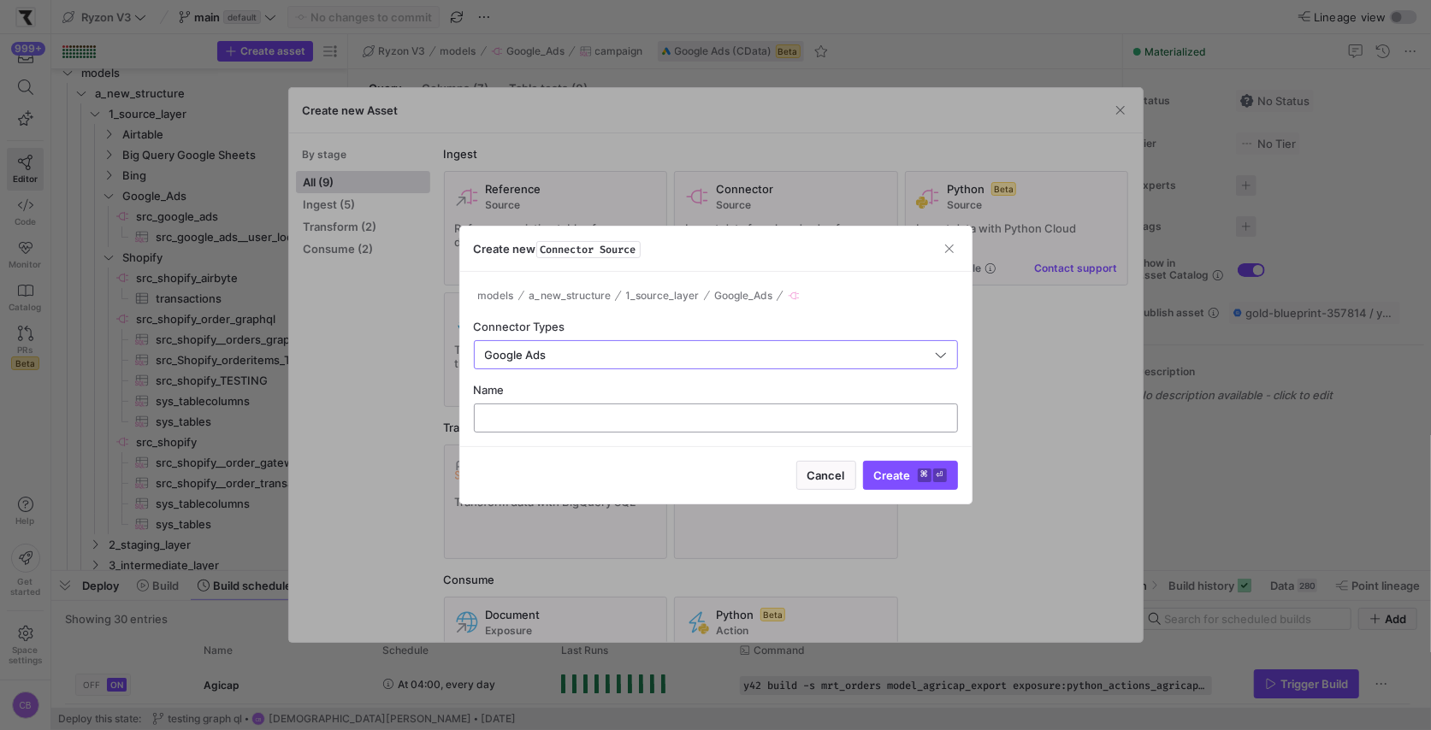
click at [555, 419] on input "text" at bounding box center [715, 418] width 455 height 14
type input "T"
type input "src_google_ads_TEST"
click at [884, 466] on span "submit" at bounding box center [910, 475] width 93 height 27
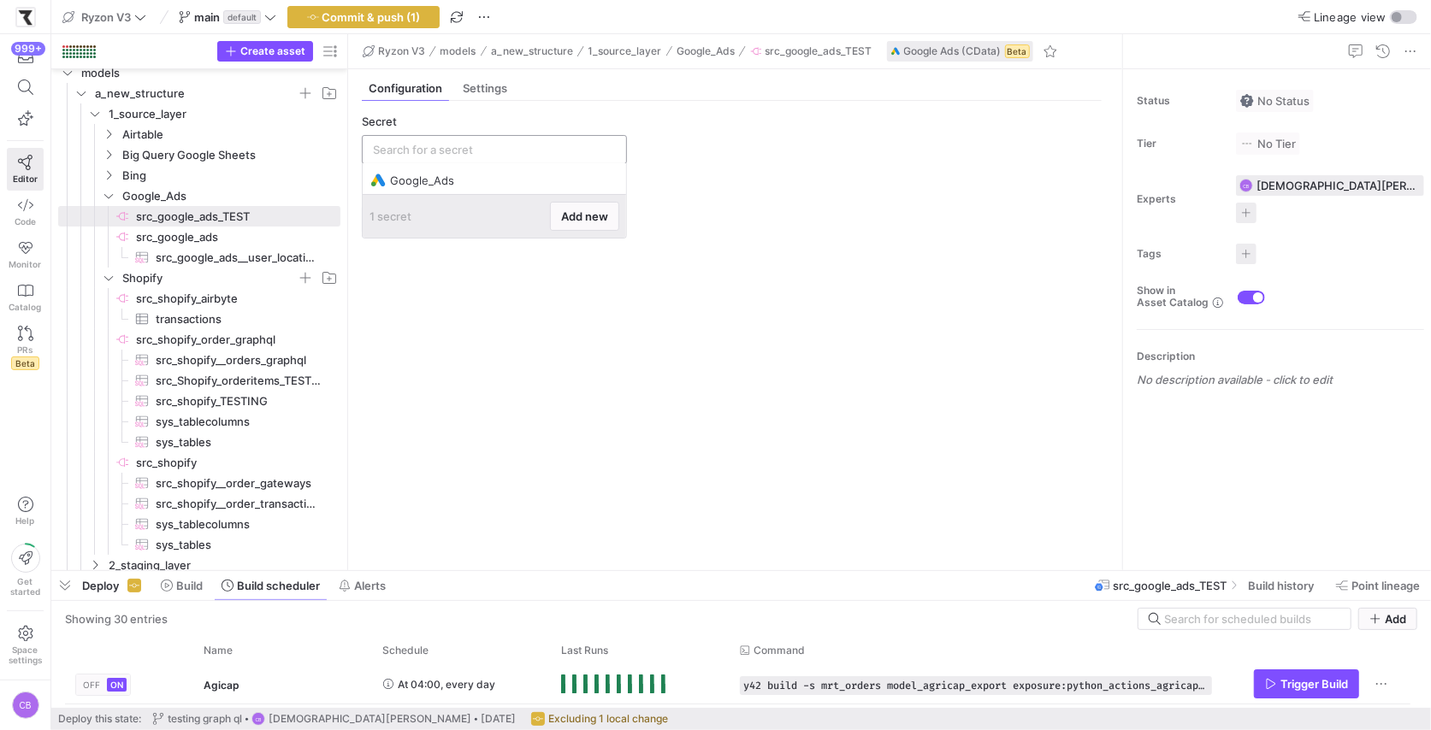
click at [440, 146] on input "text" at bounding box center [494, 150] width 243 height 14
click at [438, 169] on div "Google_Ads" at bounding box center [494, 180] width 250 height 27
type input "Google_Ads"
click at [478, 94] on span "Settings" at bounding box center [485, 88] width 44 height 11
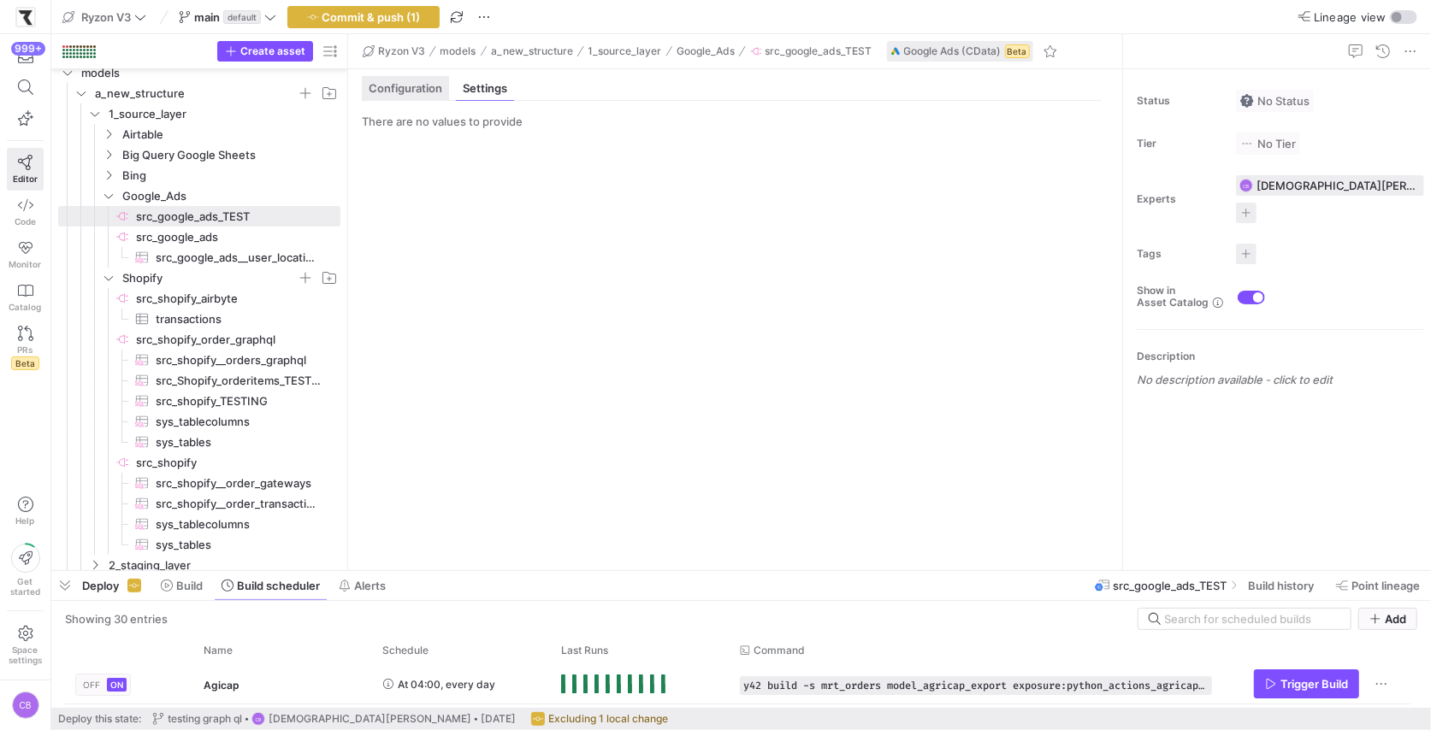
click at [416, 93] on span "Configuration" at bounding box center [406, 88] width 74 height 11
click at [401, 222] on span "Add table" at bounding box center [398, 220] width 50 height 14
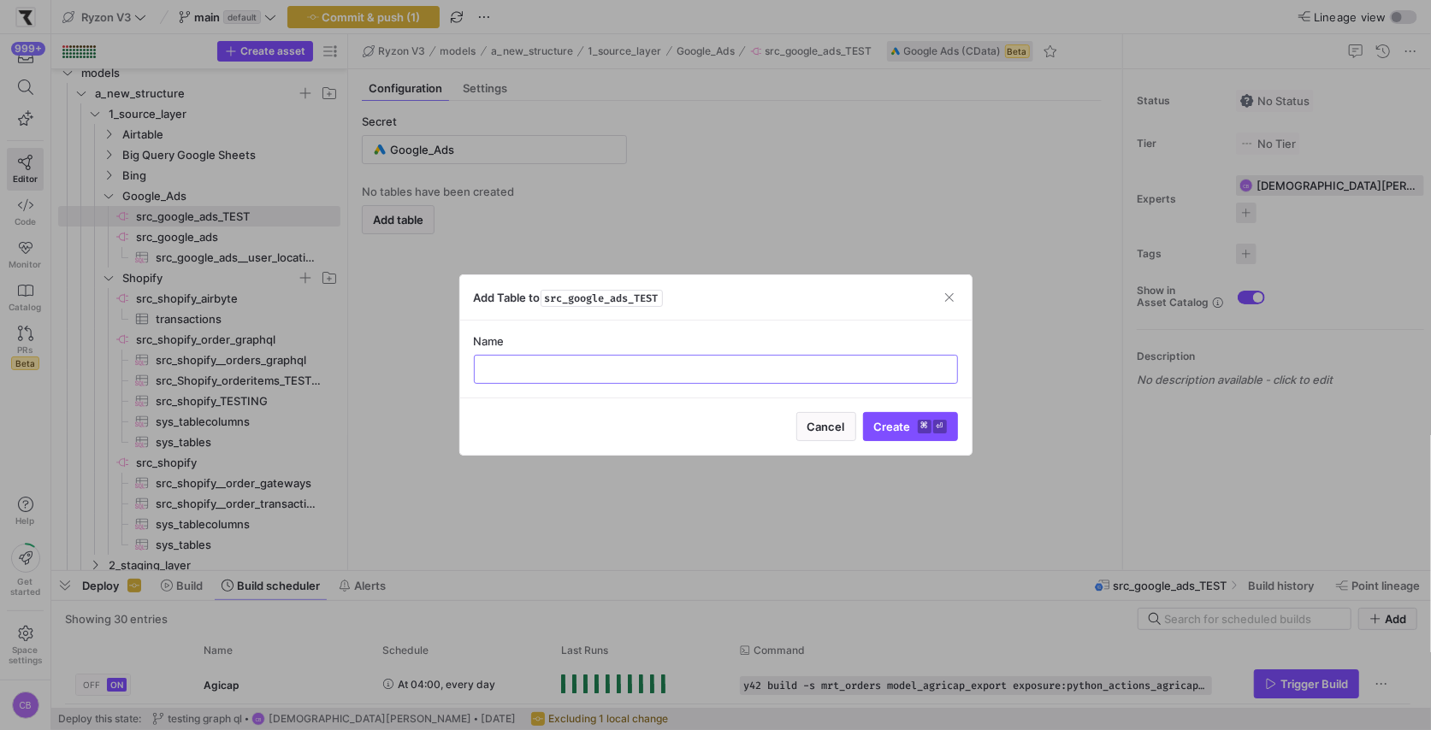
click at [545, 227] on div at bounding box center [715, 365] width 1431 height 730
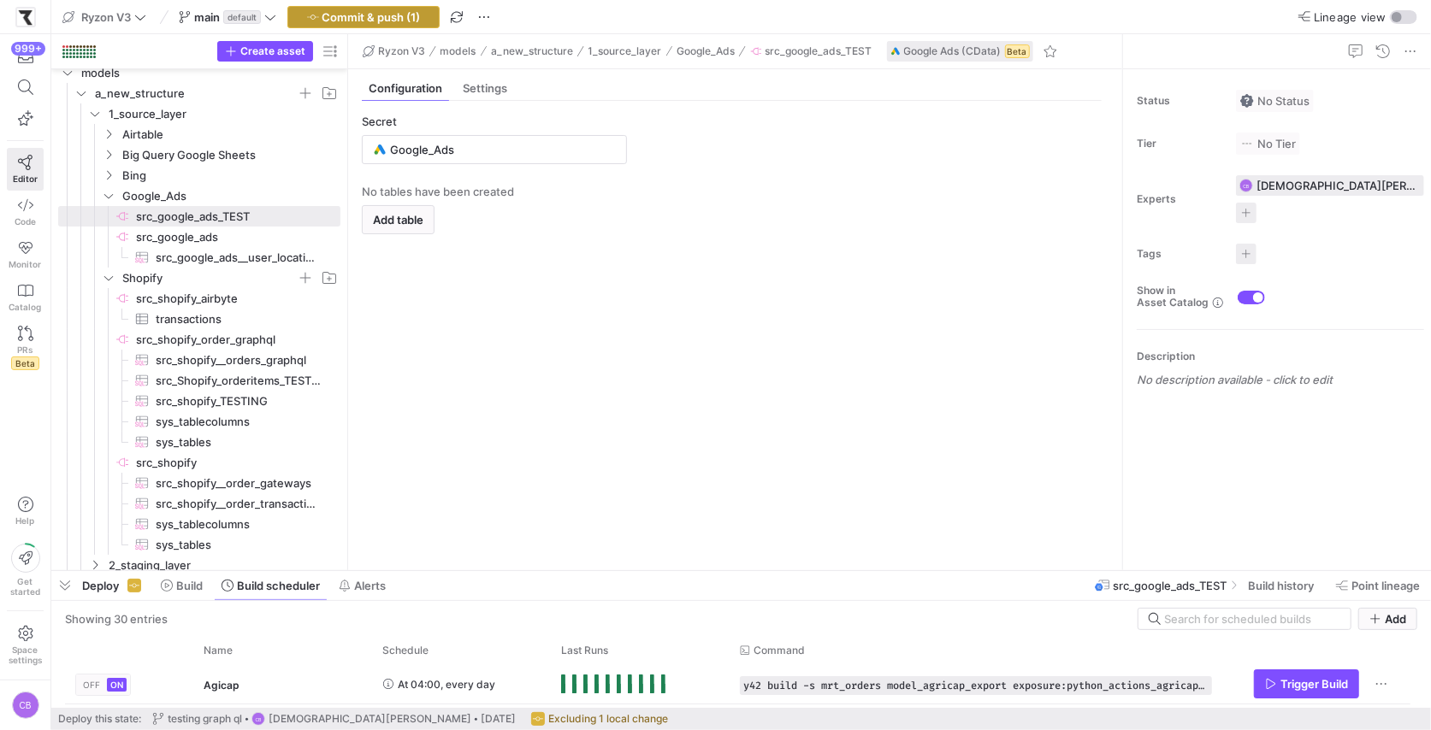
click at [399, 15] on span "Commit & push (1)" at bounding box center [371, 17] width 98 height 14
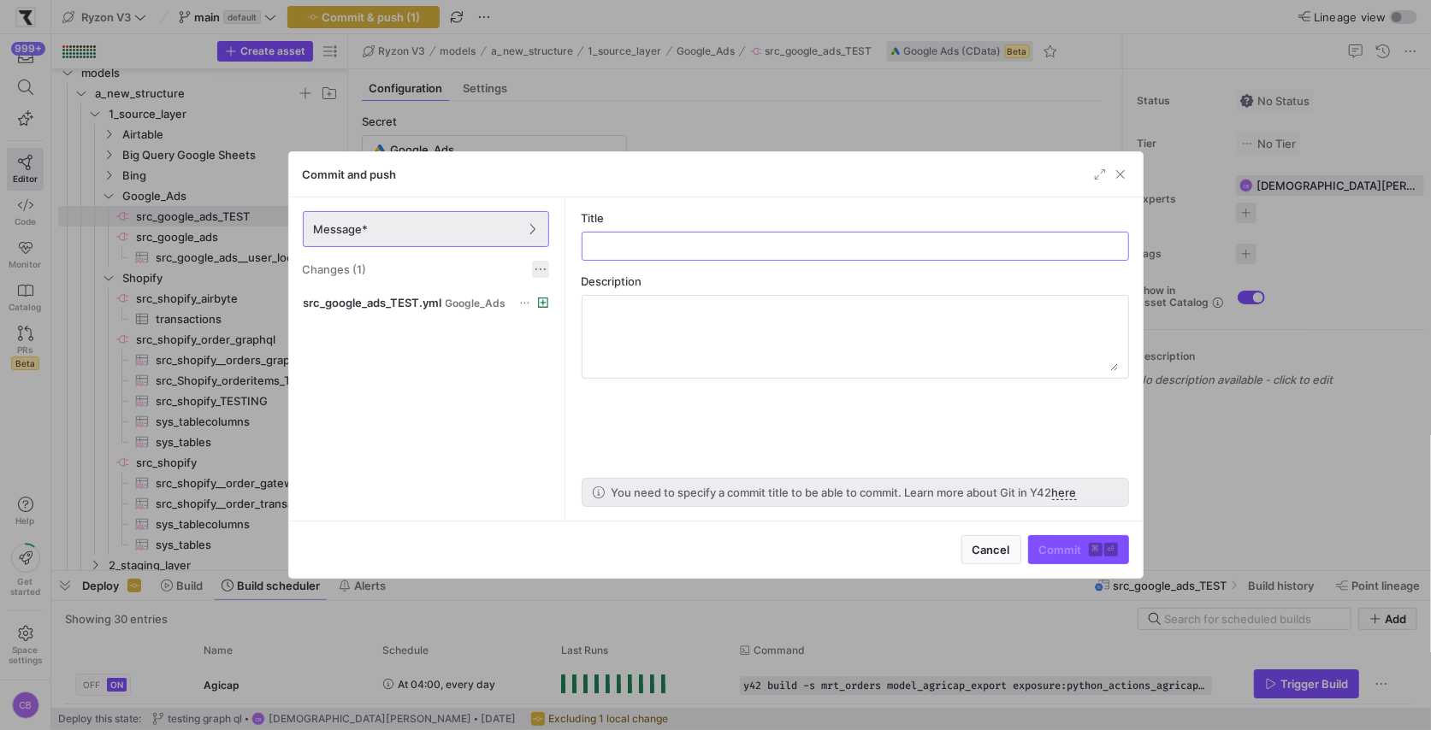
click at [543, 269] on span at bounding box center [540, 269] width 17 height 17
click at [571, 326] on button "Discard all changes" at bounding box center [601, 318] width 139 height 27
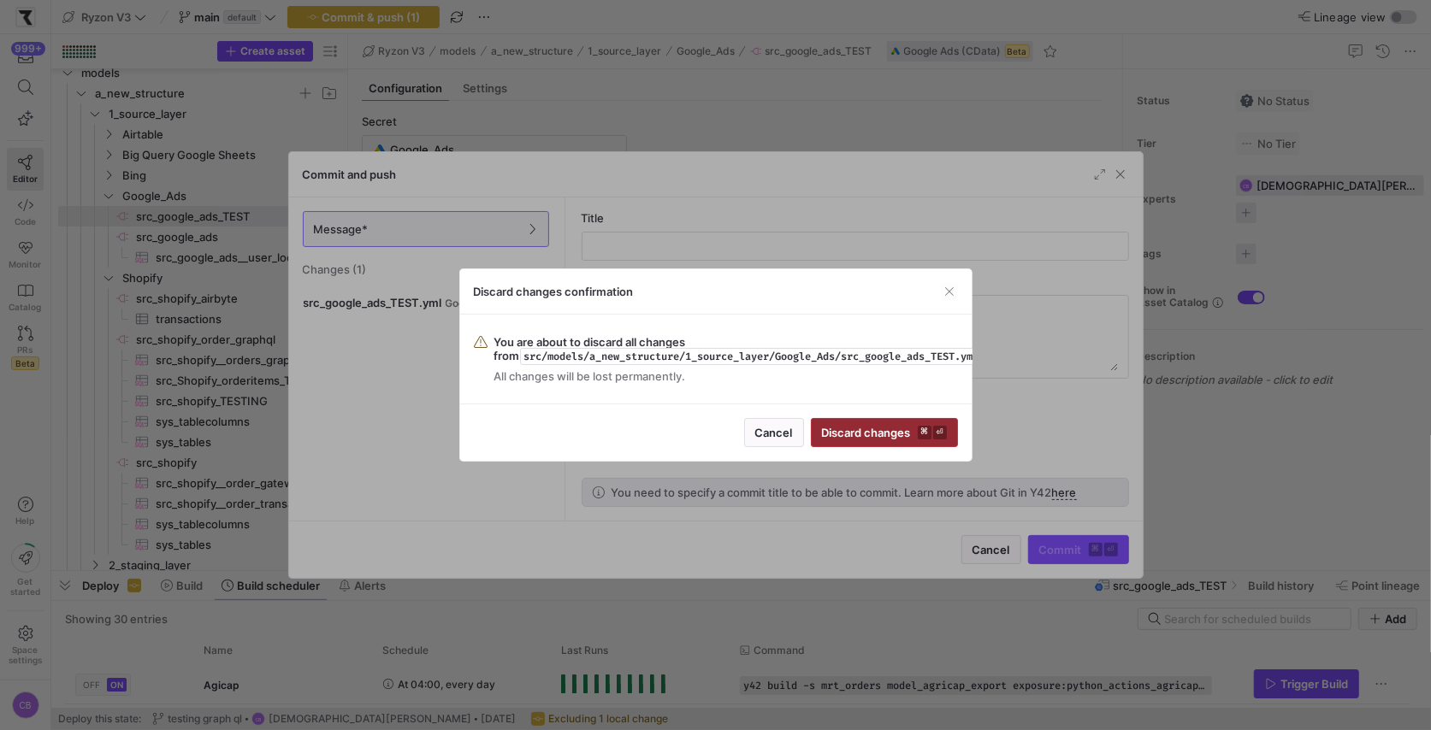
click at [884, 426] on span "Discard changes ⌘ ⏎" at bounding box center [884, 433] width 125 height 14
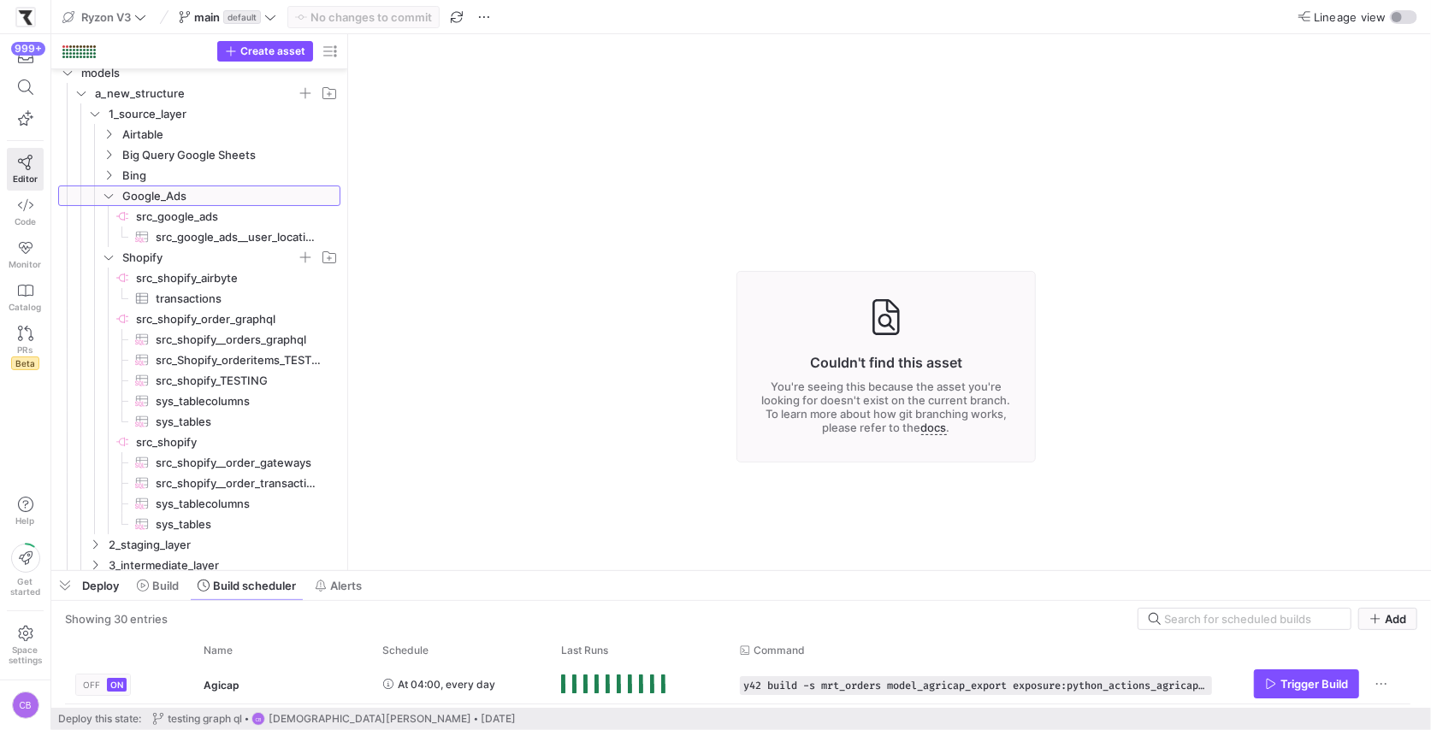
click at [111, 194] on icon "Press SPACE to select this row." at bounding box center [109, 196] width 12 height 10
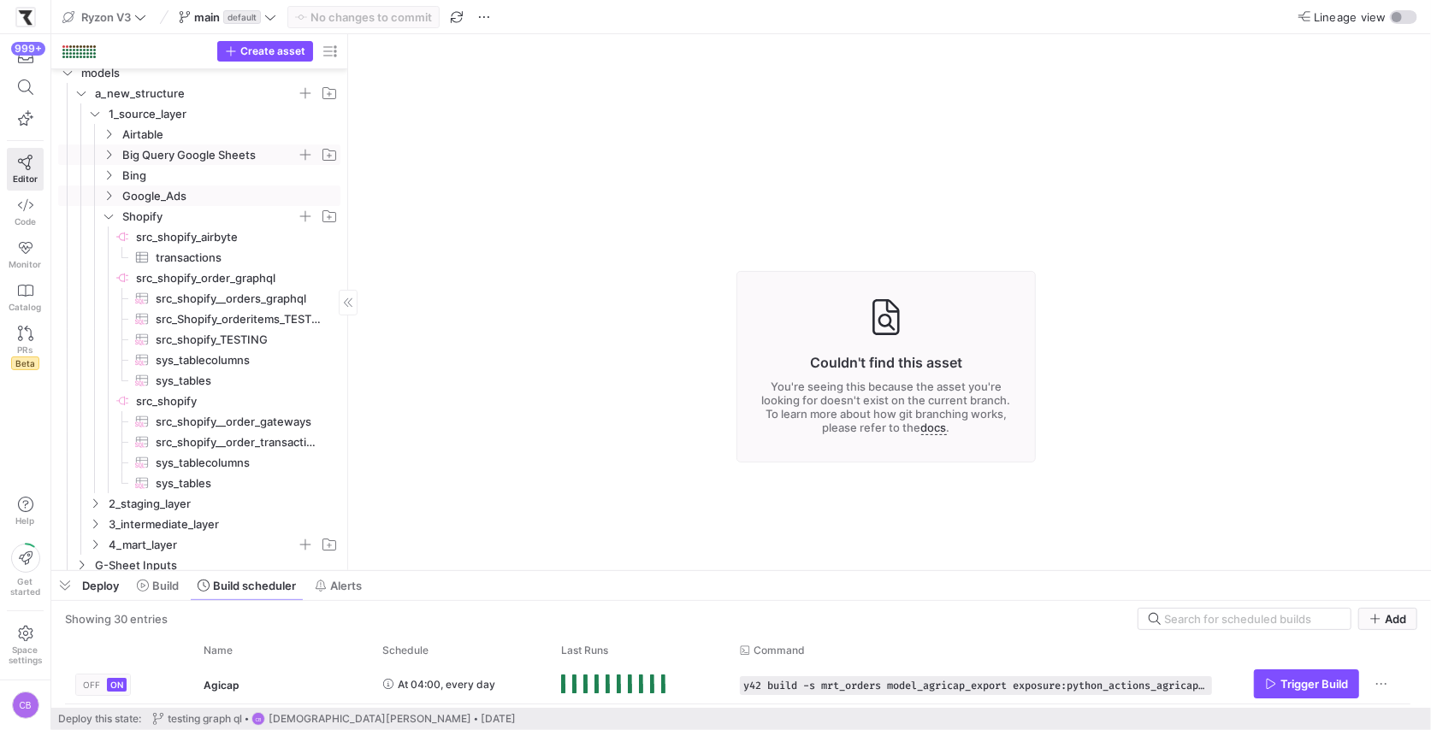
click at [109, 154] on icon "Press SPACE to select this row." at bounding box center [109, 155] width 12 height 10
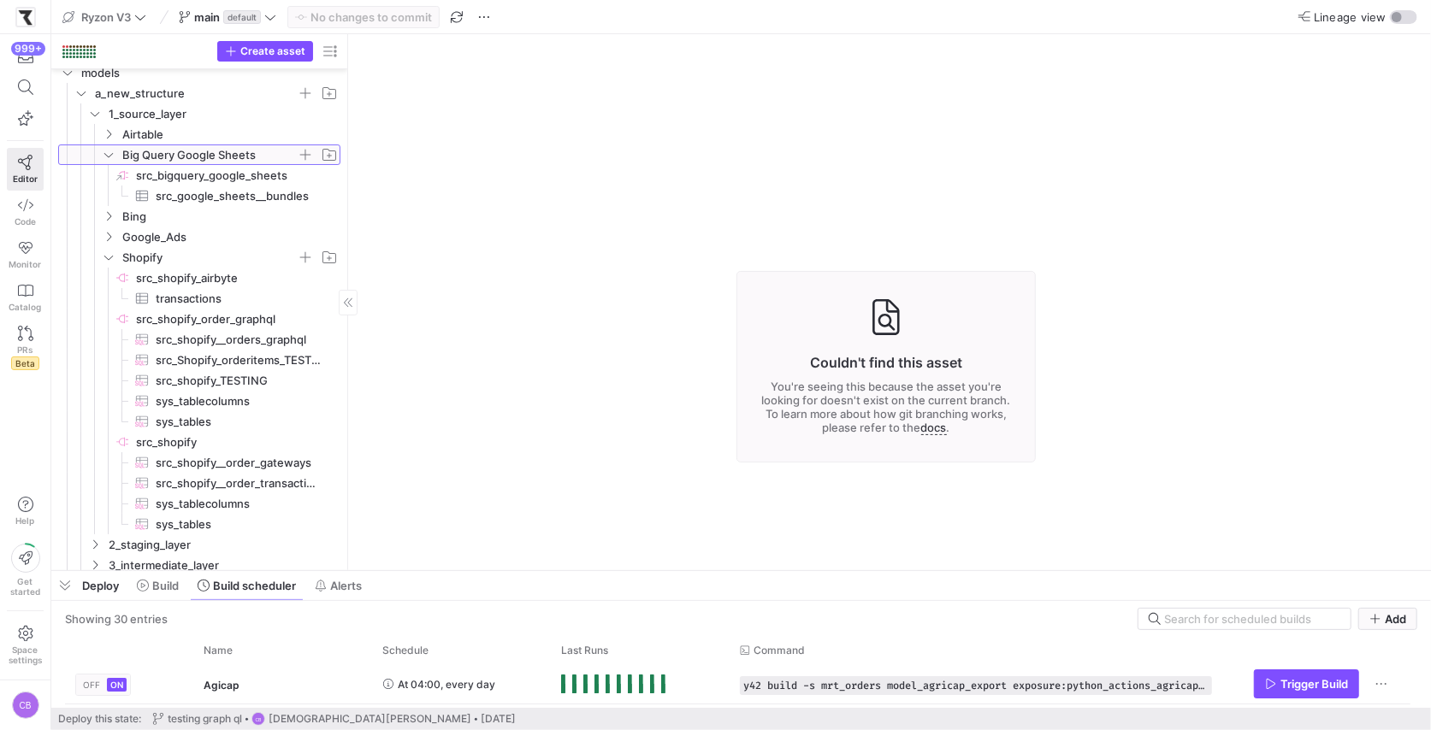
click at [111, 152] on icon at bounding box center [109, 155] width 12 height 10
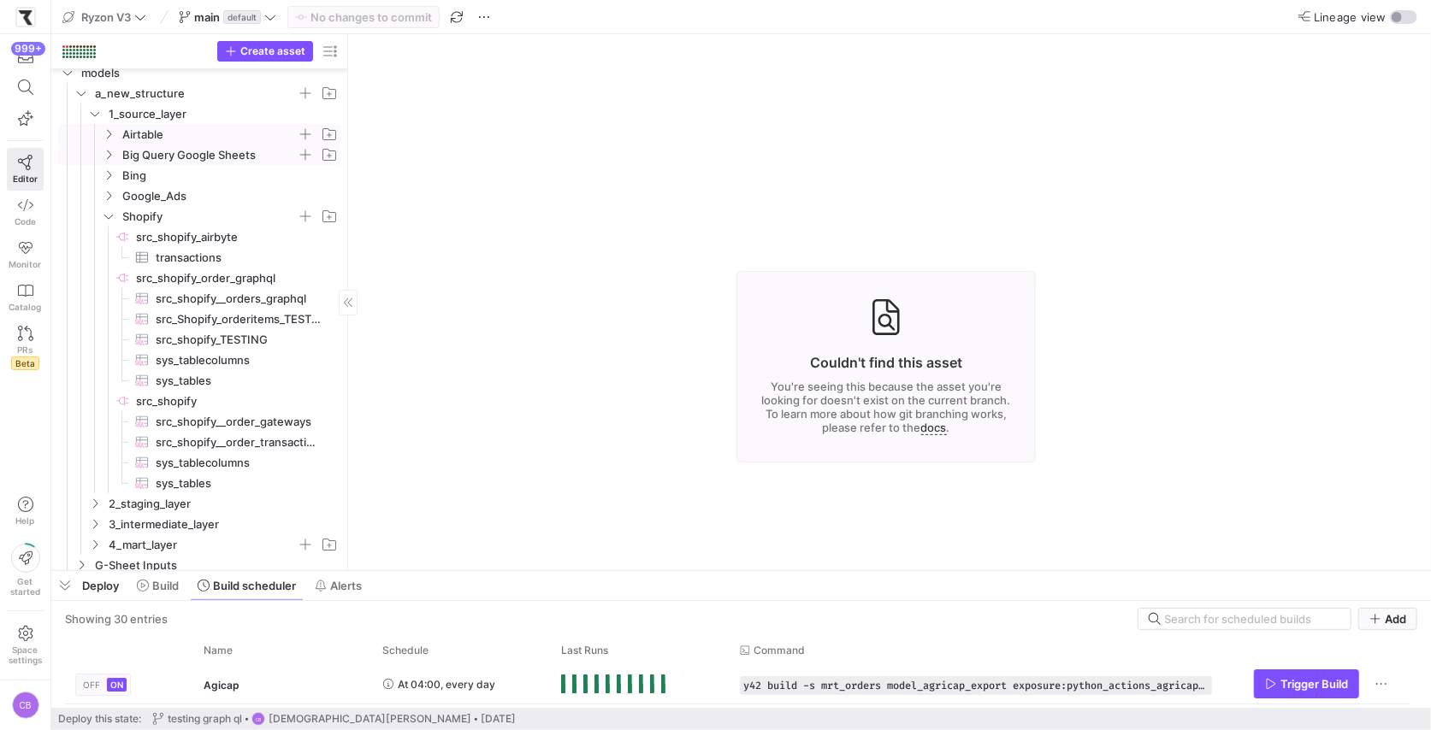
click at [115, 133] on y42-icon "Press SPACE to select this row." at bounding box center [109, 134] width 14 height 14
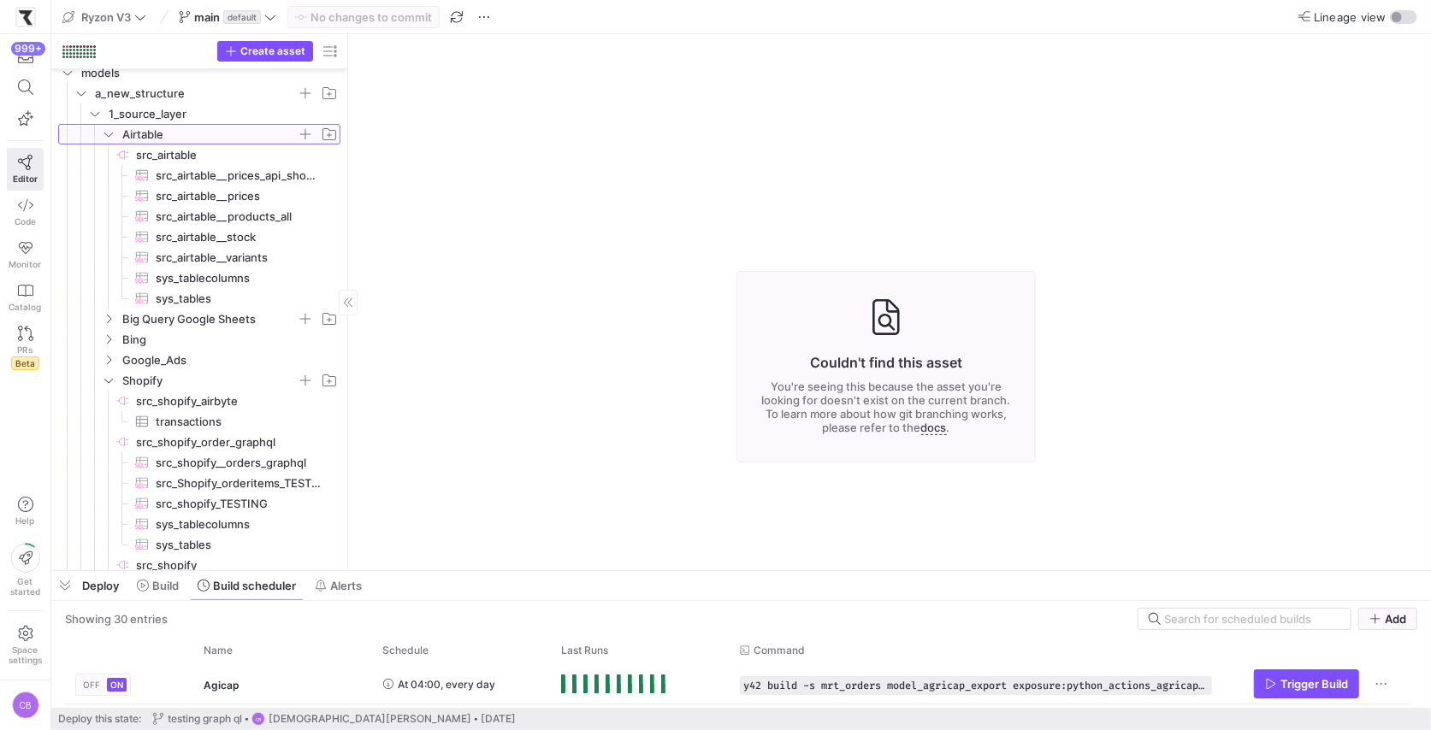
click at [108, 130] on icon at bounding box center [109, 134] width 12 height 10
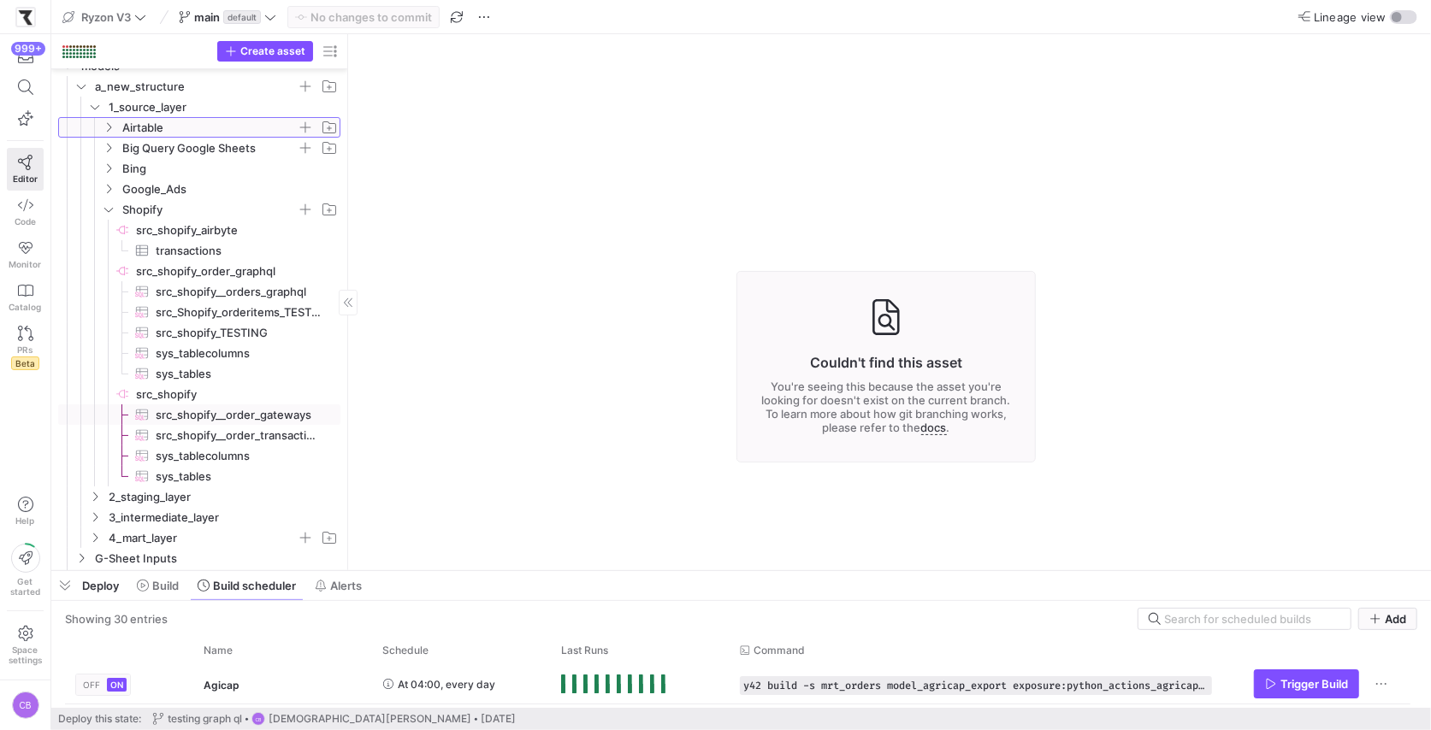
scroll to position [32, 0]
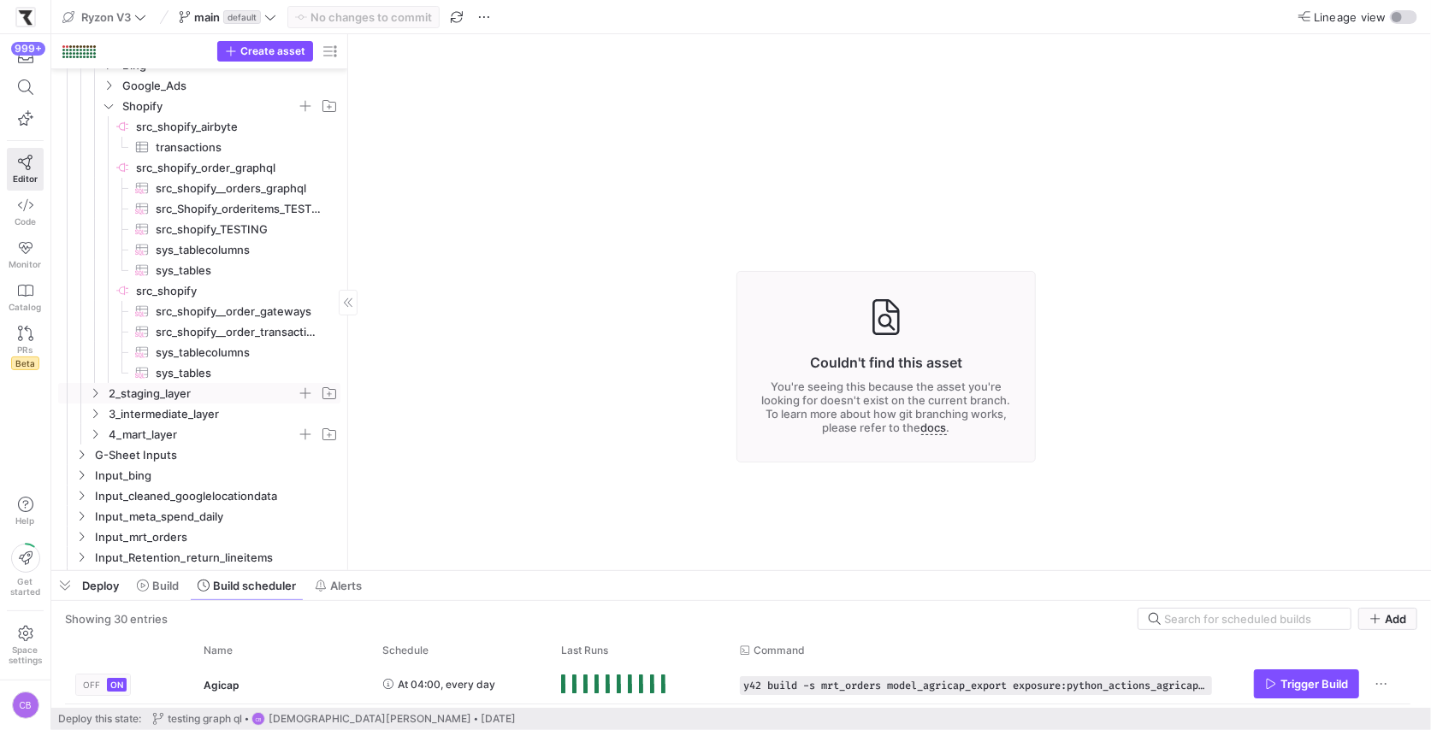
click at [98, 393] on icon "Press SPACE to select this row." at bounding box center [95, 393] width 12 height 10
click at [98, 393] on icon at bounding box center [95, 393] width 12 height 10
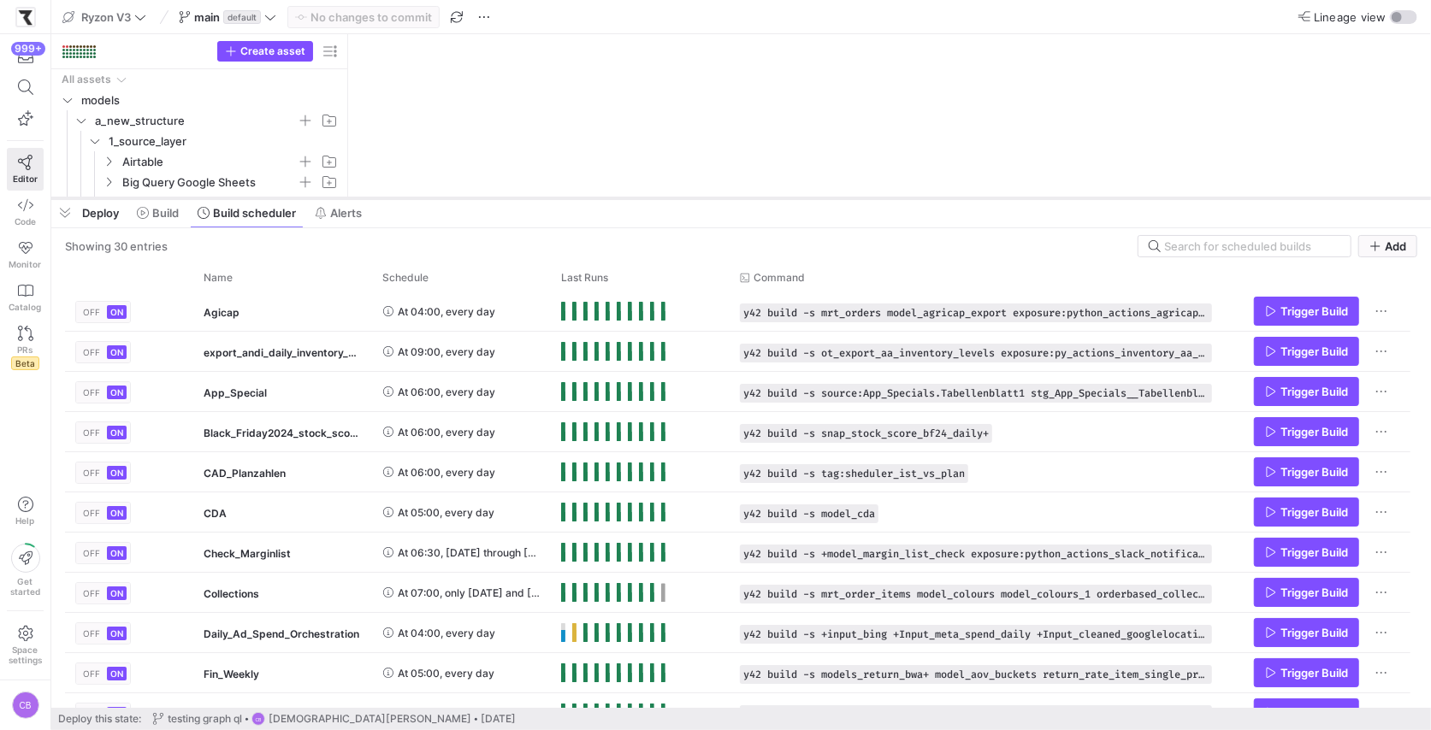
drag, startPoint x: 400, startPoint y: 568, endPoint x: 484, endPoint y: 188, distance: 388.8
click at [484, 195] on div at bounding box center [740, 198] width 1379 height 7
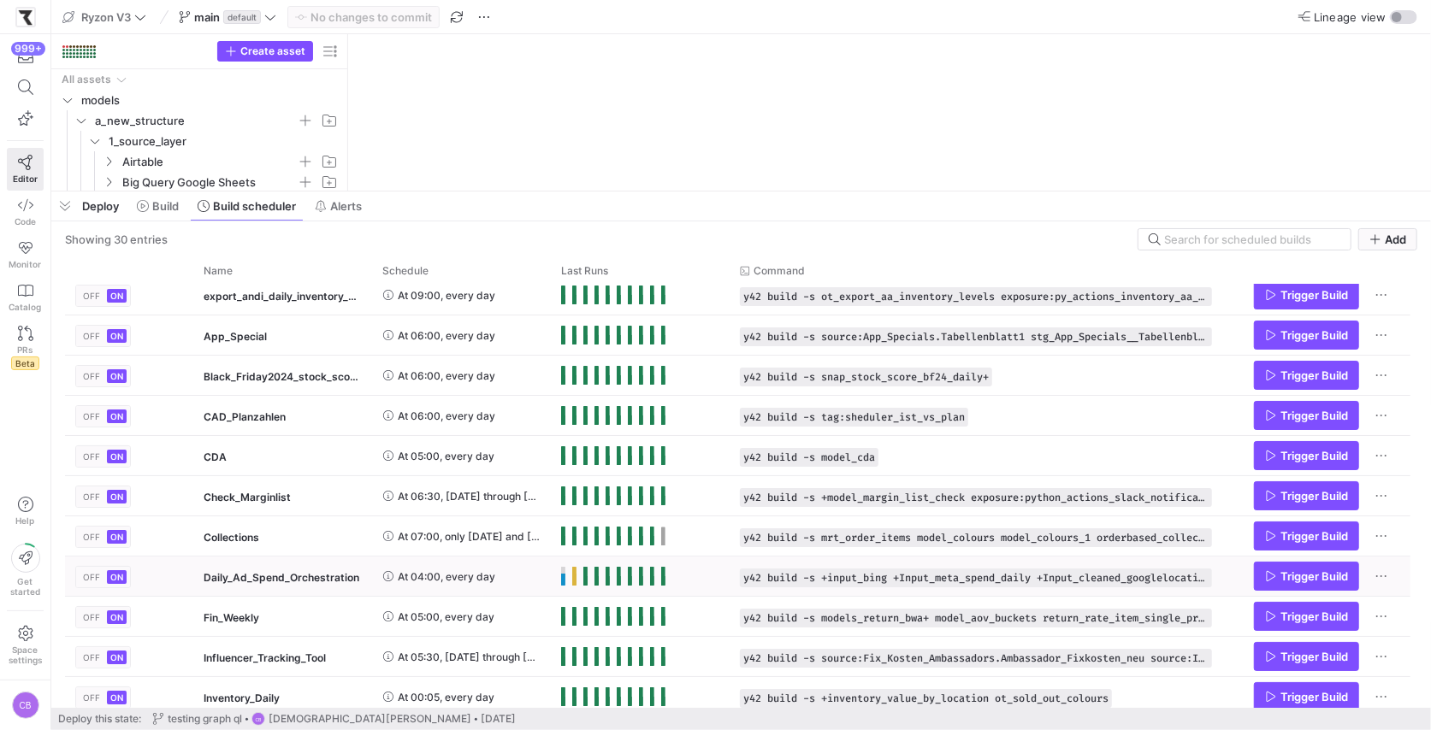
scroll to position [63, 0]
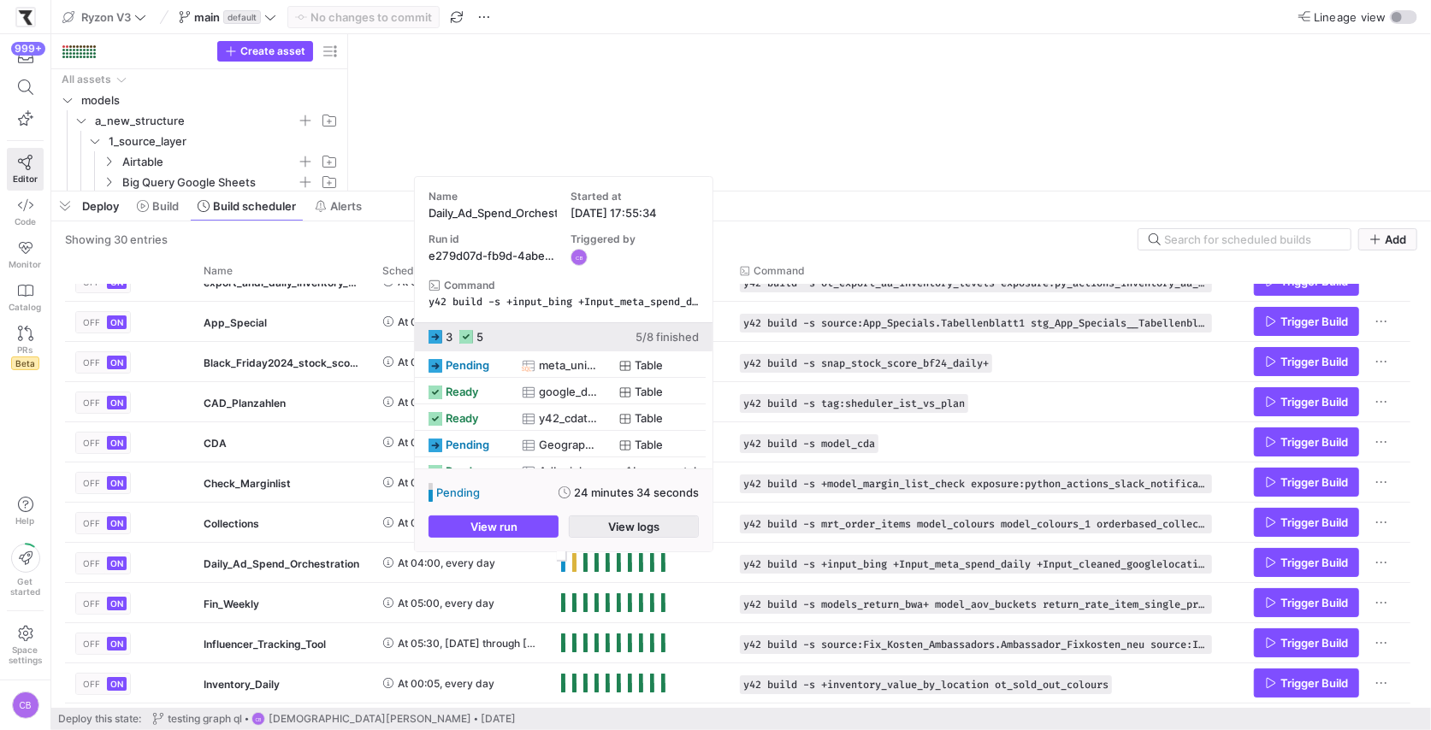
click at [617, 524] on span "View logs" at bounding box center [633, 527] width 51 height 14
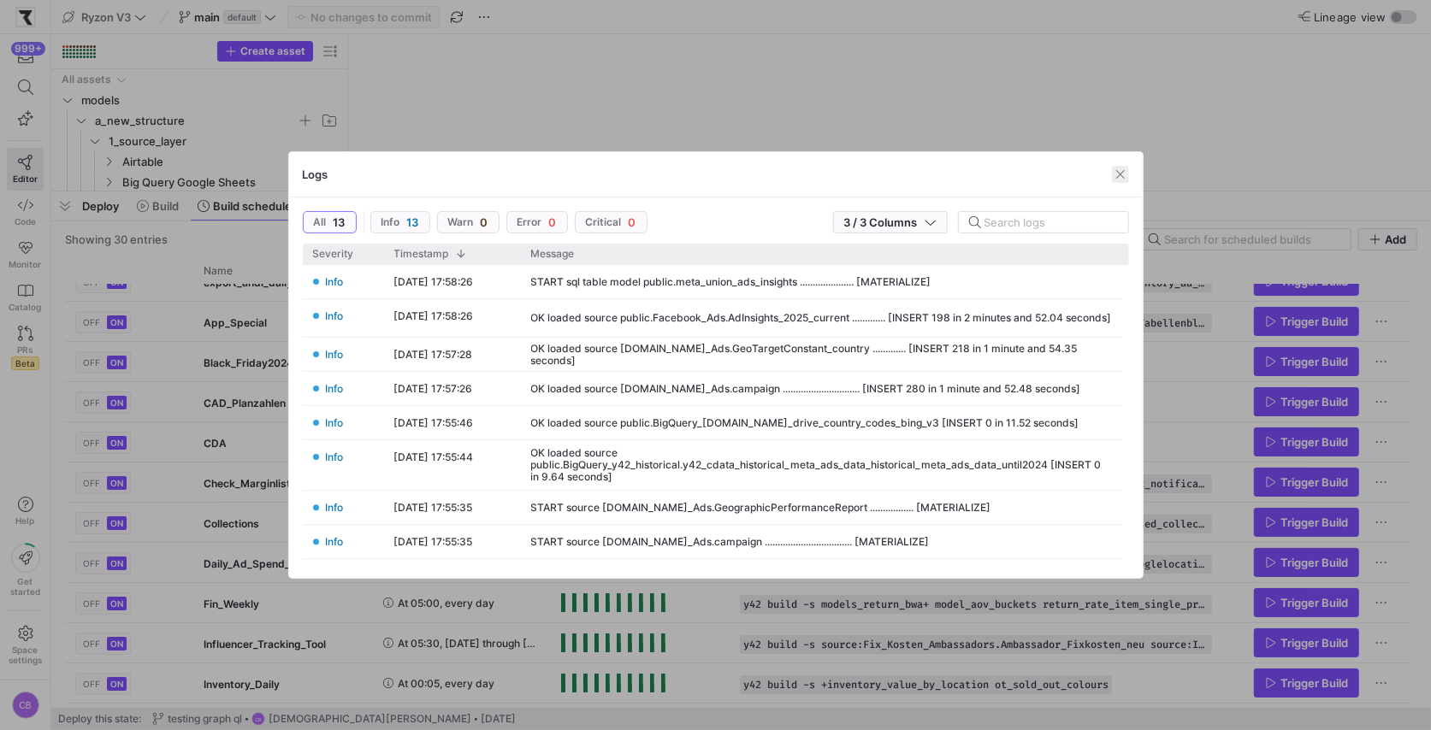
click at [1127, 174] on span "button" at bounding box center [1120, 174] width 17 height 17
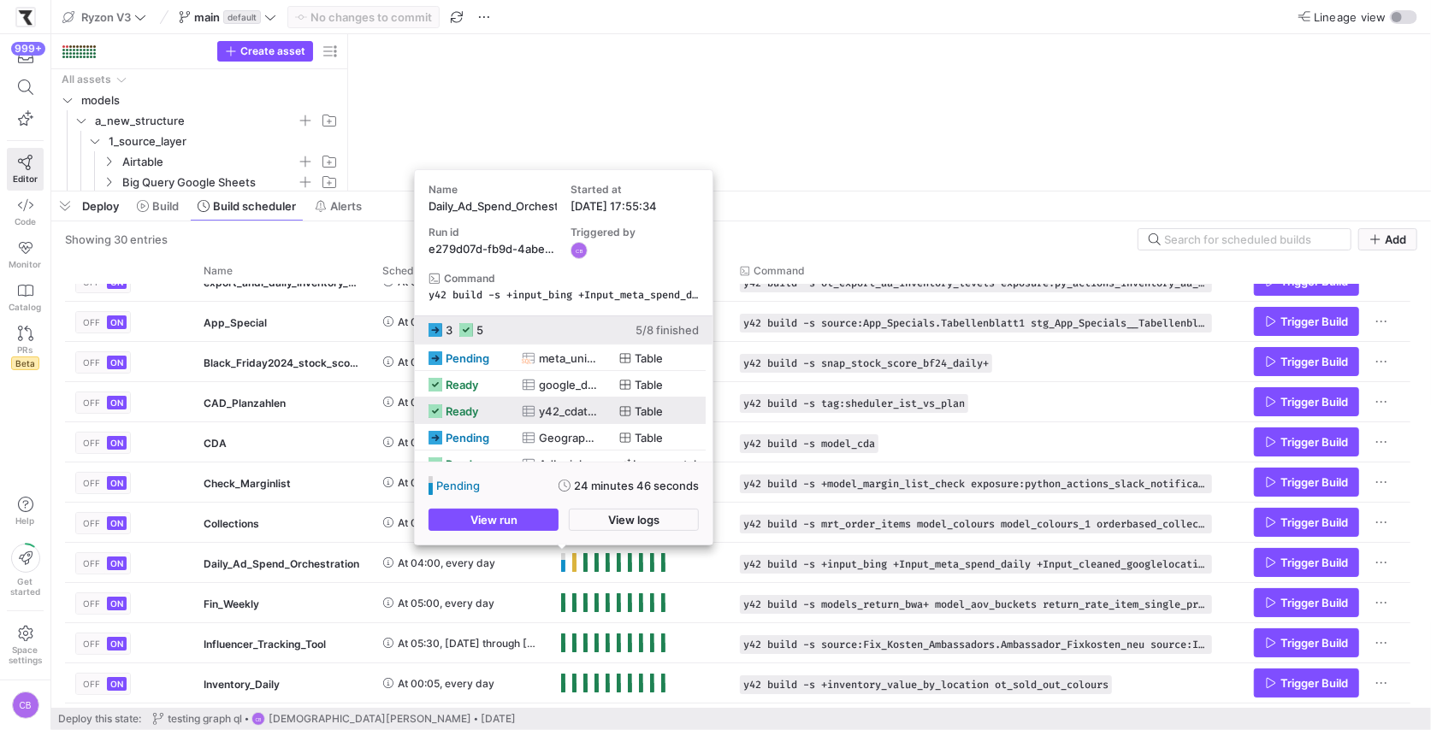
scroll to position [92, 0]
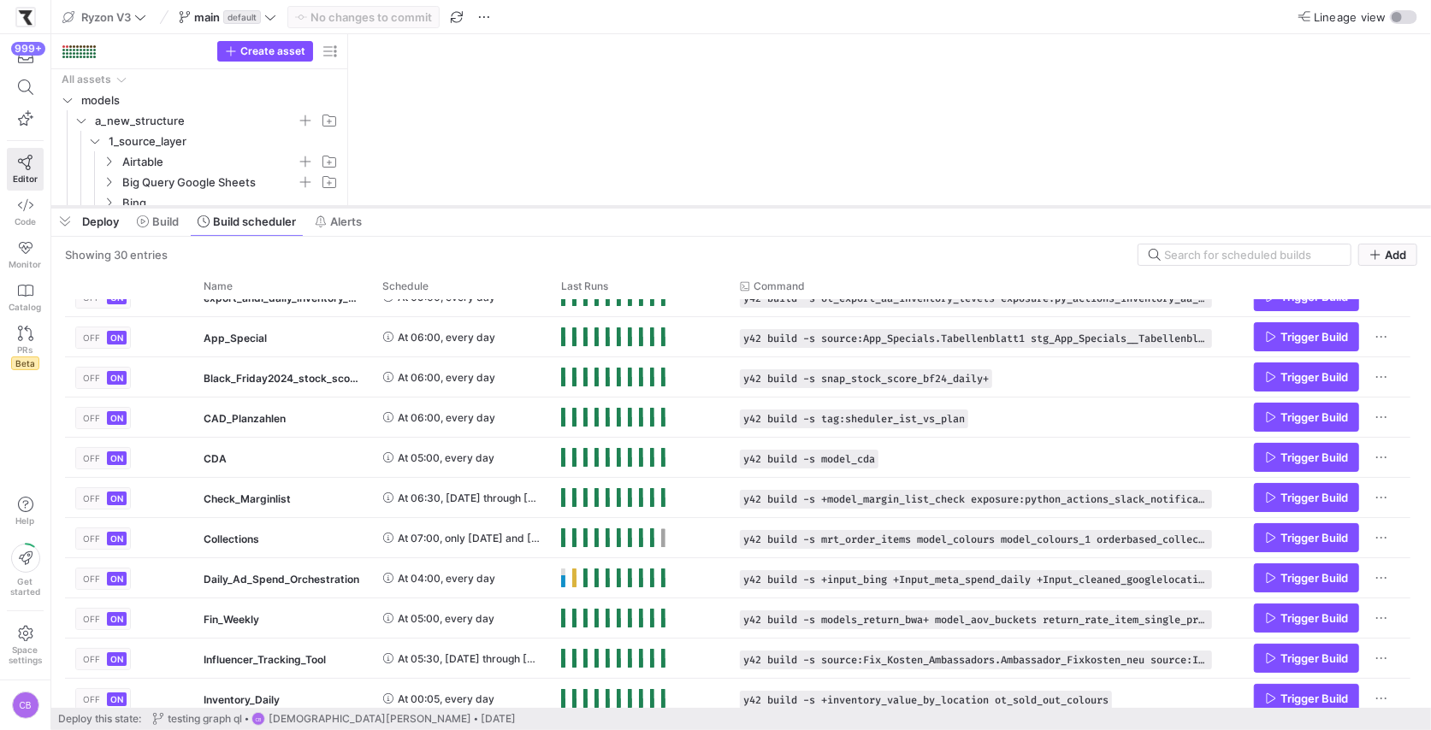
click at [810, 204] on div at bounding box center [740, 207] width 1379 height 7
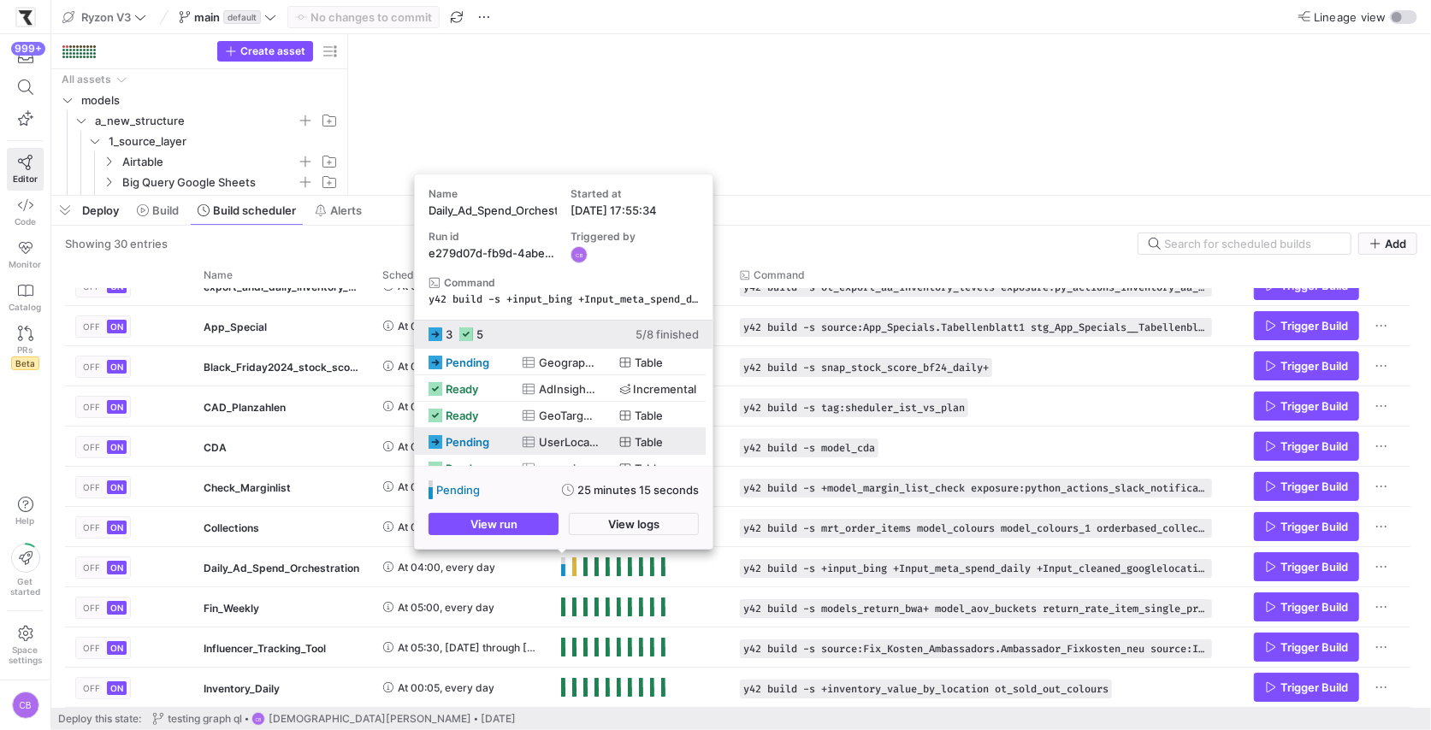
scroll to position [89, 0]
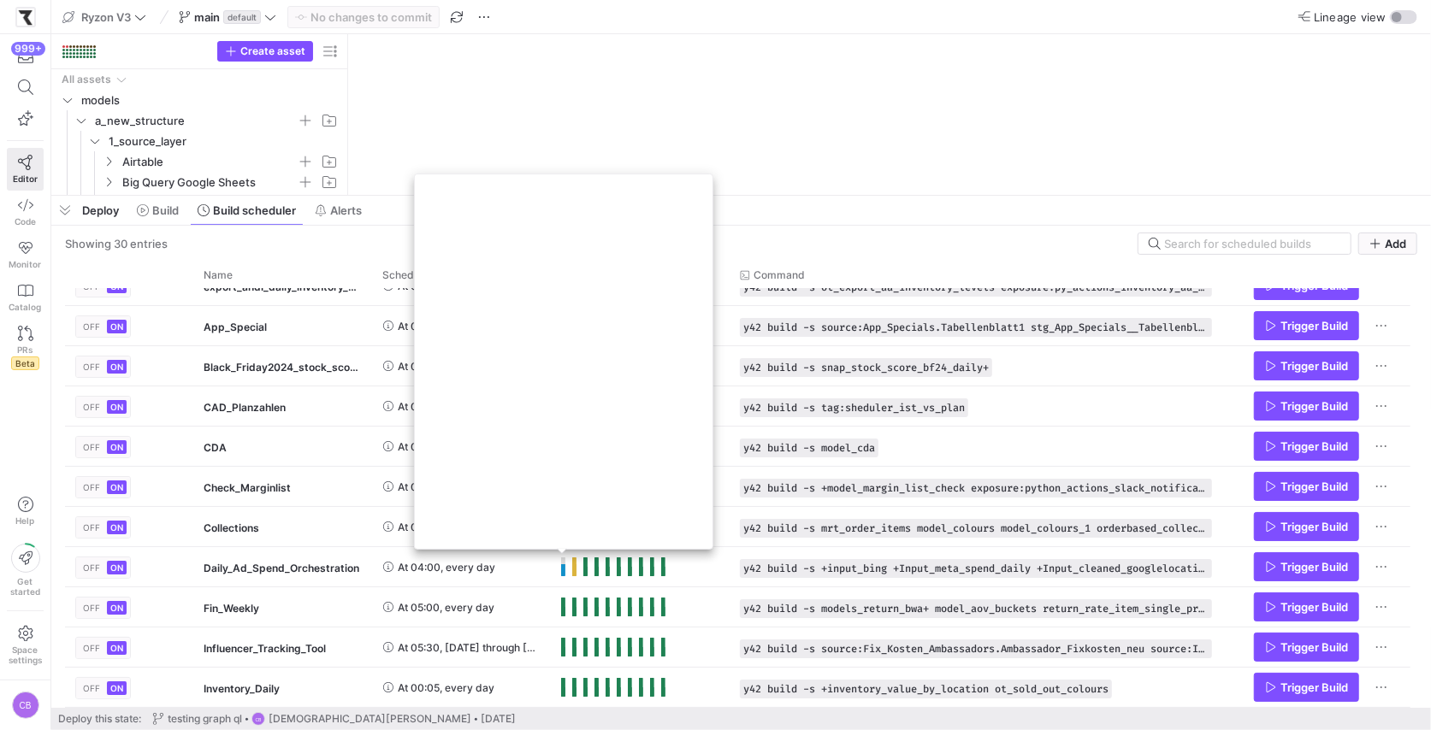
click at [833, 225] on div "Deploy Build Build scheduler Alerts" at bounding box center [740, 210] width 1379 height 29
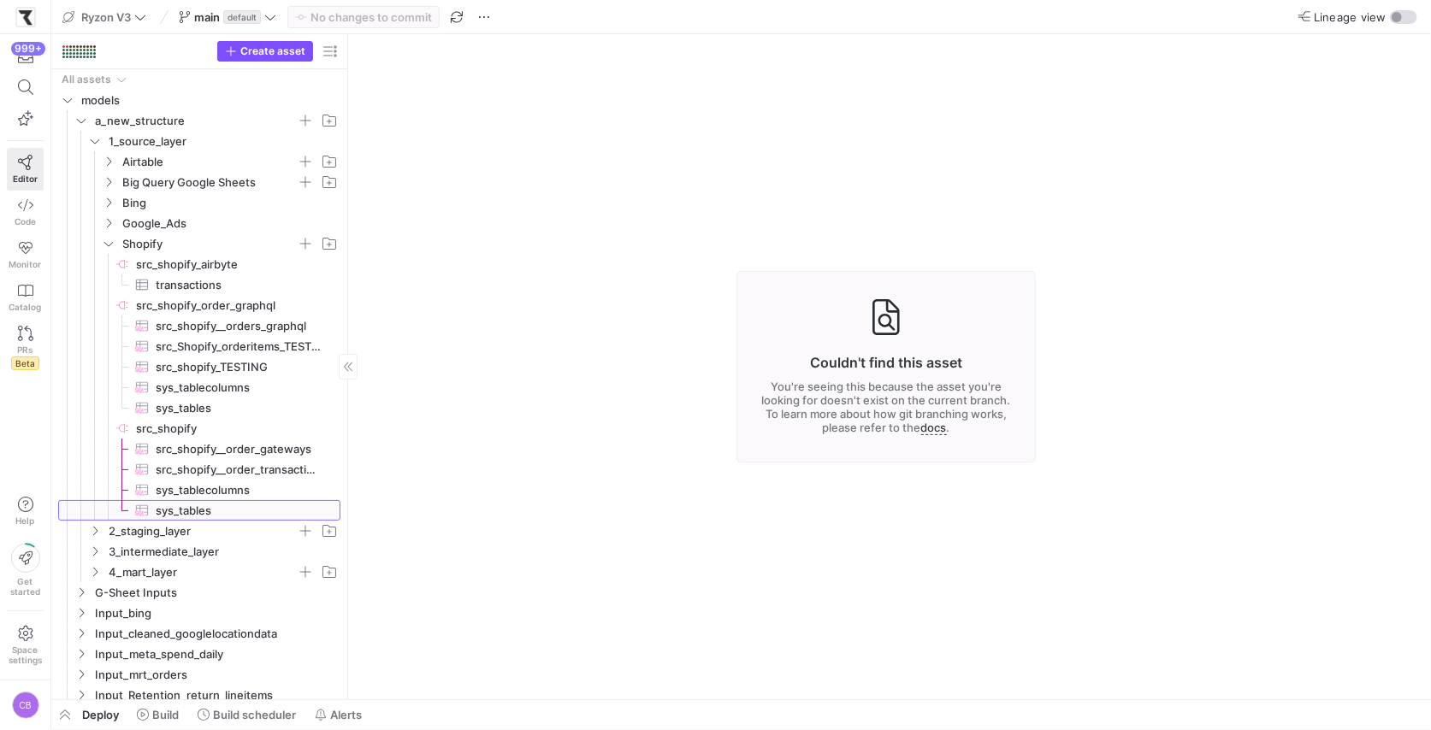
click at [229, 511] on span "sys_tables​​​​​​​​​" at bounding box center [238, 511] width 165 height 20
